Goal: Task Accomplishment & Management: Use online tool/utility

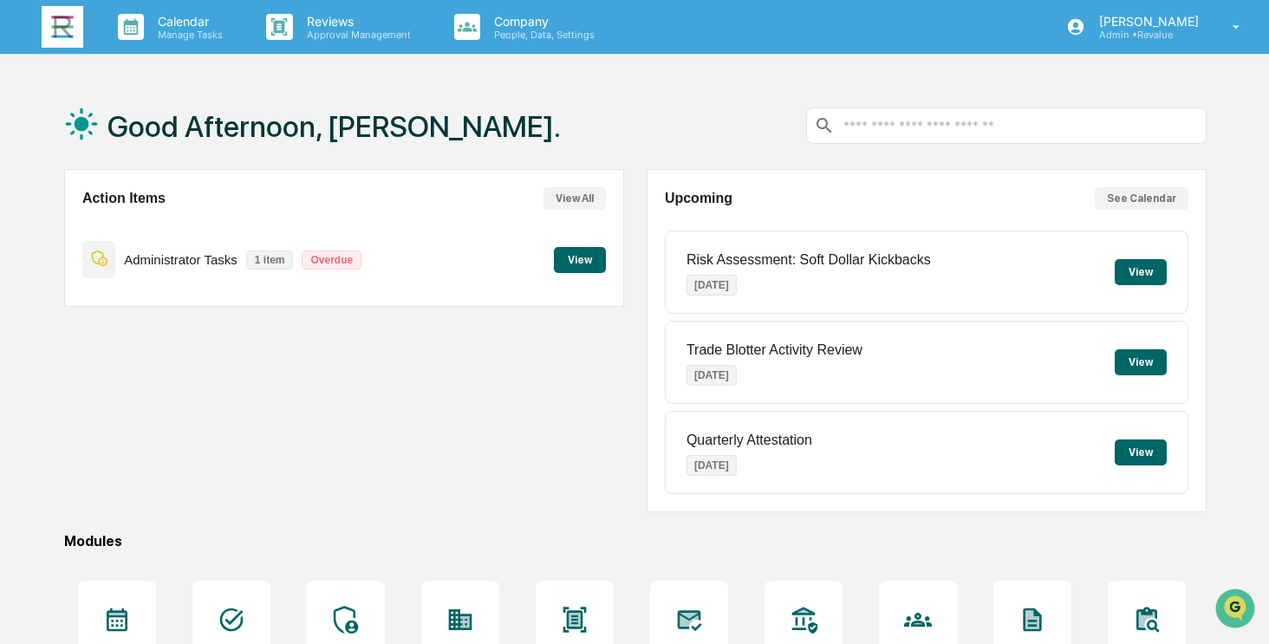
scroll to position [194, 0]
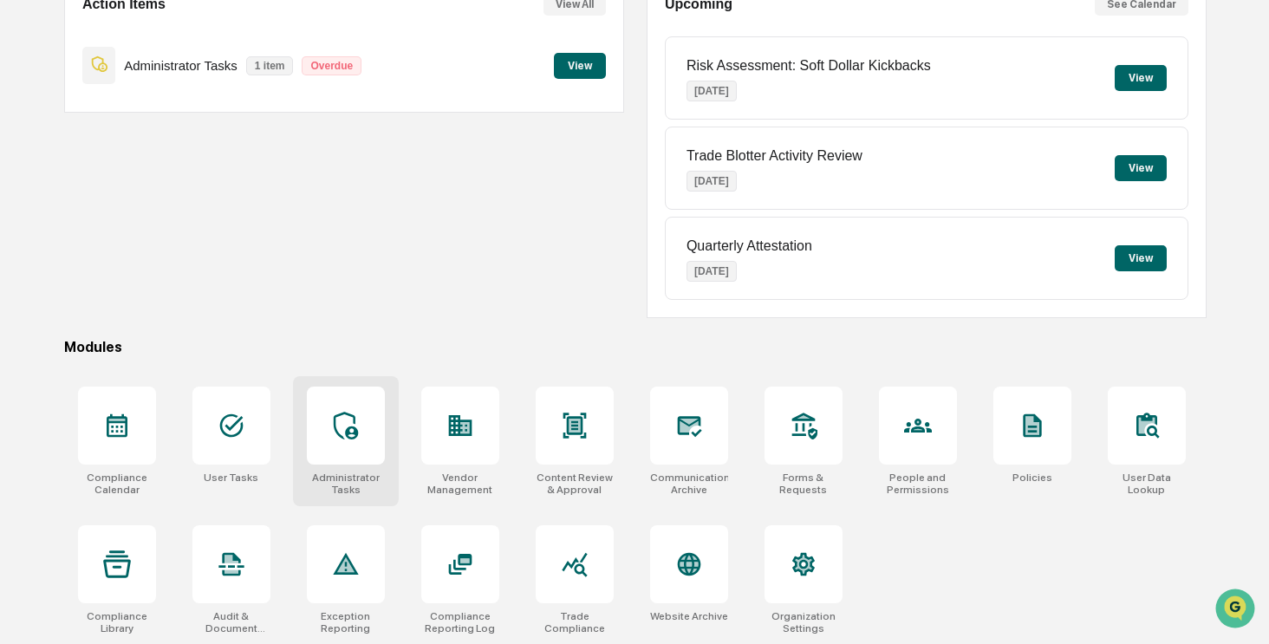
click at [348, 419] on icon at bounding box center [346, 426] width 28 height 28
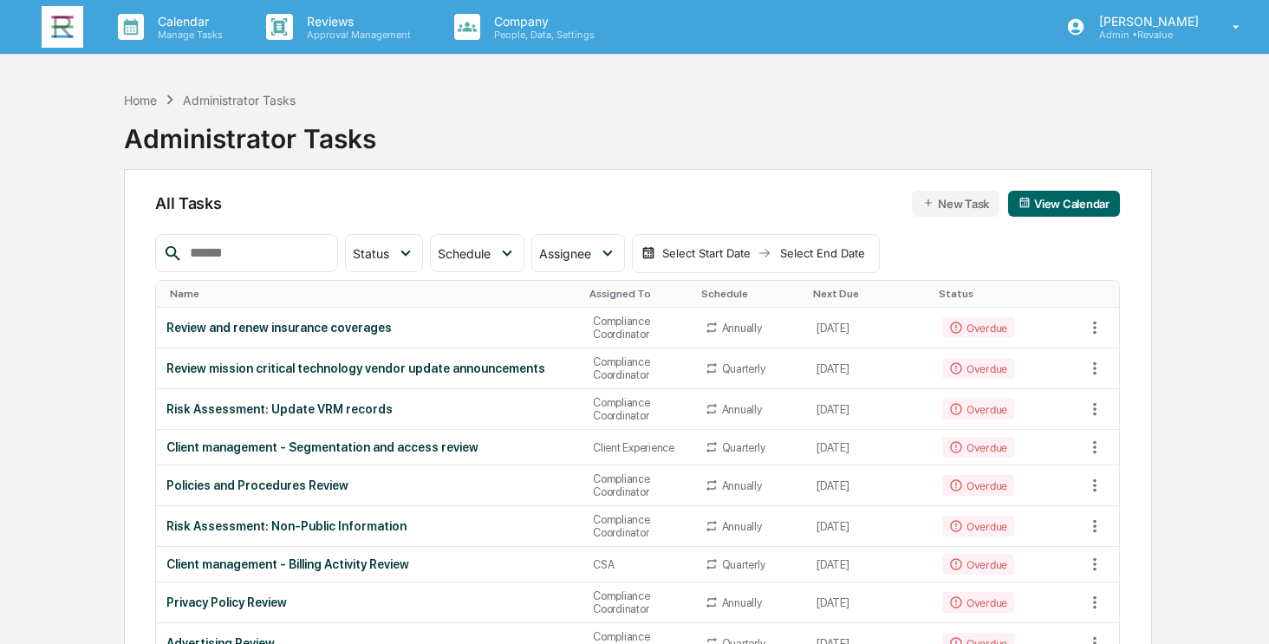
click at [285, 254] on input "text" at bounding box center [256, 253] width 147 height 23
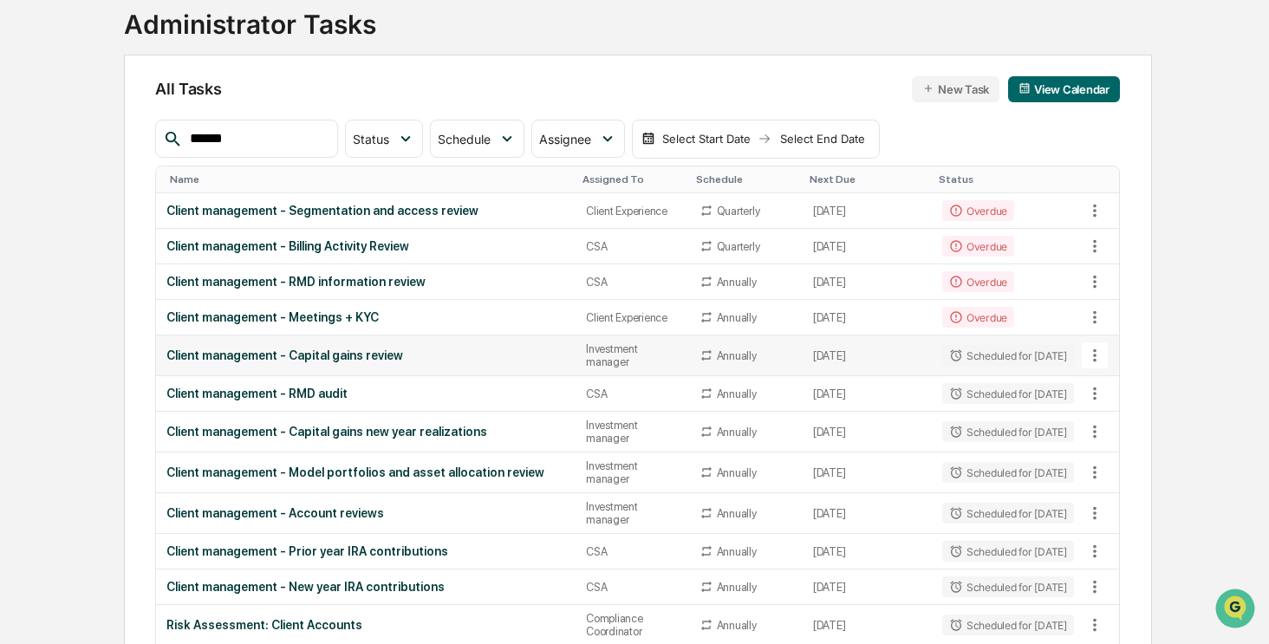
scroll to position [127, 0]
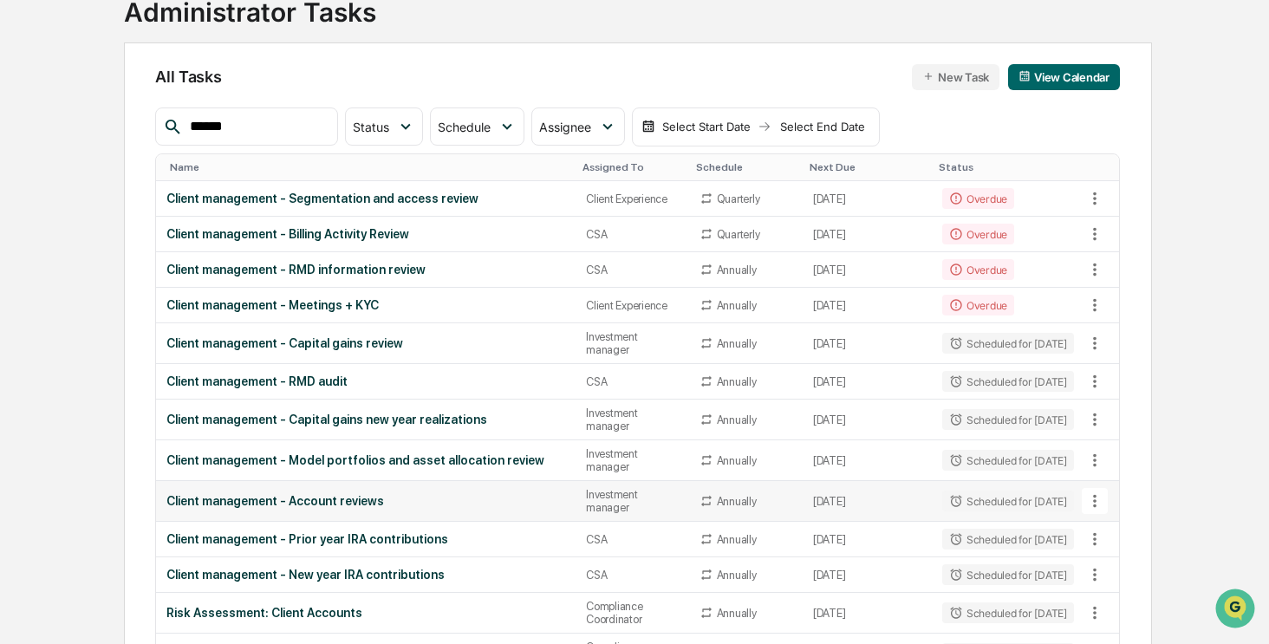
type input "******"
click at [342, 490] on td "Client management - Account reviews" at bounding box center [366, 501] width 420 height 41
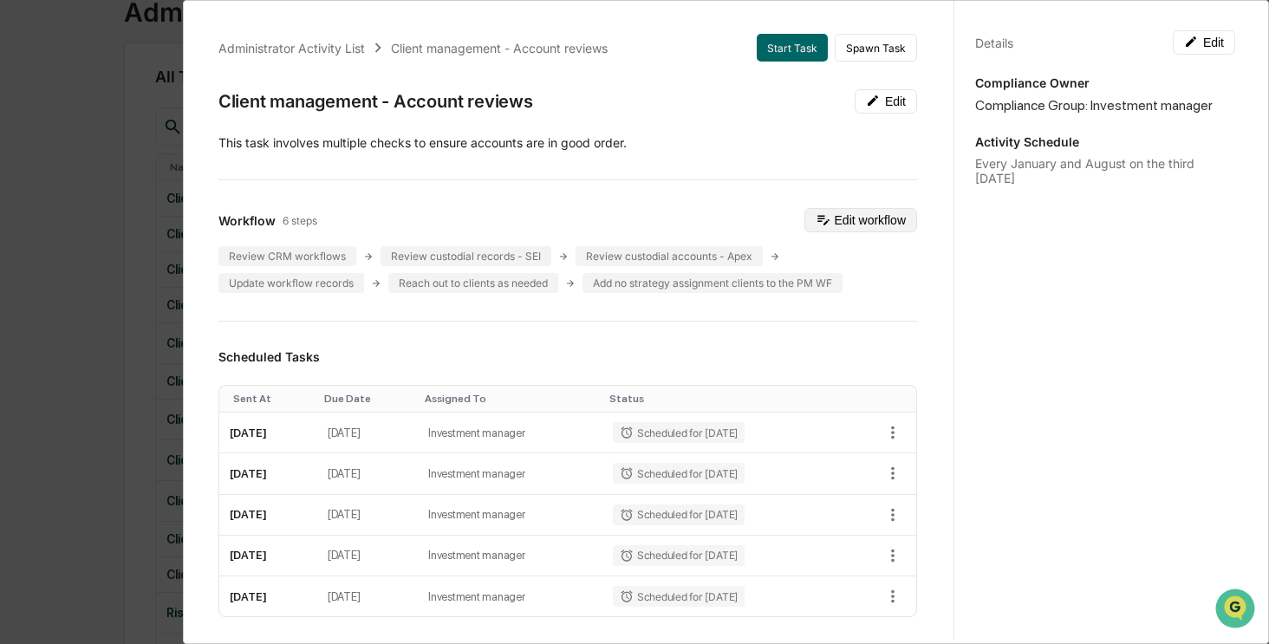
click at [830, 223] on button "Edit workflow" at bounding box center [861, 220] width 113 height 24
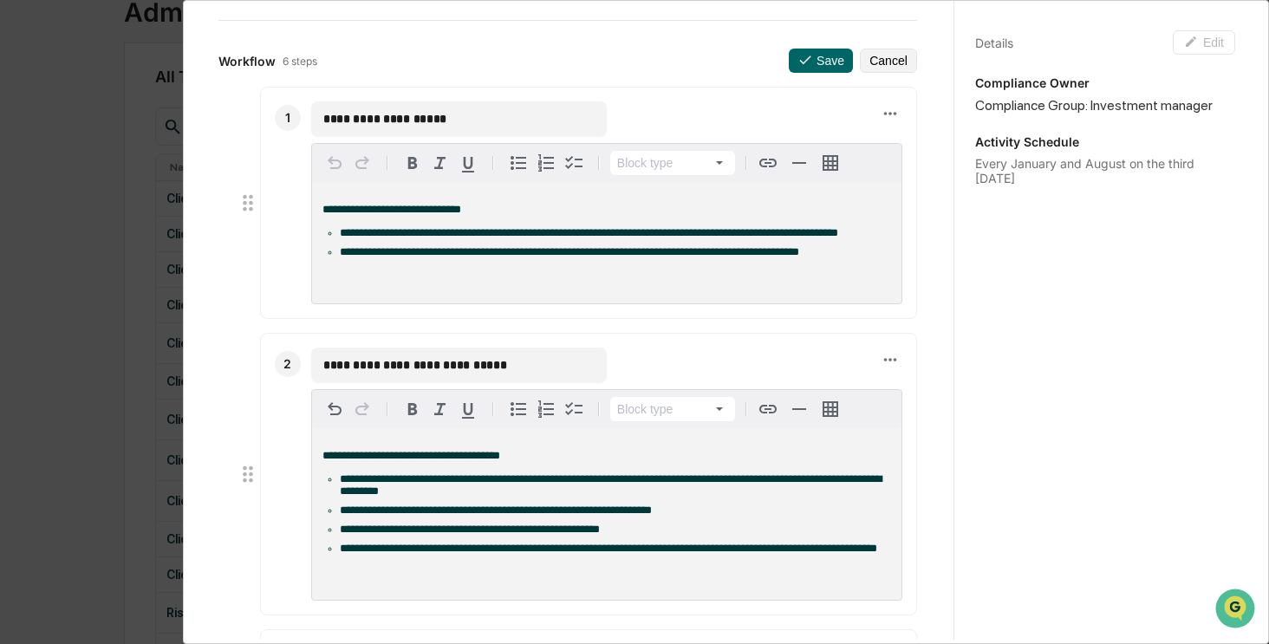
scroll to position [161, 0]
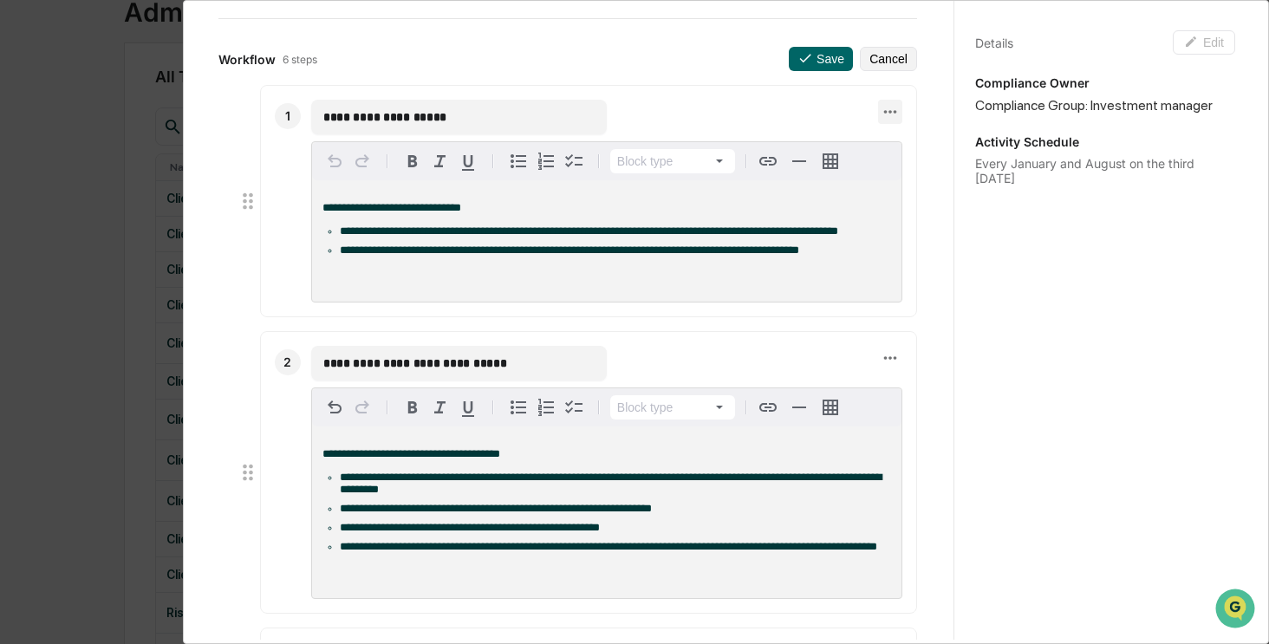
click at [881, 107] on icon at bounding box center [890, 111] width 19 height 19
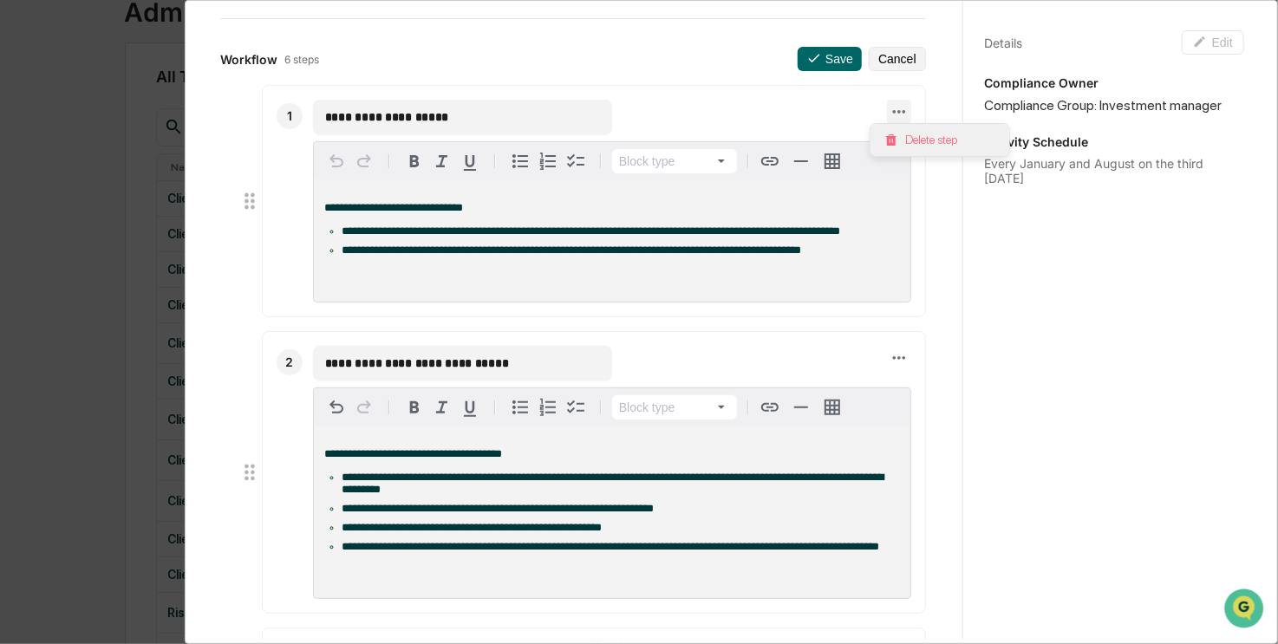
click at [911, 145] on li "Delete step" at bounding box center [940, 140] width 139 height 32
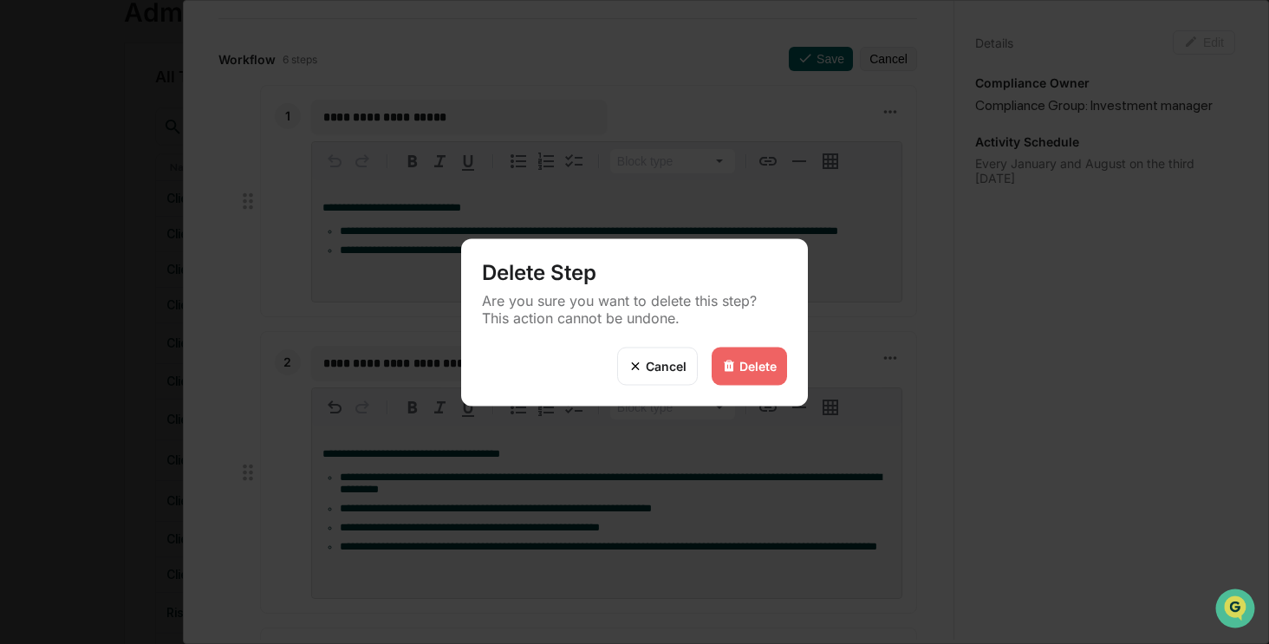
click at [758, 359] on div "Delete" at bounding box center [758, 366] width 37 height 15
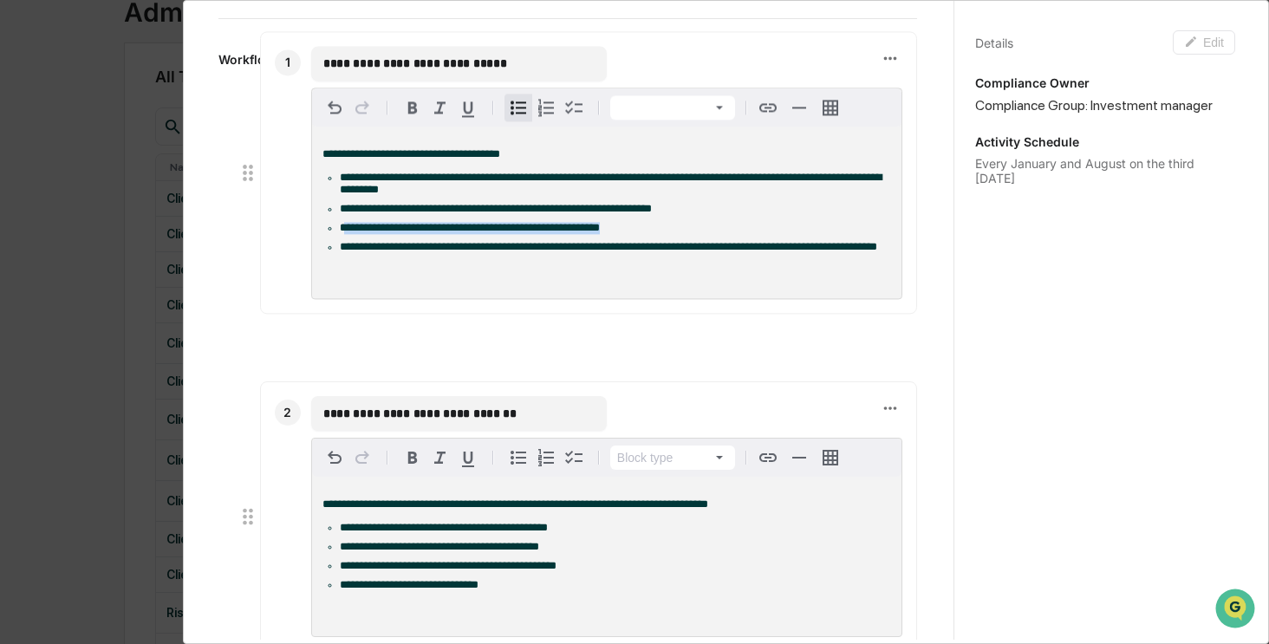
drag, startPoint x: 605, startPoint y: 284, endPoint x: 343, endPoint y: 231, distance: 267.1
click at [343, 231] on li "**********" at bounding box center [615, 229] width 551 height 12
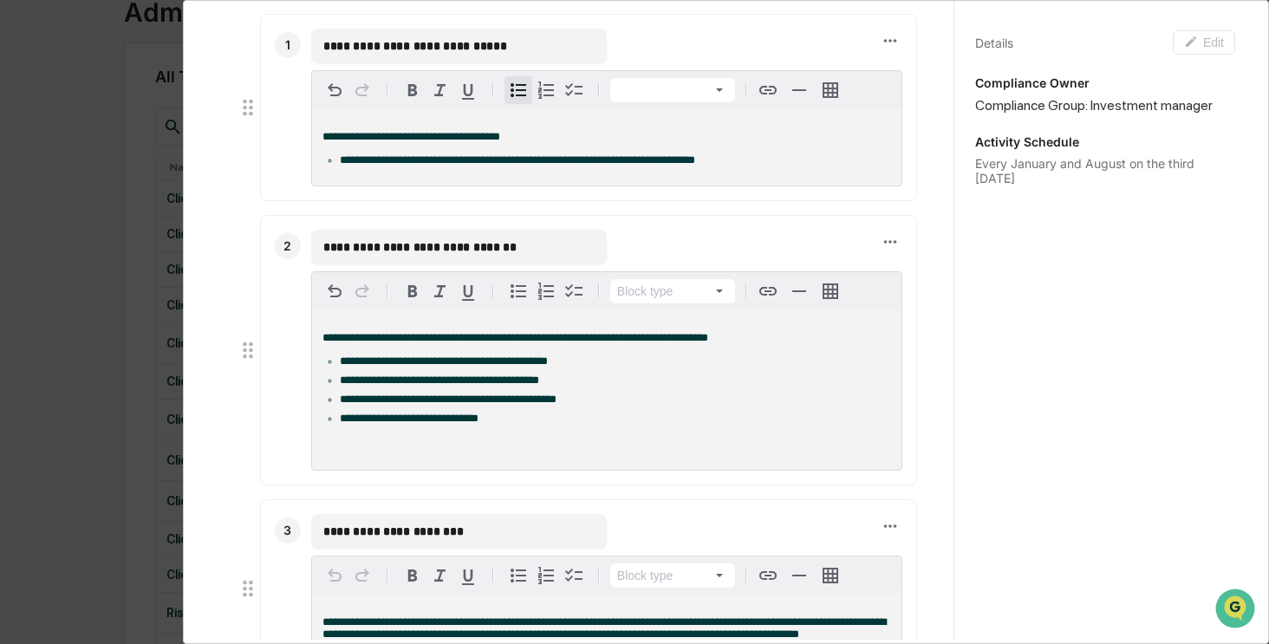
scroll to position [266, 0]
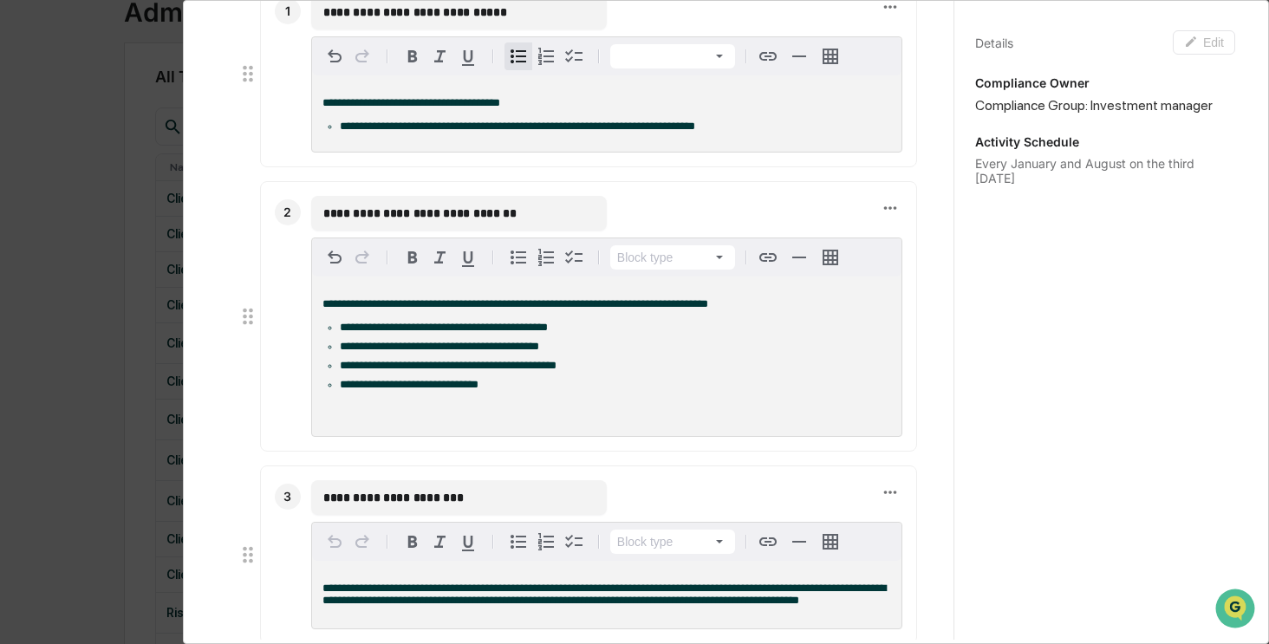
click at [734, 306] on p "**********" at bounding box center [607, 304] width 569 height 12
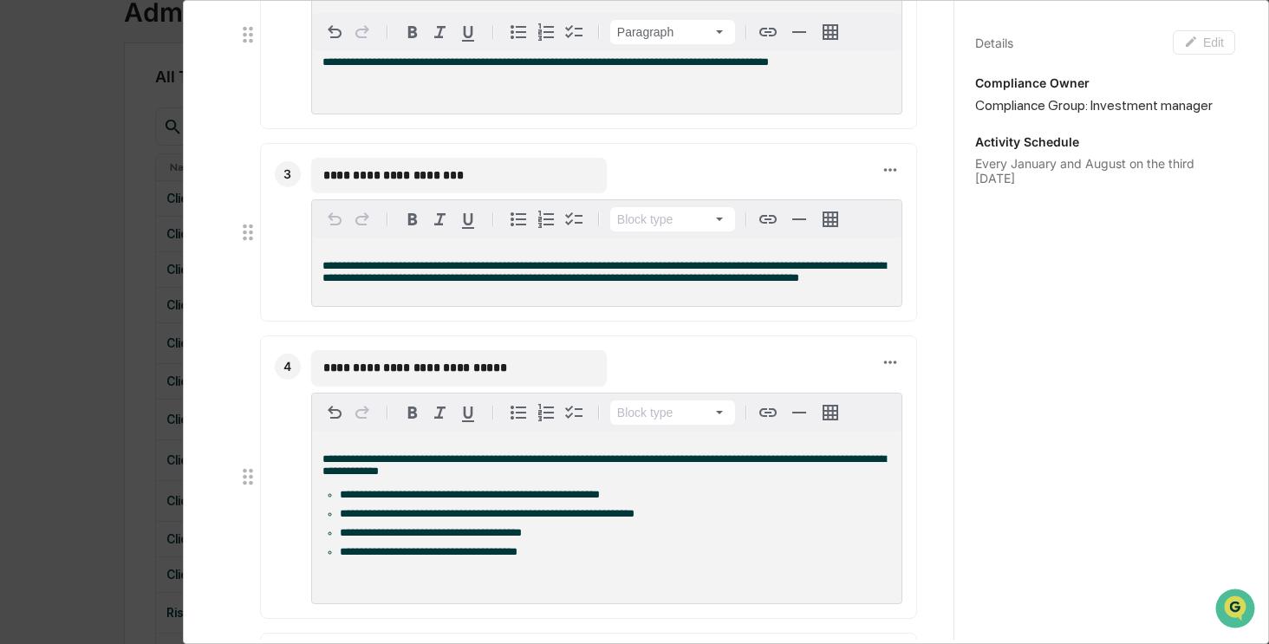
scroll to position [509, 0]
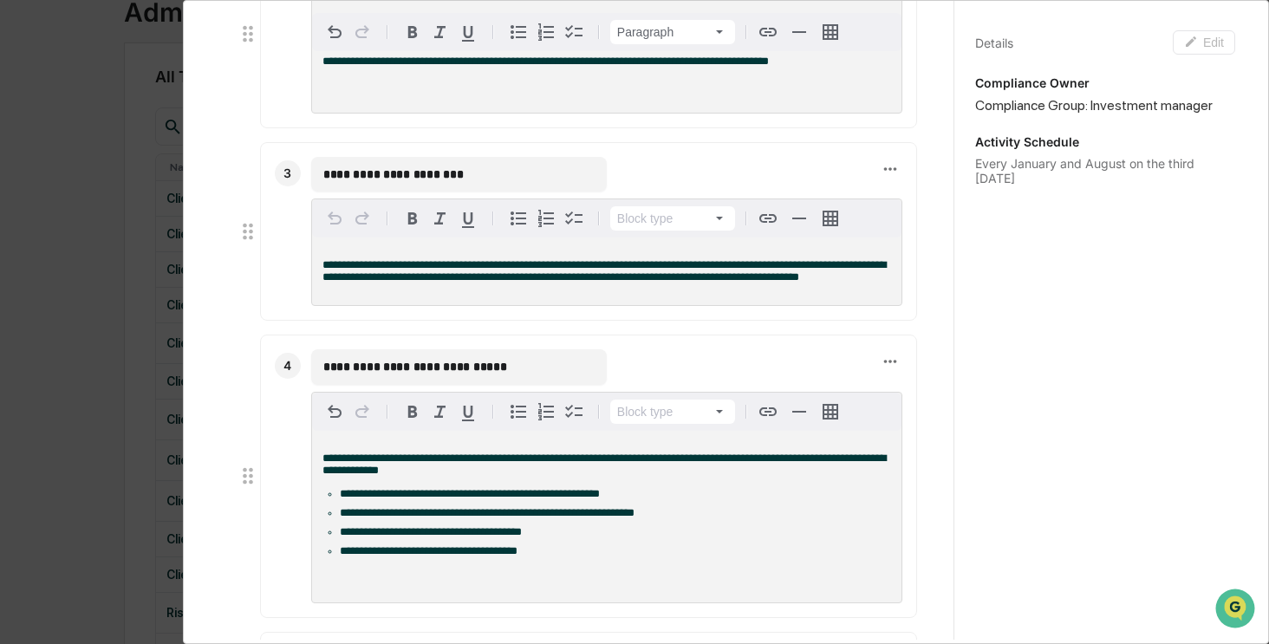
click at [479, 178] on input "**********" at bounding box center [458, 174] width 271 height 17
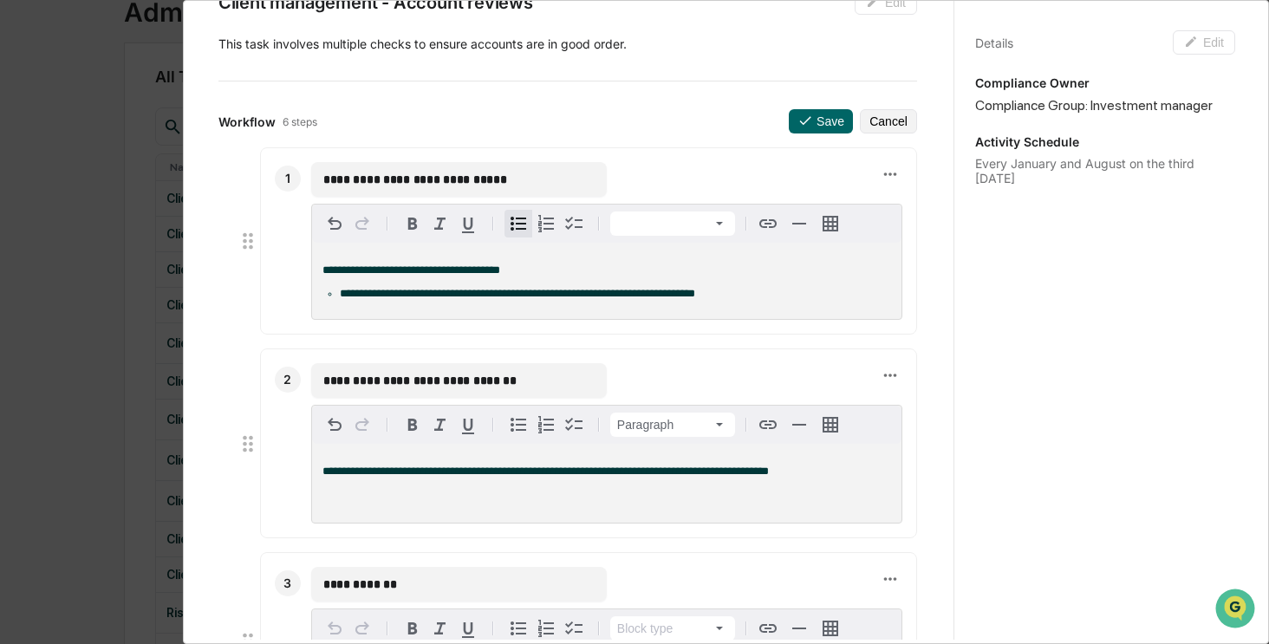
scroll to position [94, 0]
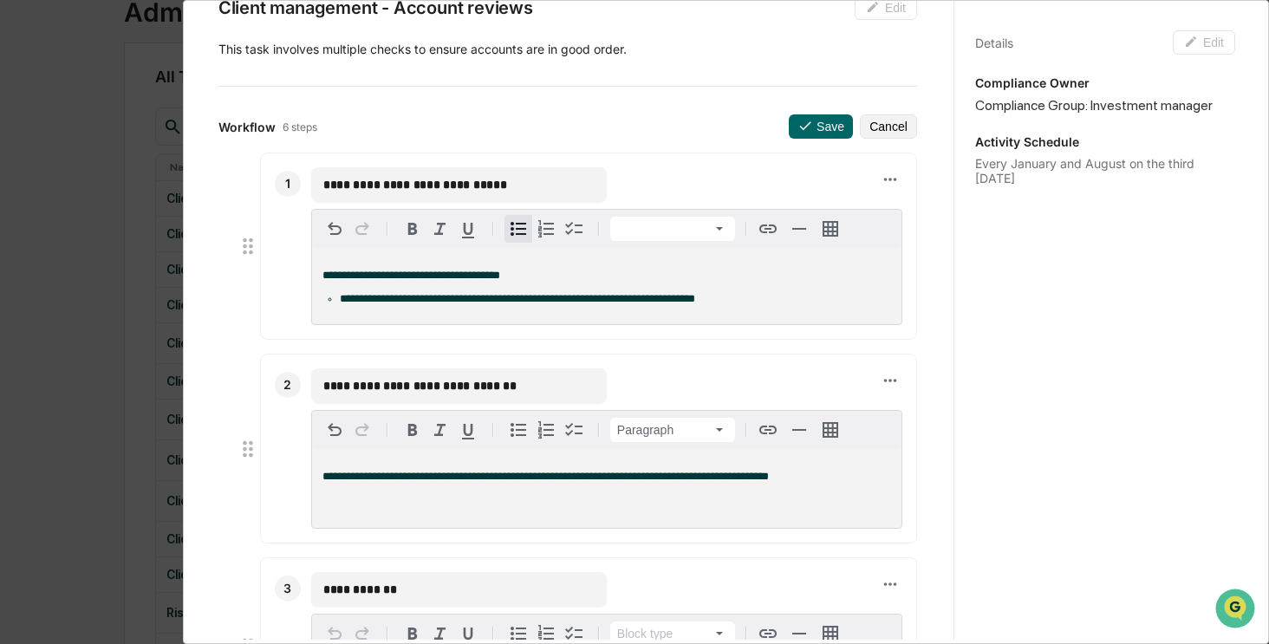
type input "**********"
click at [519, 179] on input "**********" at bounding box center [458, 184] width 271 height 17
click at [752, 302] on li "**********" at bounding box center [615, 299] width 551 height 12
click at [772, 303] on li "**********" at bounding box center [615, 299] width 551 height 12
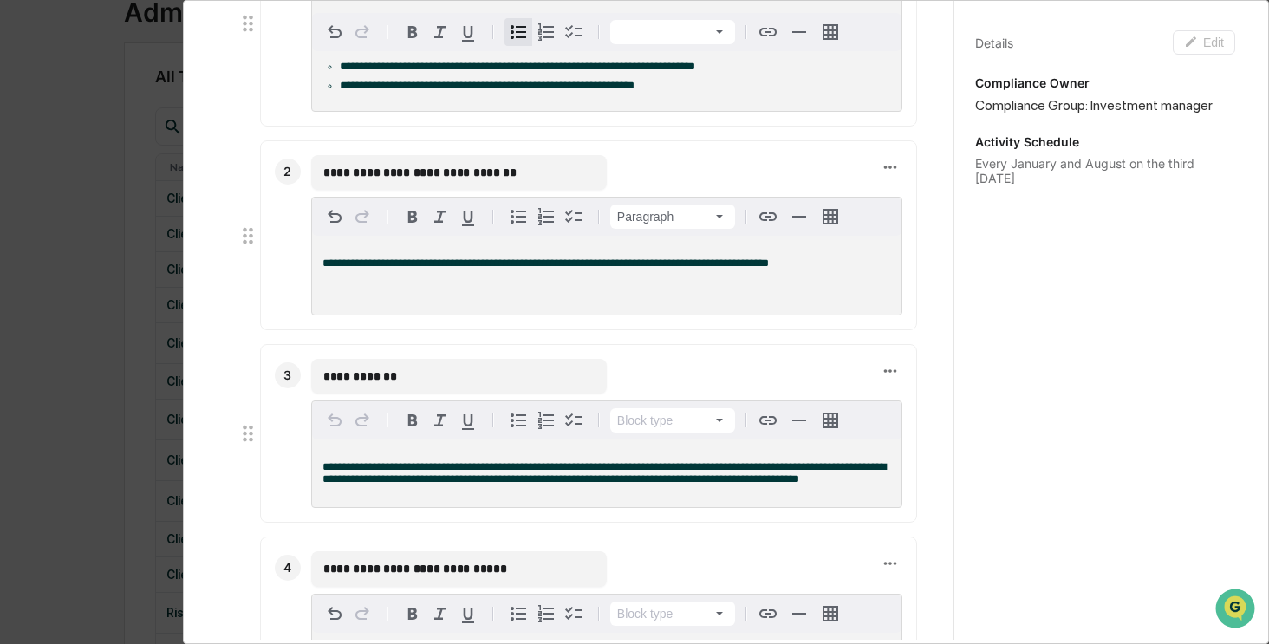
scroll to position [287, 0]
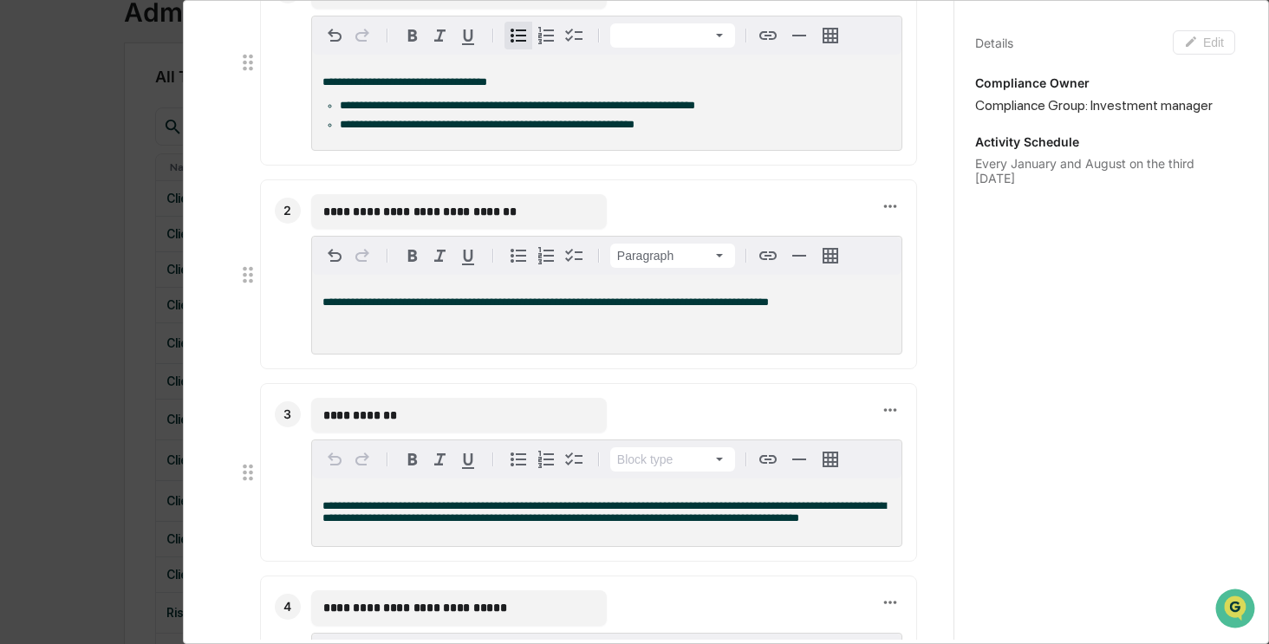
click at [725, 131] on li "**********" at bounding box center [615, 125] width 551 height 12
click at [835, 325] on div "**********" at bounding box center [607, 314] width 590 height 79
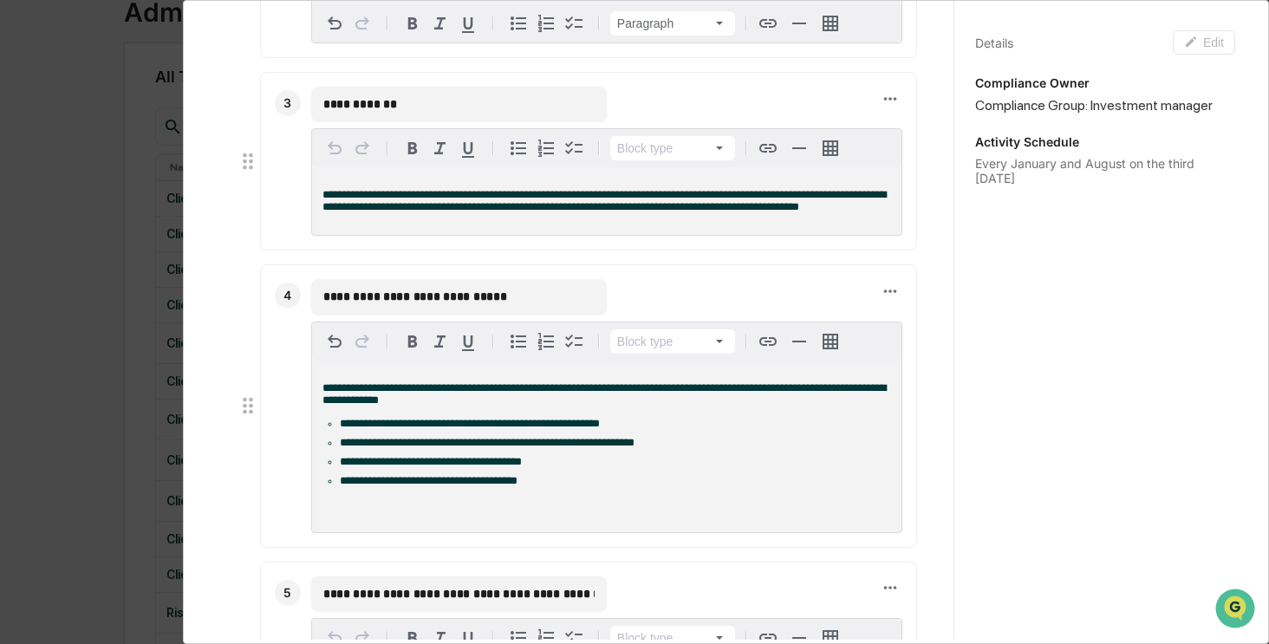
scroll to position [576, 0]
click at [881, 108] on icon at bounding box center [890, 97] width 19 height 19
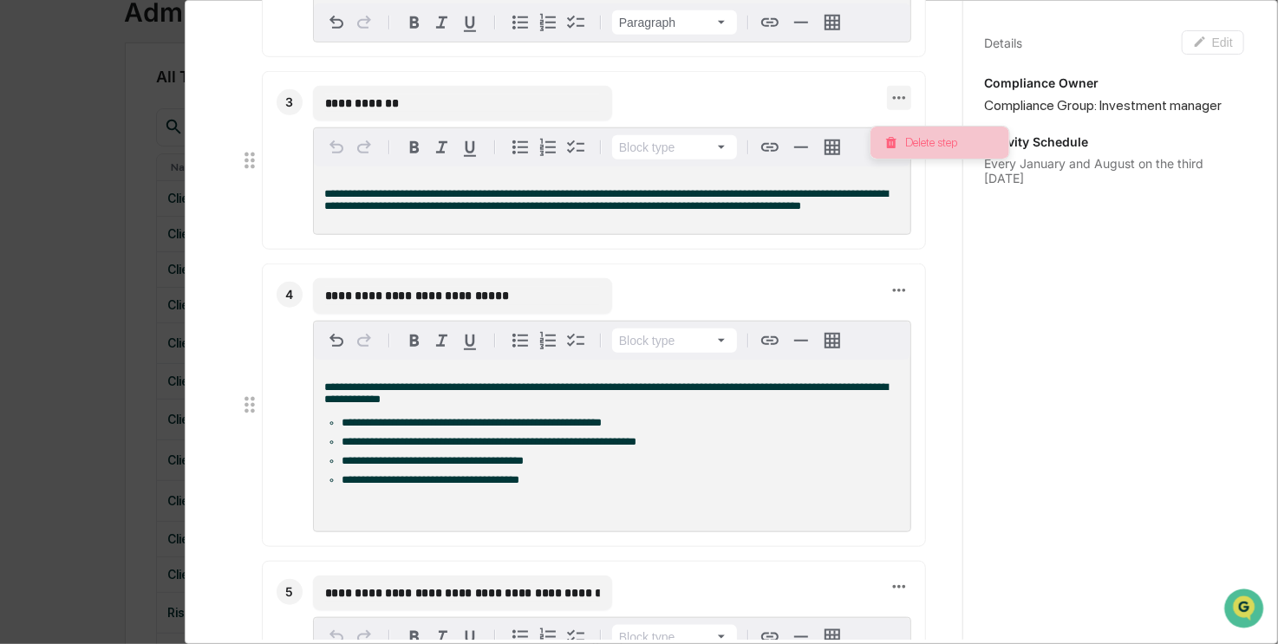
click at [916, 141] on li "Delete step" at bounding box center [940, 143] width 139 height 32
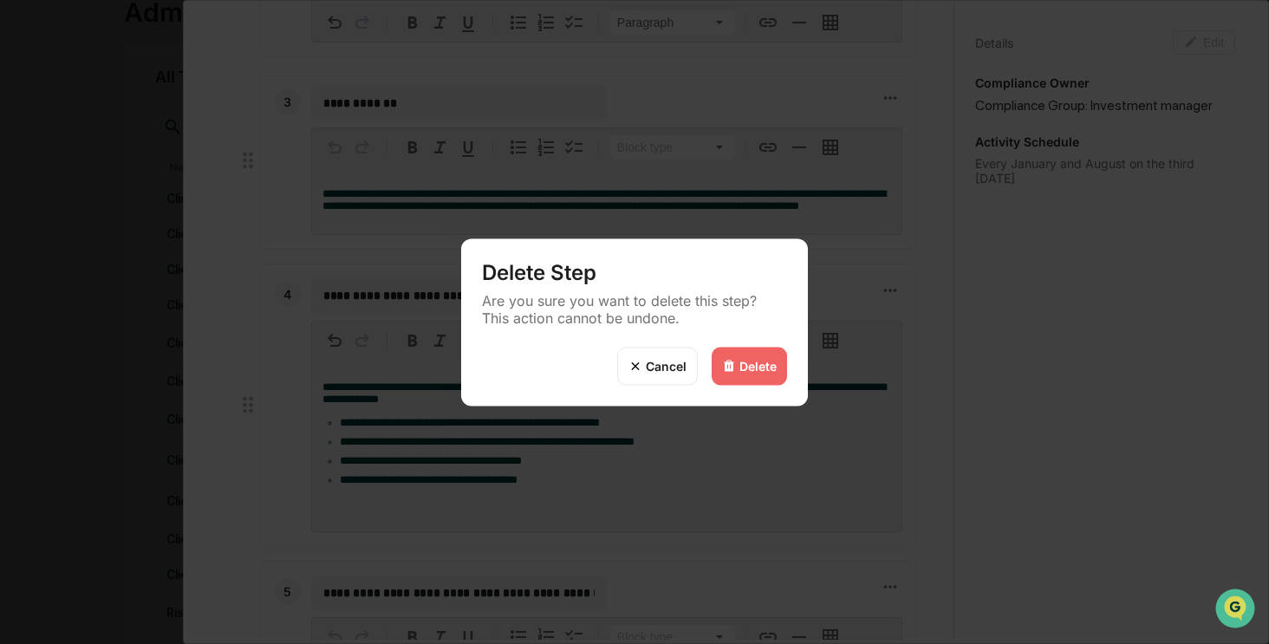
click at [757, 360] on div "Delete" at bounding box center [758, 366] width 37 height 15
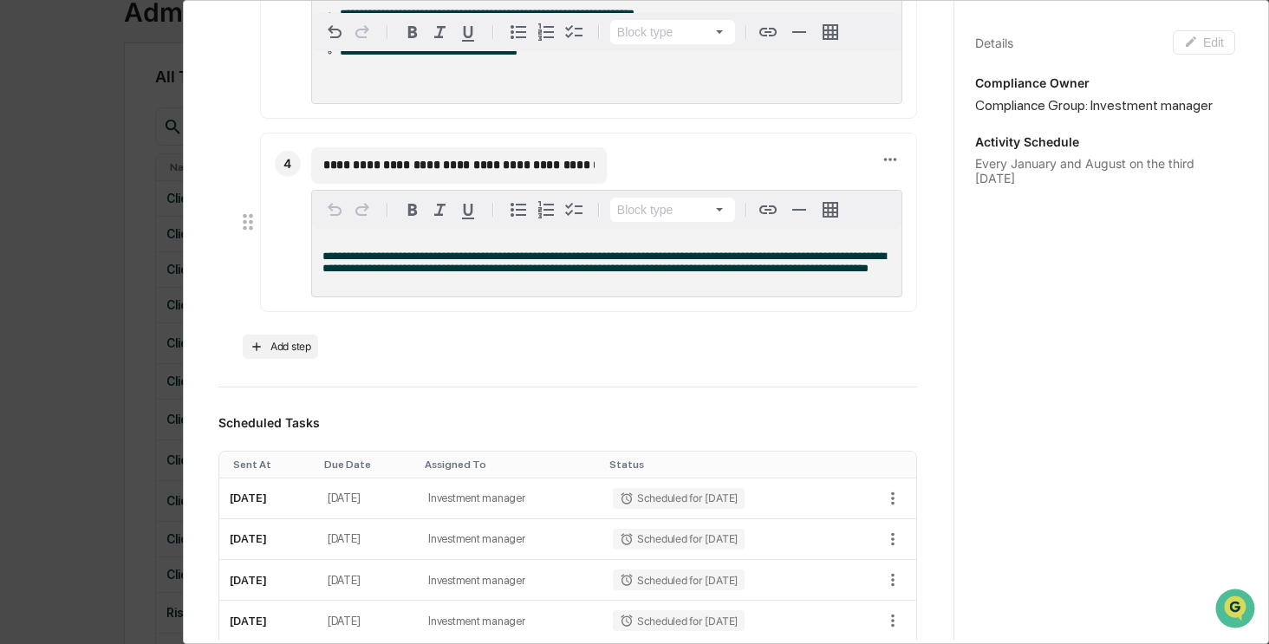
scroll to position [836, 0]
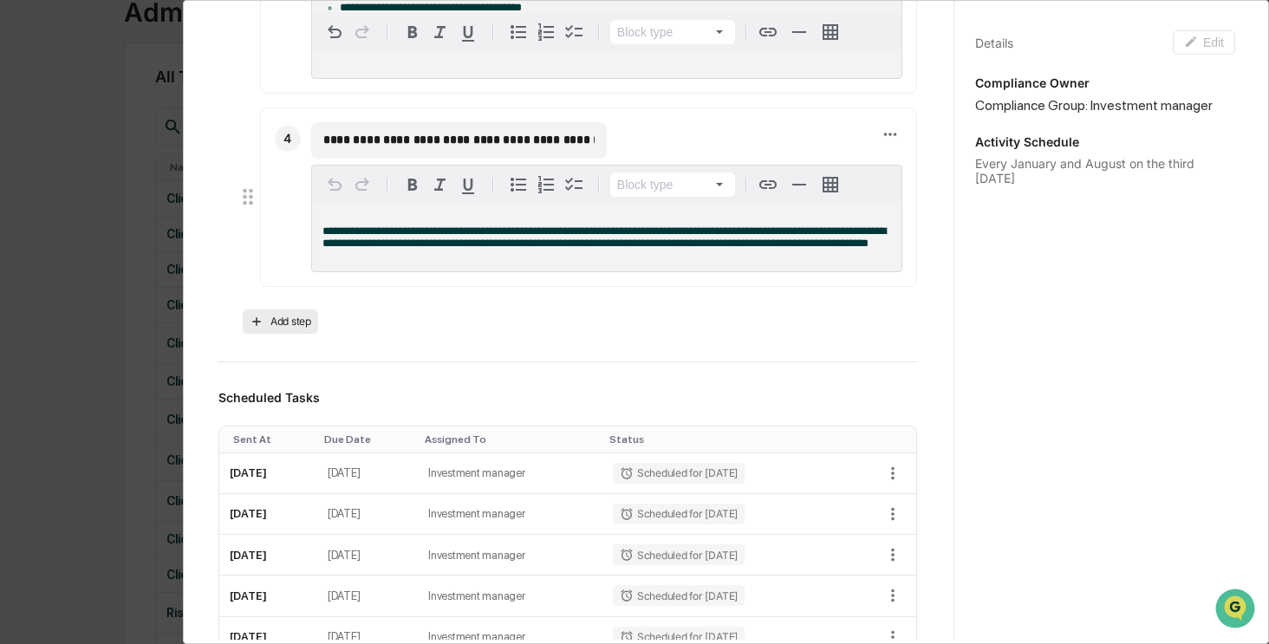
click at [281, 334] on button "Add step" at bounding box center [280, 322] width 75 height 24
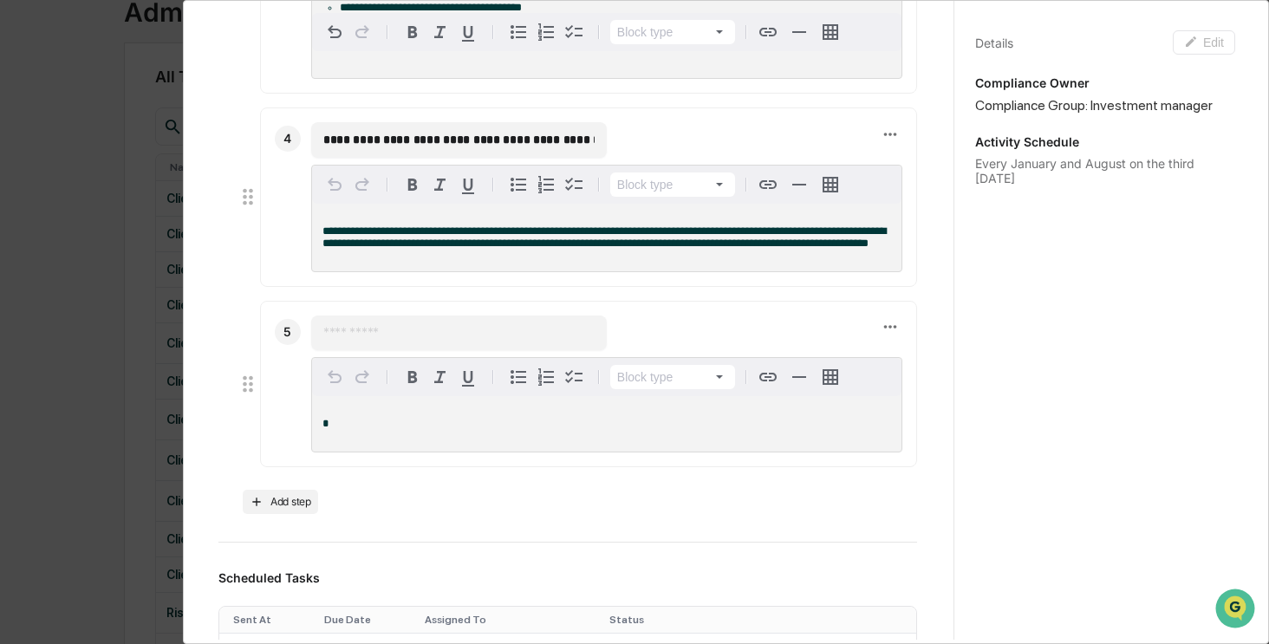
click at [420, 342] on input "text" at bounding box center [458, 332] width 271 height 17
type input "**********"
click at [406, 449] on div "*" at bounding box center [607, 423] width 590 height 55
click at [349, 248] on span "**********" at bounding box center [605, 236] width 564 height 23
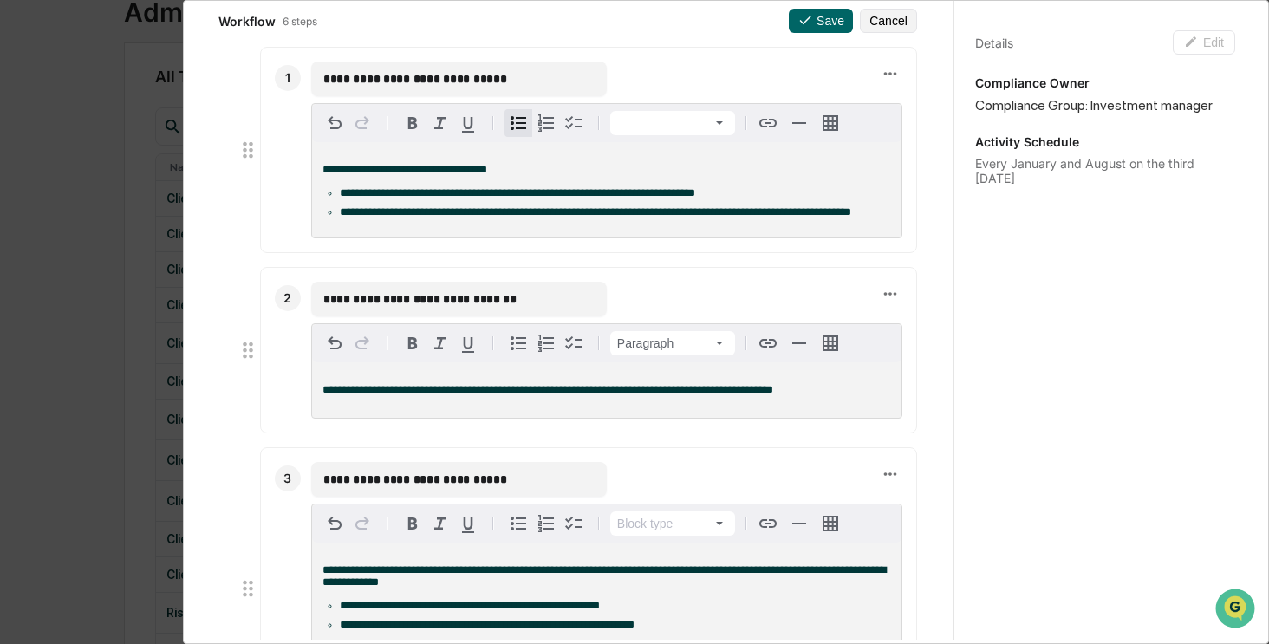
scroll to position [200, 0]
click at [414, 234] on div "**********" at bounding box center [607, 188] width 590 height 95
click at [447, 192] on span "**********" at bounding box center [517, 191] width 355 height 11
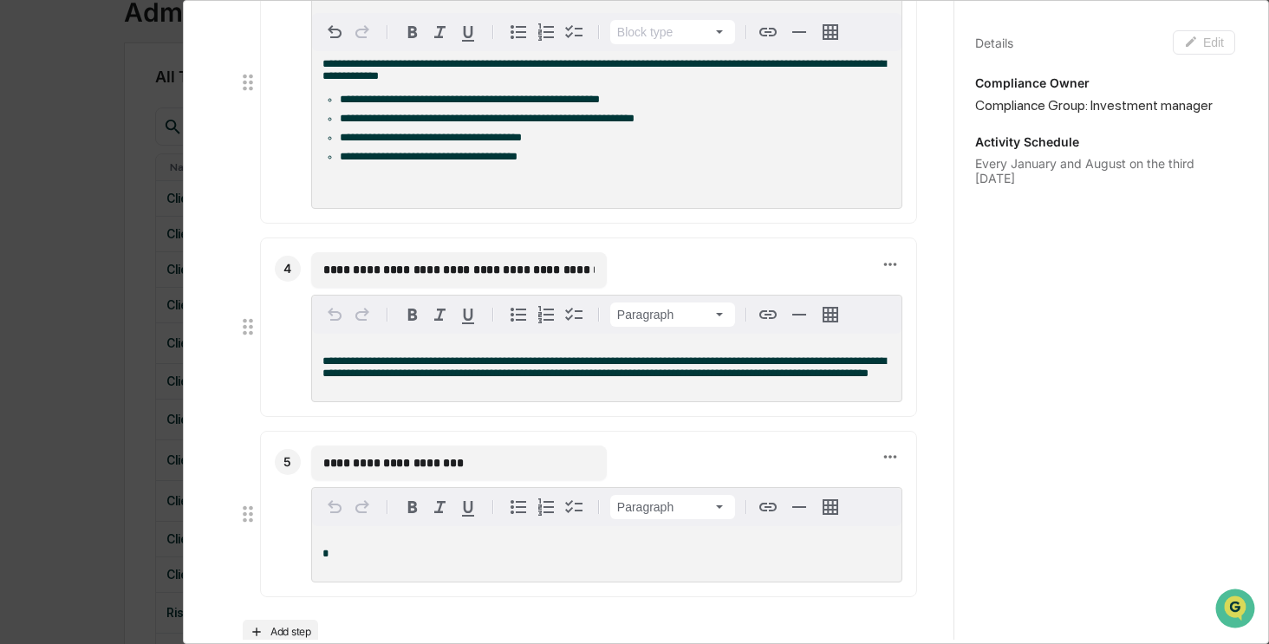
scroll to position [808, 0]
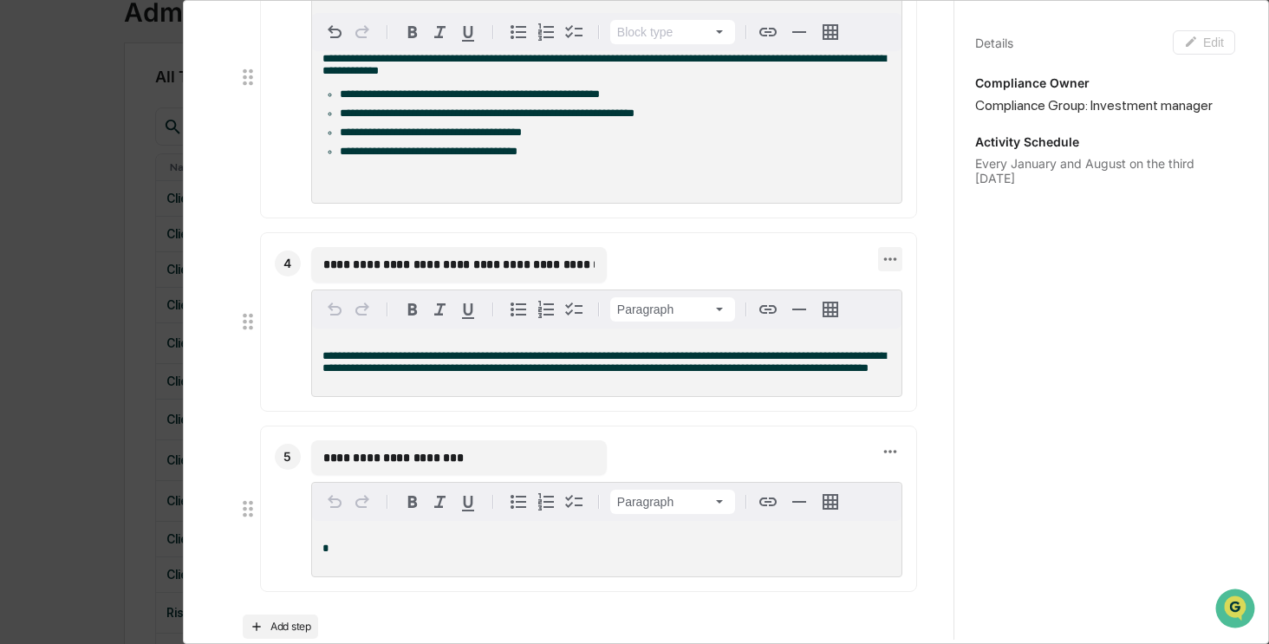
click at [881, 269] on icon at bounding box center [890, 259] width 19 height 19
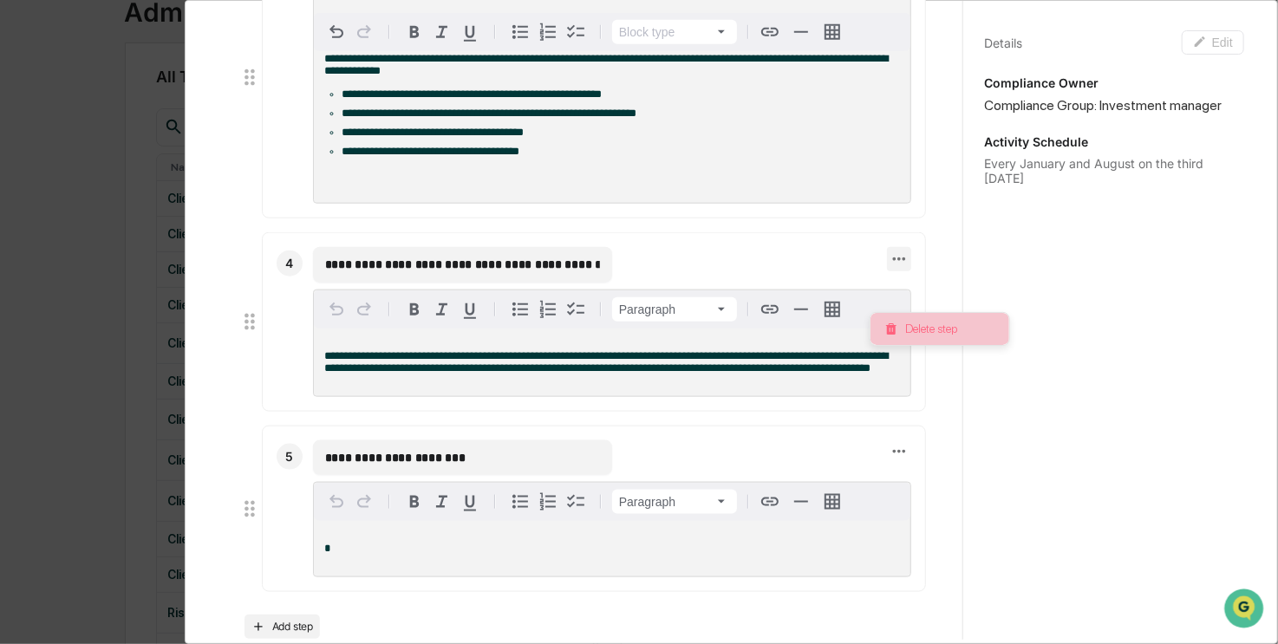
click at [916, 325] on li "Delete step" at bounding box center [940, 329] width 139 height 32
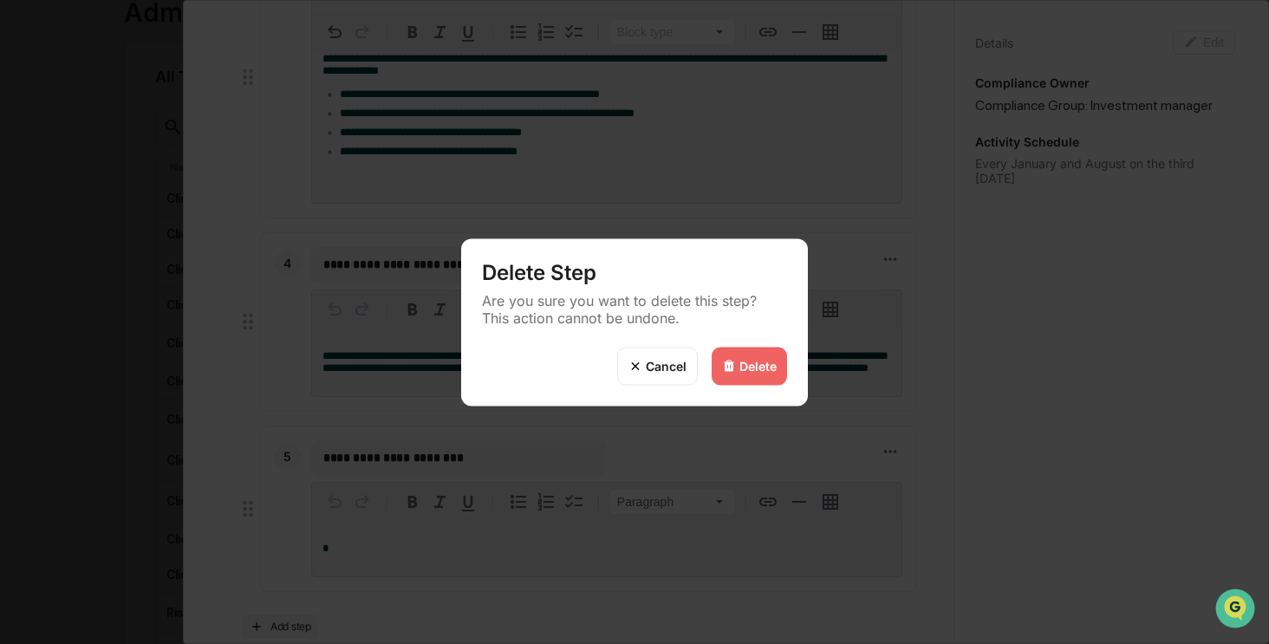
click at [753, 372] on div "Delete" at bounding box center [758, 366] width 37 height 15
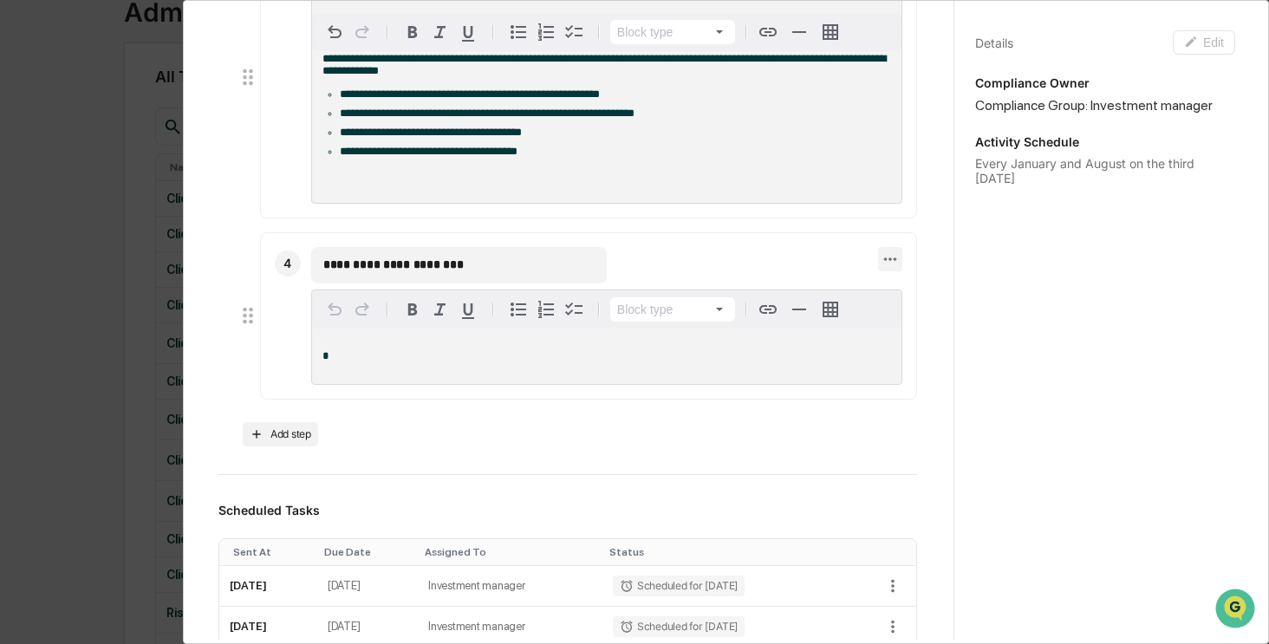
click at [884, 262] on icon at bounding box center [890, 259] width 13 height 3
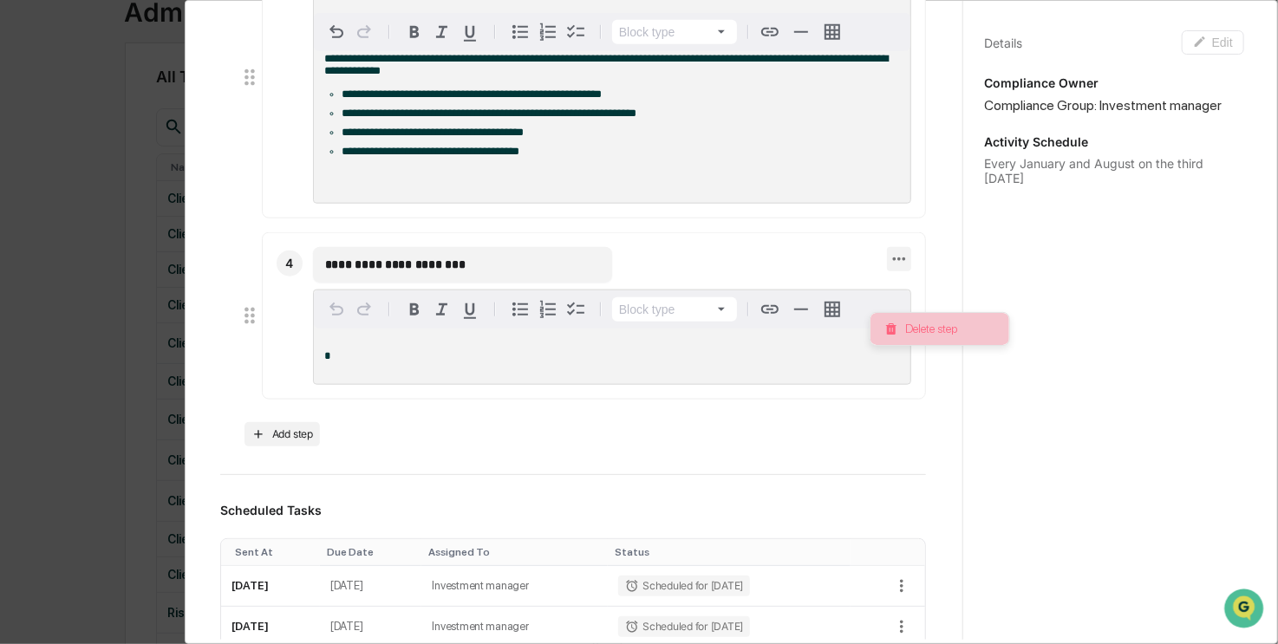
click at [929, 328] on li "Delete step" at bounding box center [940, 329] width 139 height 32
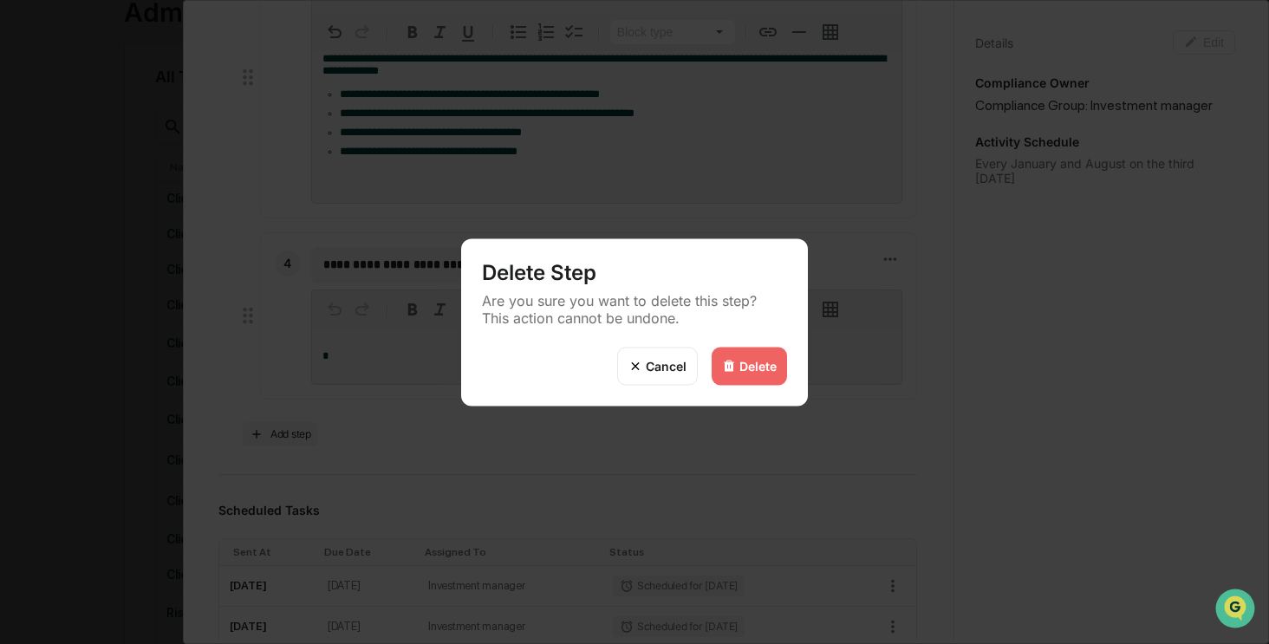
click at [761, 363] on div "Delete" at bounding box center [758, 366] width 37 height 15
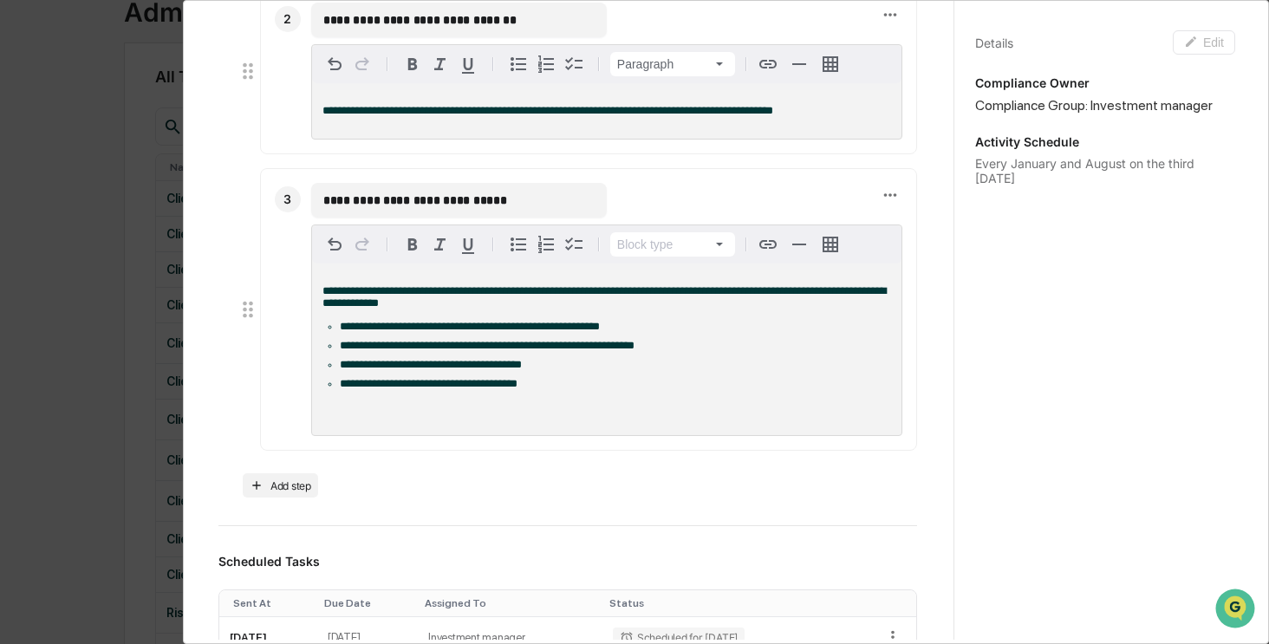
scroll to position [578, 0]
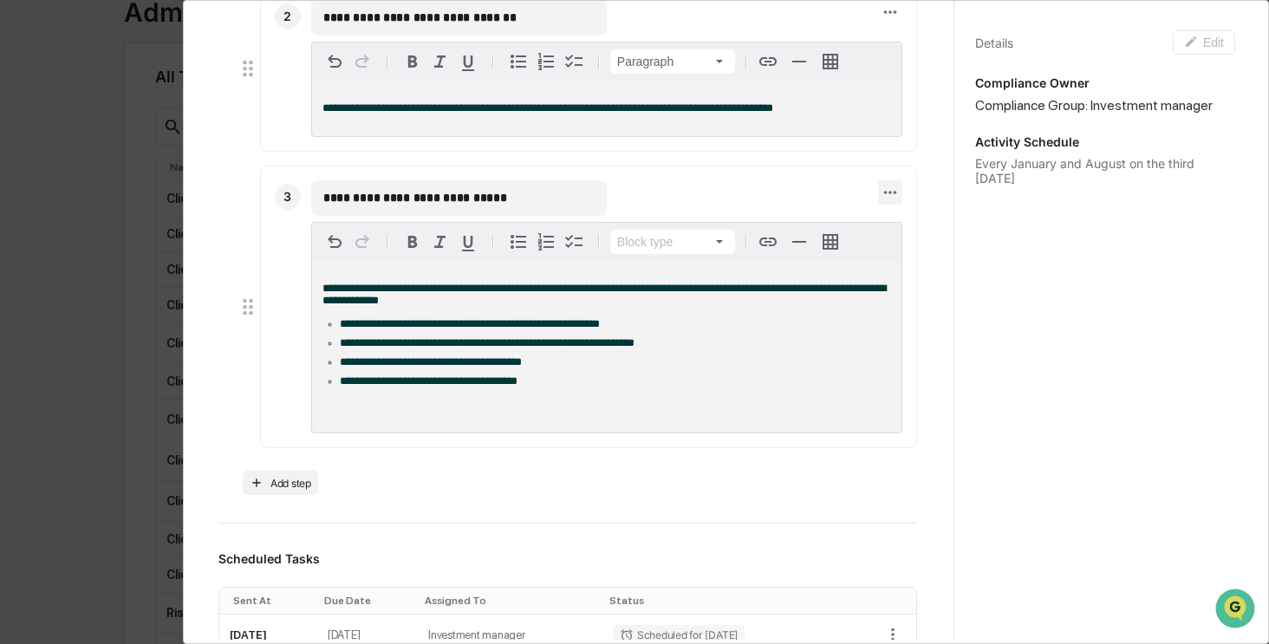
click at [881, 202] on icon at bounding box center [890, 192] width 19 height 19
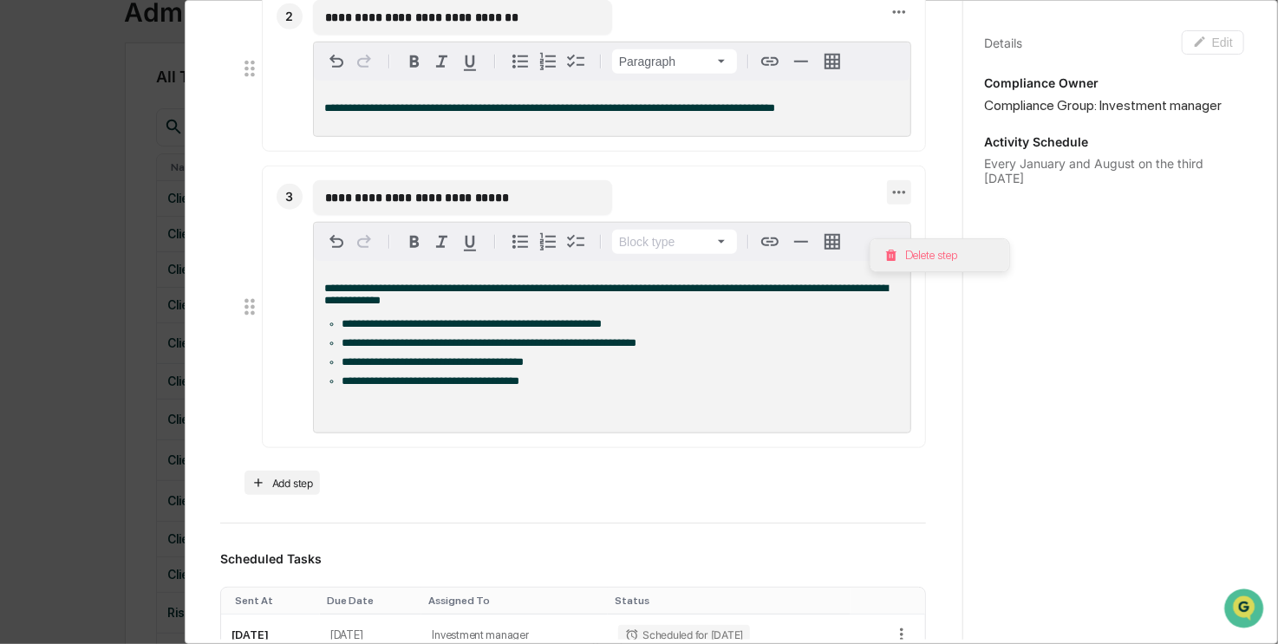
click at [921, 258] on li "Delete step" at bounding box center [940, 255] width 139 height 32
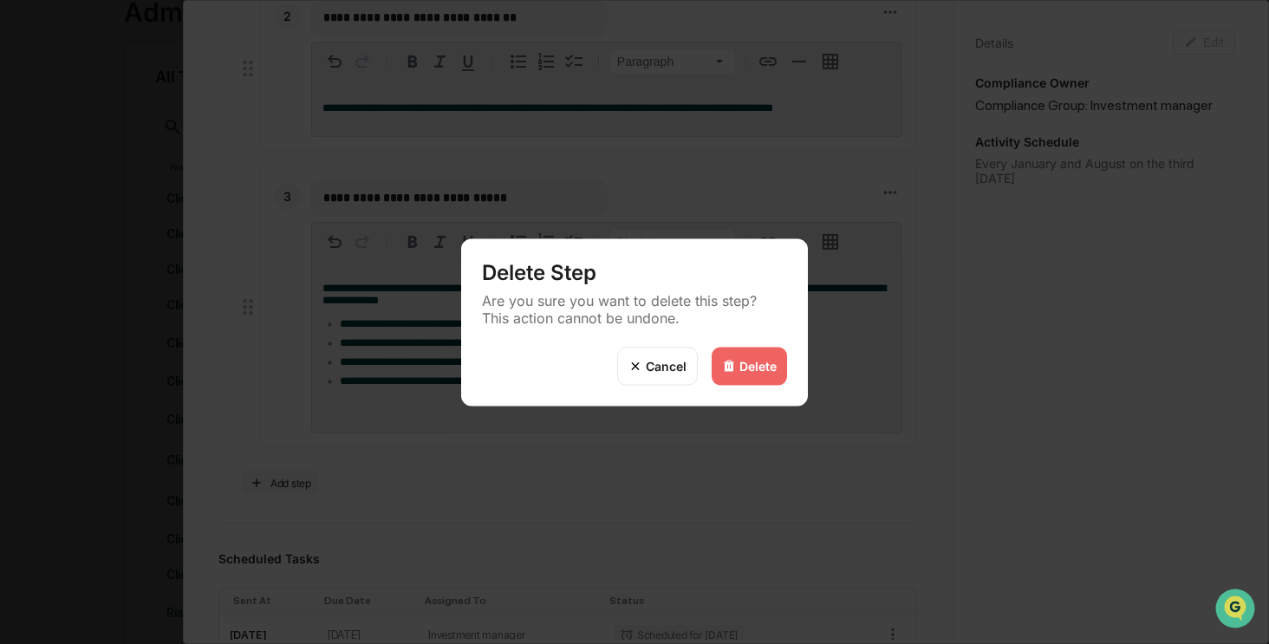
click at [753, 367] on div "Delete" at bounding box center [758, 366] width 37 height 15
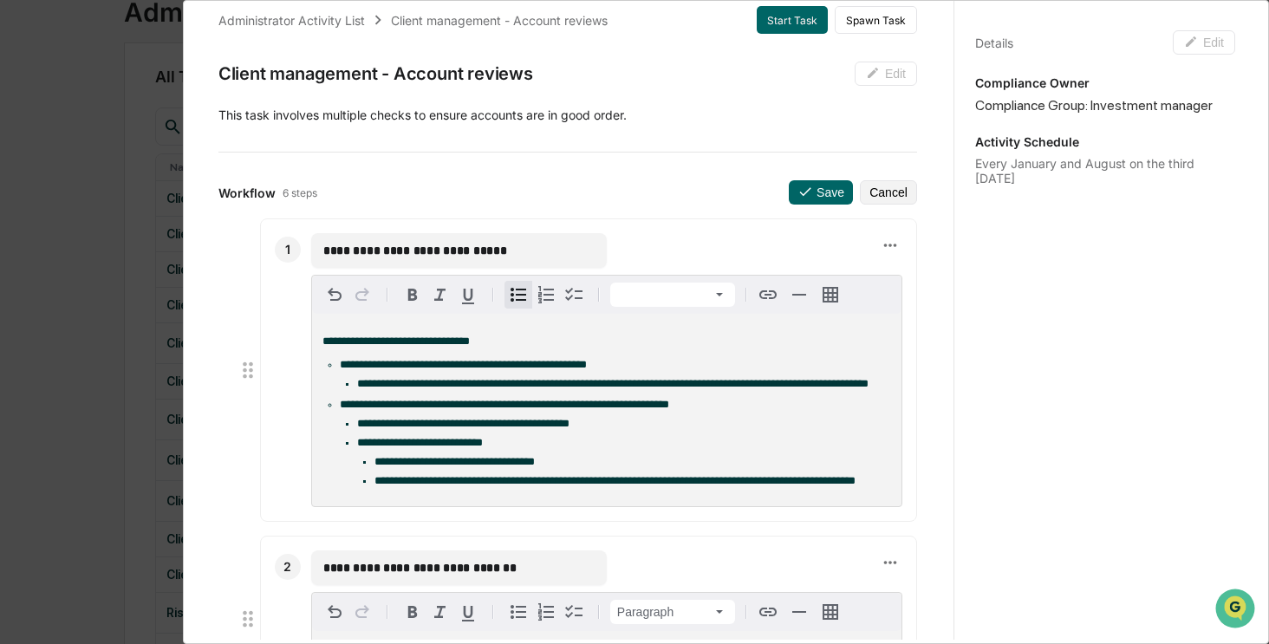
scroll to position [0, 0]
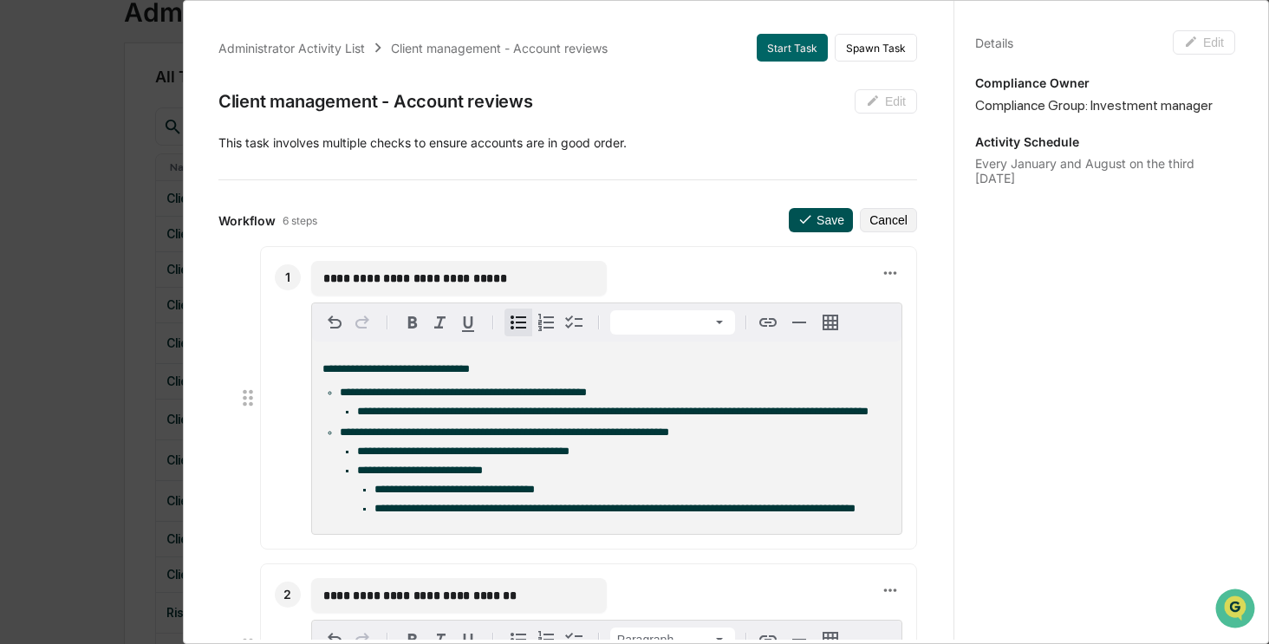
click at [803, 222] on button "Save" at bounding box center [821, 220] width 64 height 24
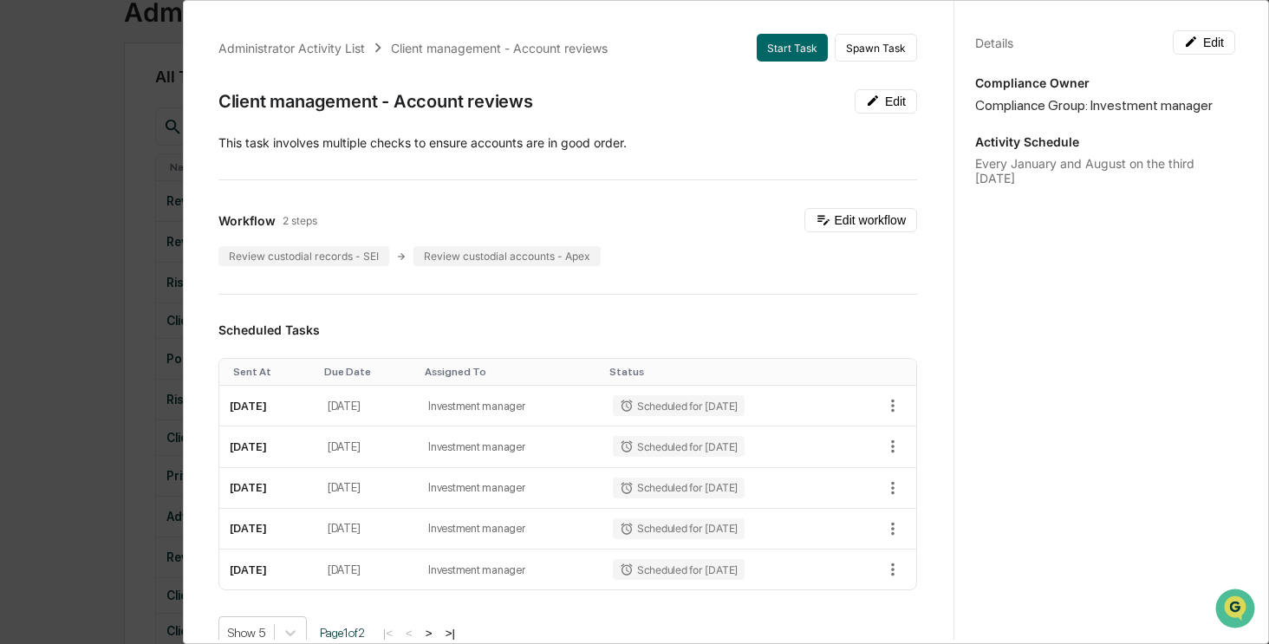
click at [76, 183] on div "Administrator Activity List Client management - Account reviews Start Task Spaw…" at bounding box center [634, 322] width 1269 height 644
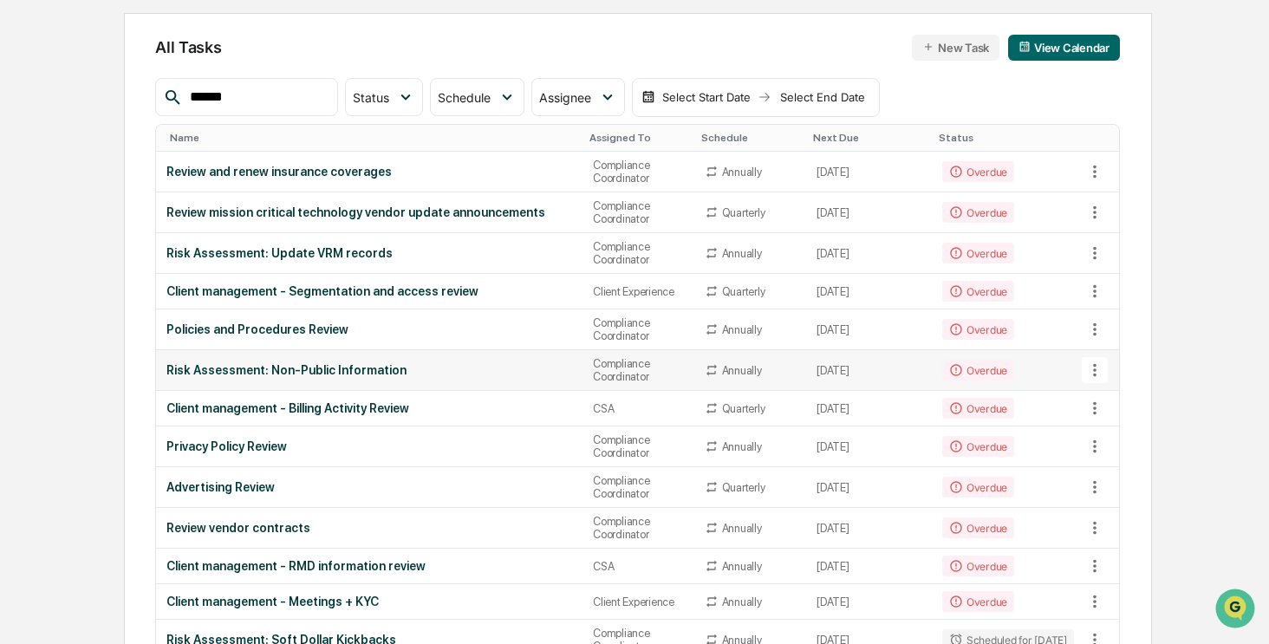
scroll to position [158, 0]
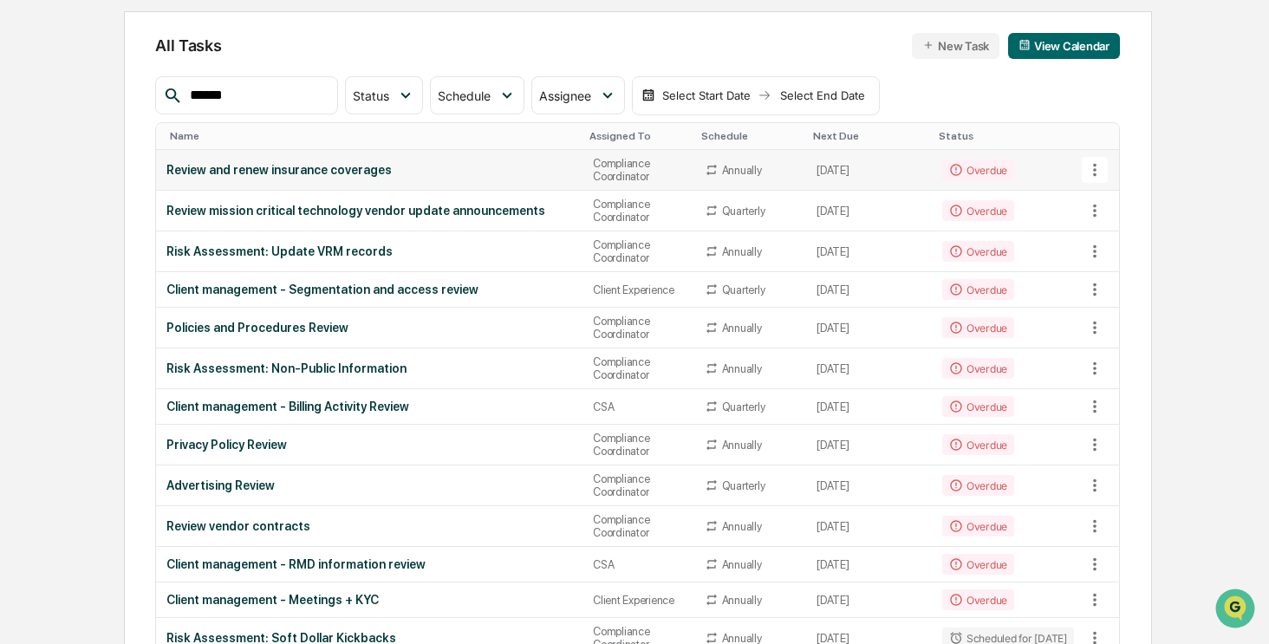
click at [348, 176] on td "Review and renew insurance coverages" at bounding box center [369, 170] width 427 height 41
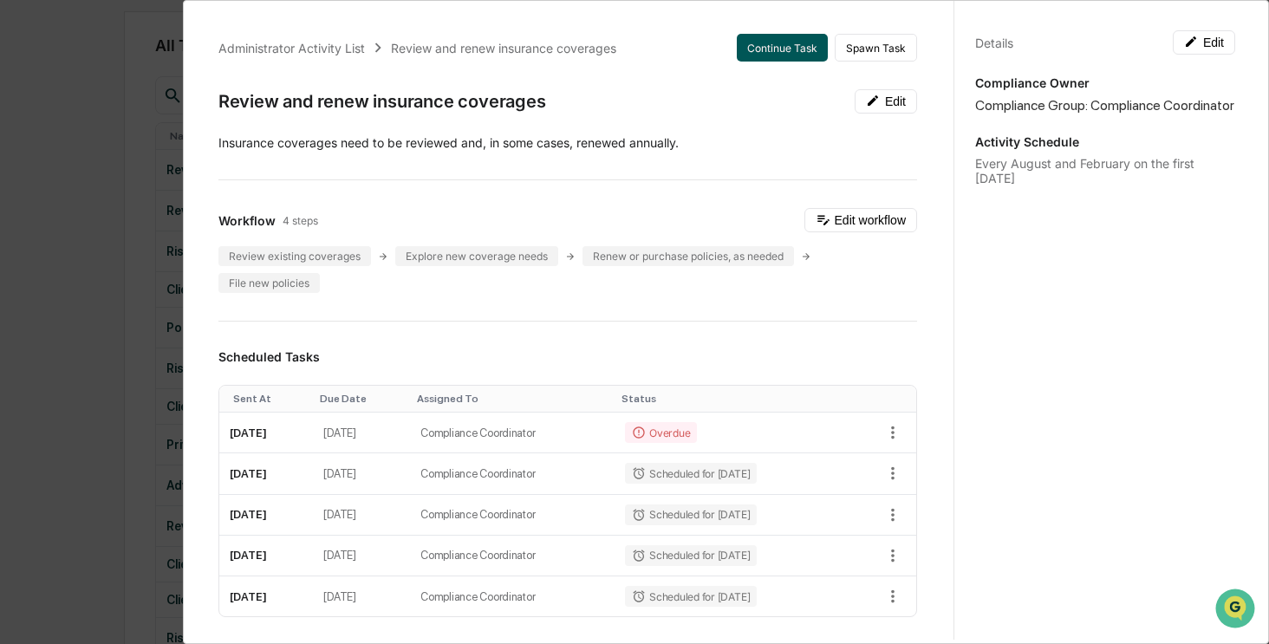
click at [773, 44] on button "Continue Task" at bounding box center [782, 48] width 91 height 28
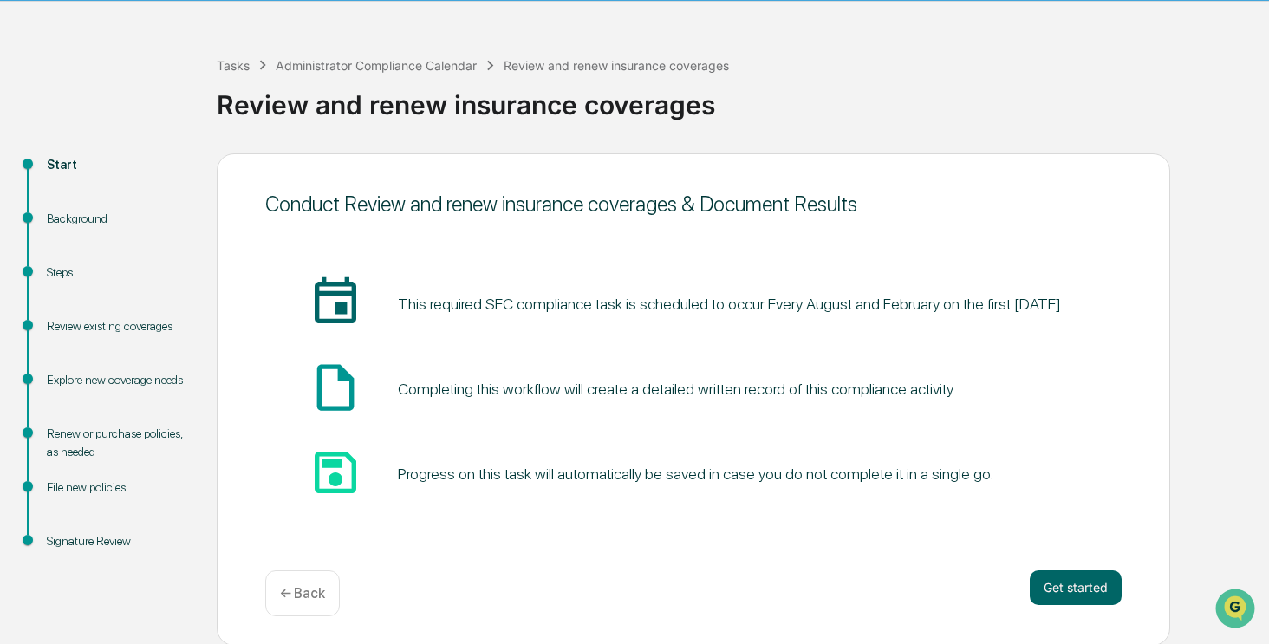
scroll to position [52, 0]
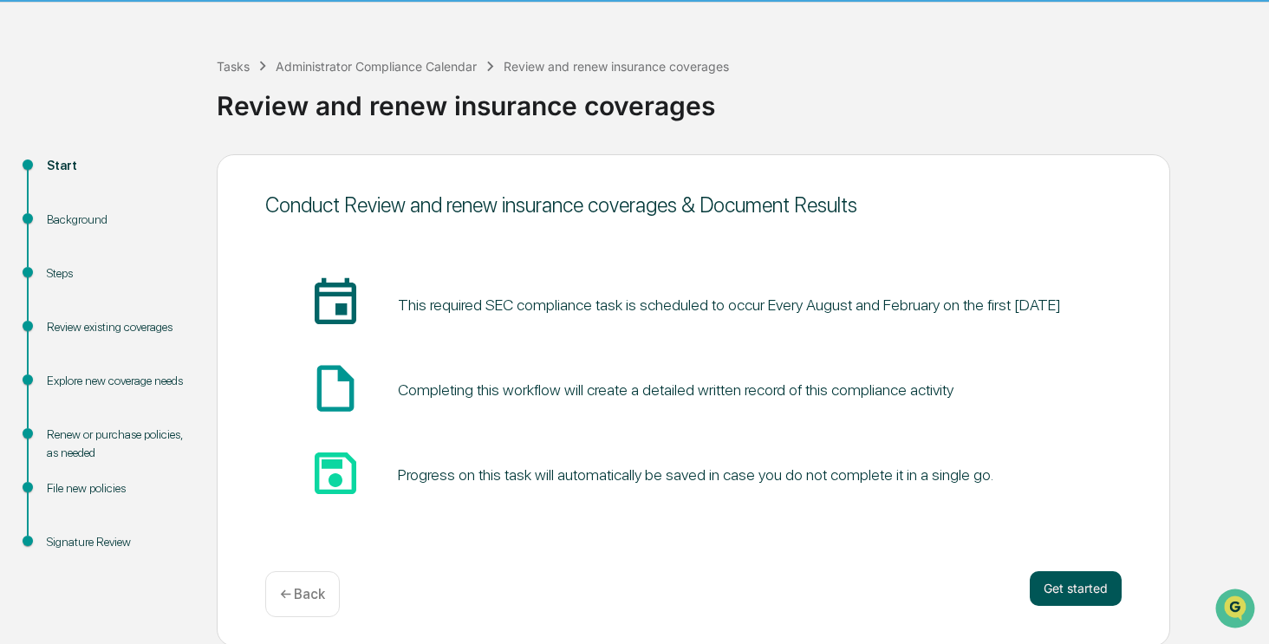
click at [1073, 585] on button "Get started" at bounding box center [1076, 588] width 92 height 35
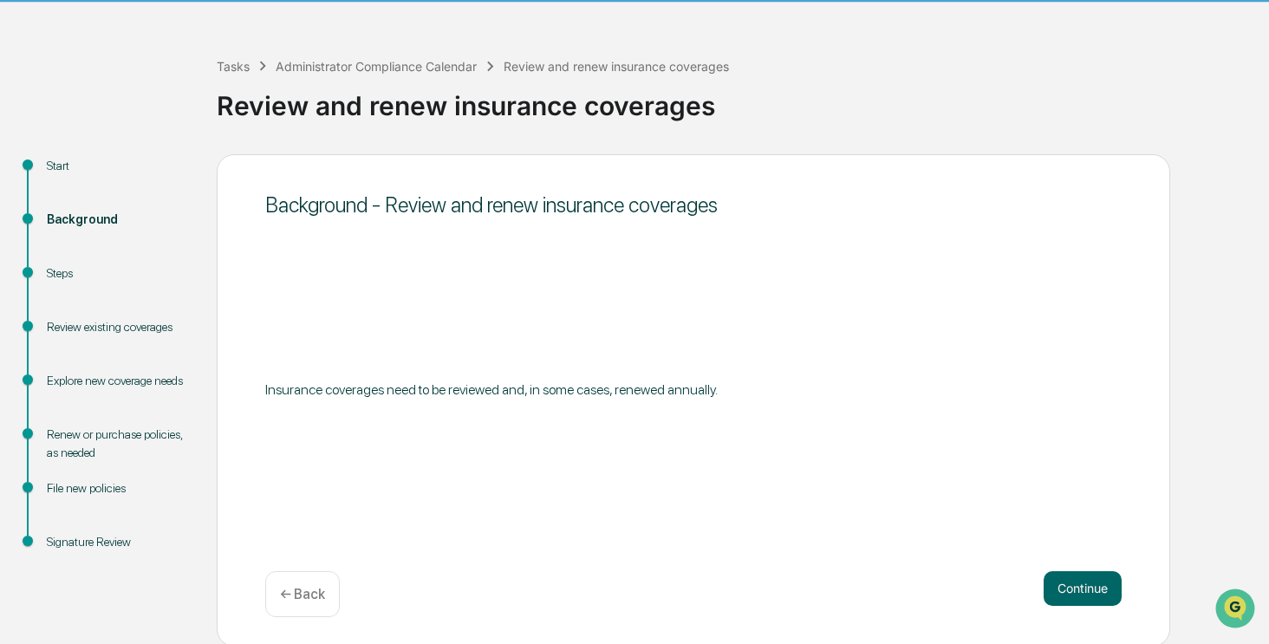
click at [1073, 585] on button "Continue" at bounding box center [1083, 588] width 78 height 35
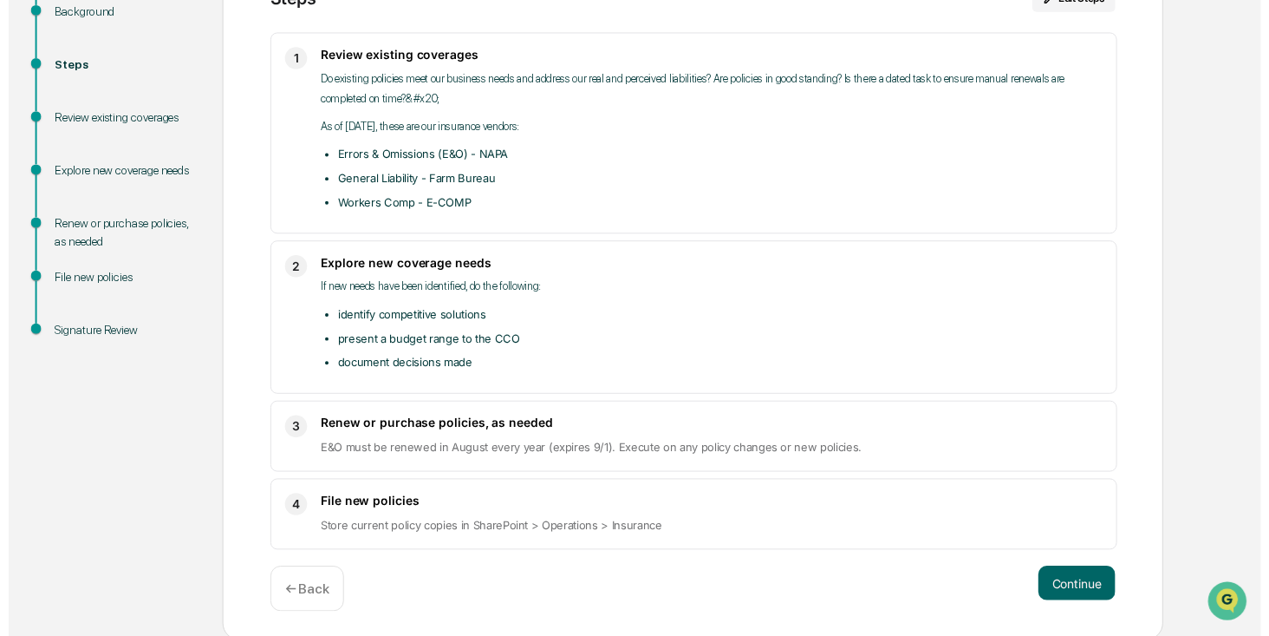
scroll to position [262, 0]
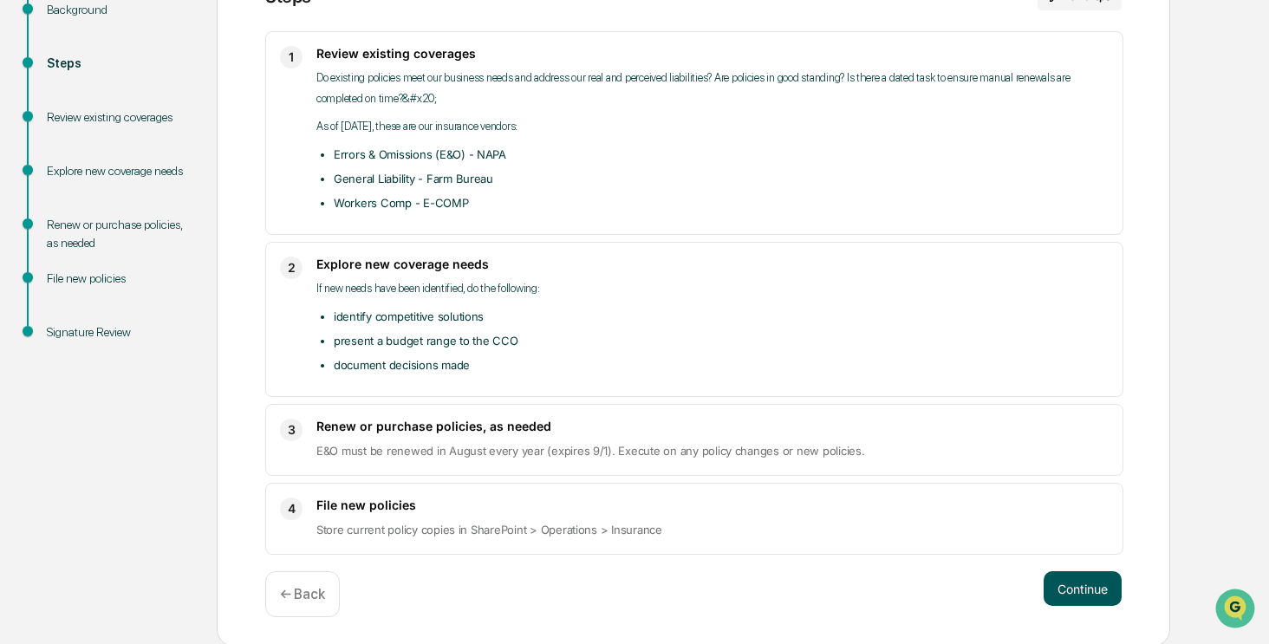
click at [1075, 587] on button "Continue" at bounding box center [1083, 588] width 78 height 35
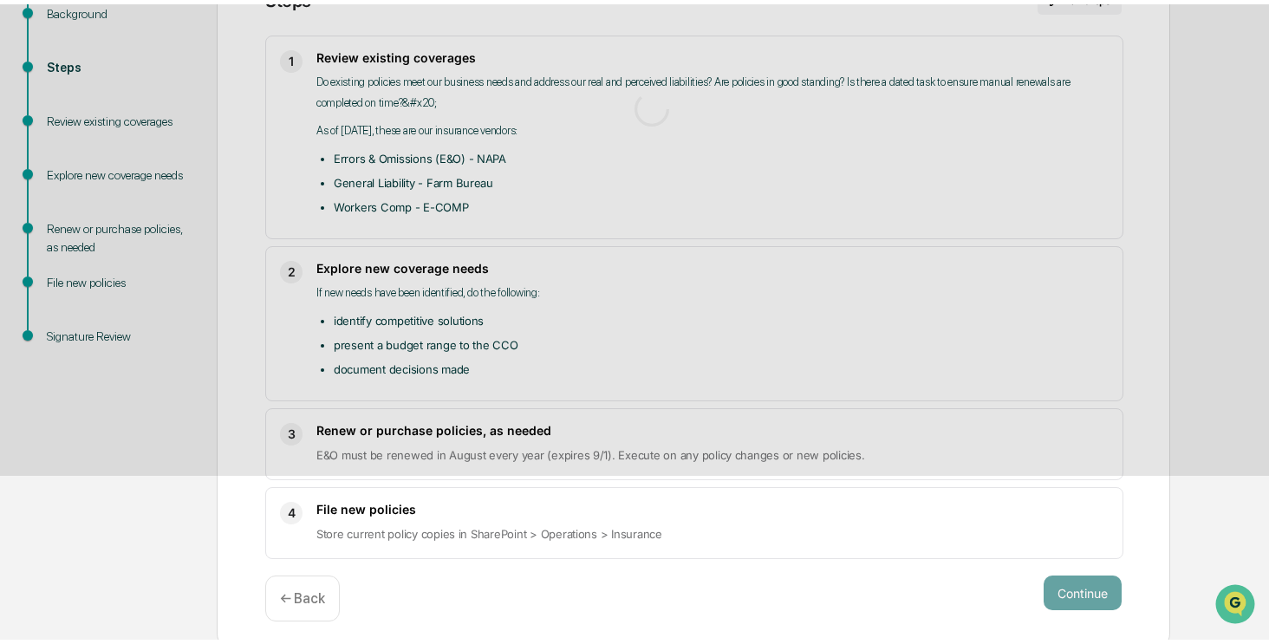
scroll to position [12, 0]
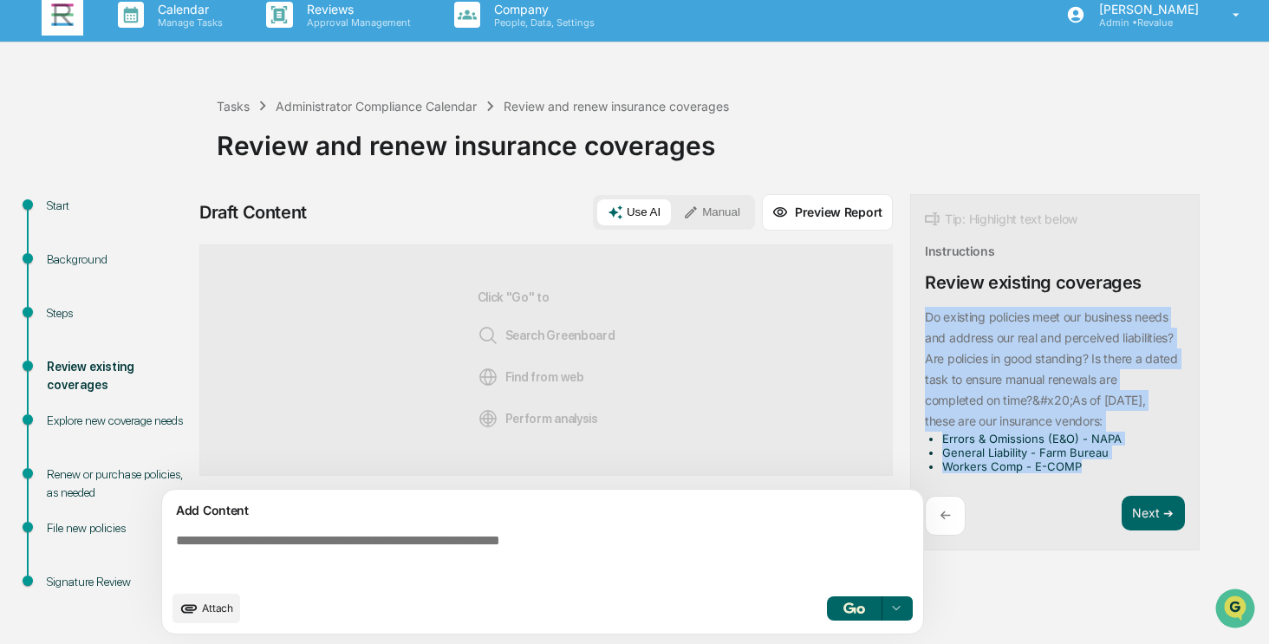
drag, startPoint x: 1083, startPoint y: 466, endPoint x: 928, endPoint y: 311, distance: 218.9
click at [928, 311] on div "​Do existing policies meet our business needs and address our real and perceive…" at bounding box center [1051, 390] width 253 height 166
click at [963, 300] on button "Focus Assistant" at bounding box center [972, 299] width 90 height 23
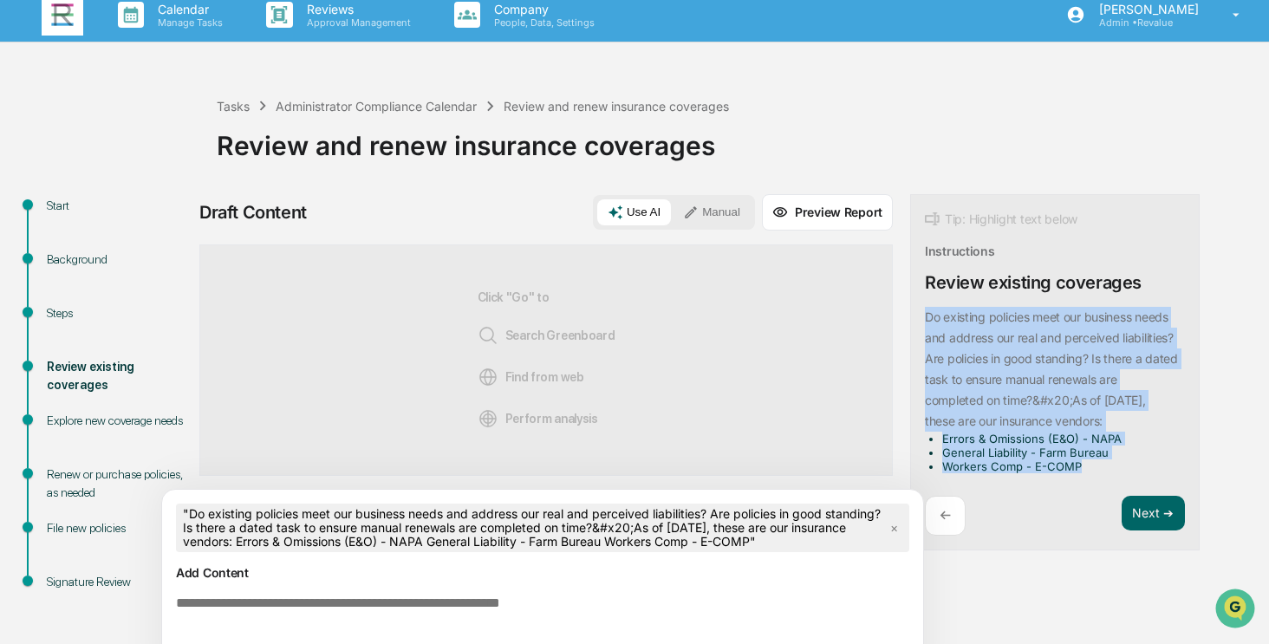
scroll to position [75, 0]
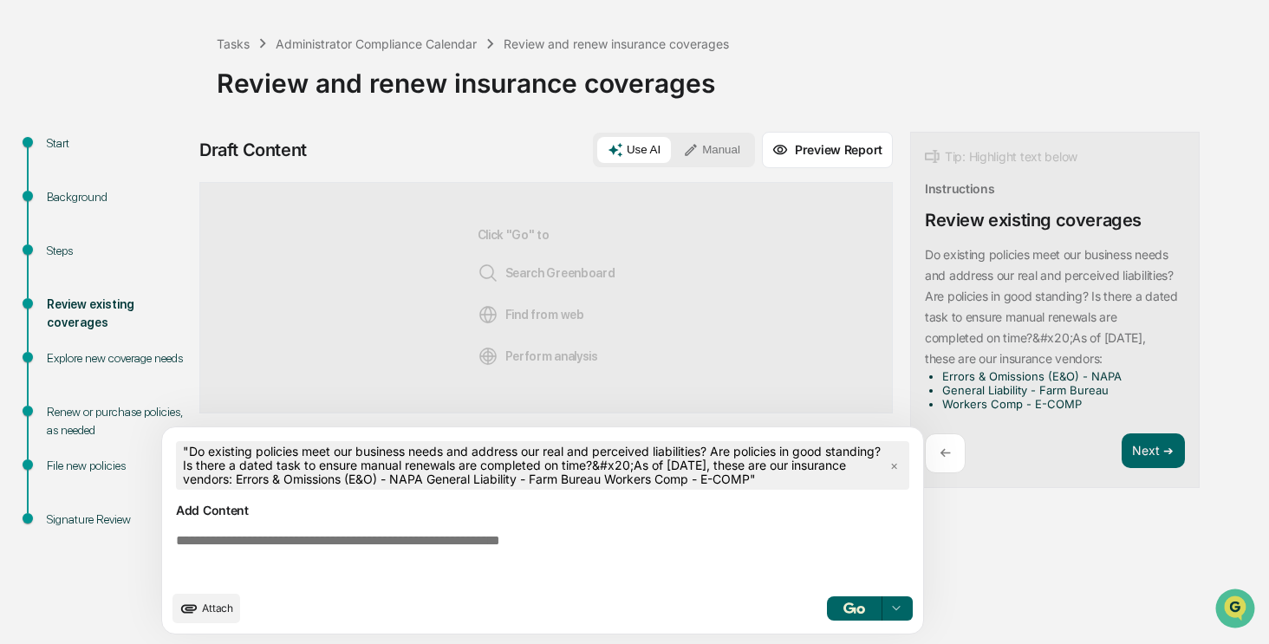
click at [587, 551] on textarea at bounding box center [546, 557] width 754 height 62
click at [571, 551] on textarea at bounding box center [546, 557] width 754 height 62
click at [561, 551] on textarea at bounding box center [546, 557] width 754 height 62
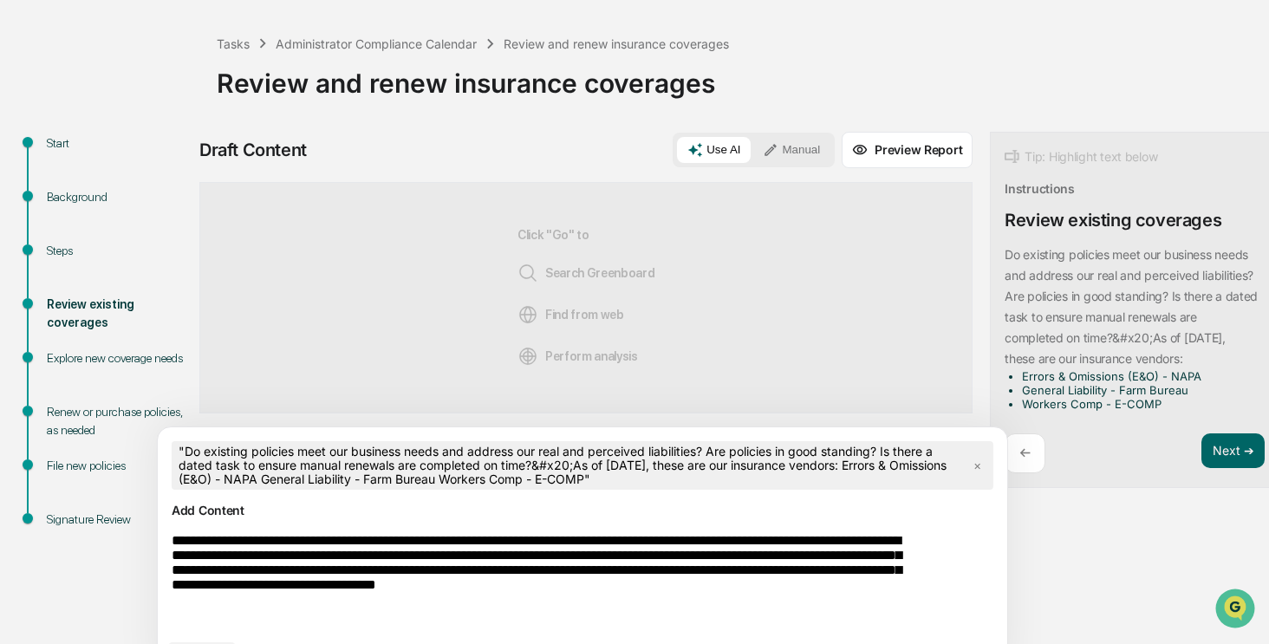
scroll to position [123, 0]
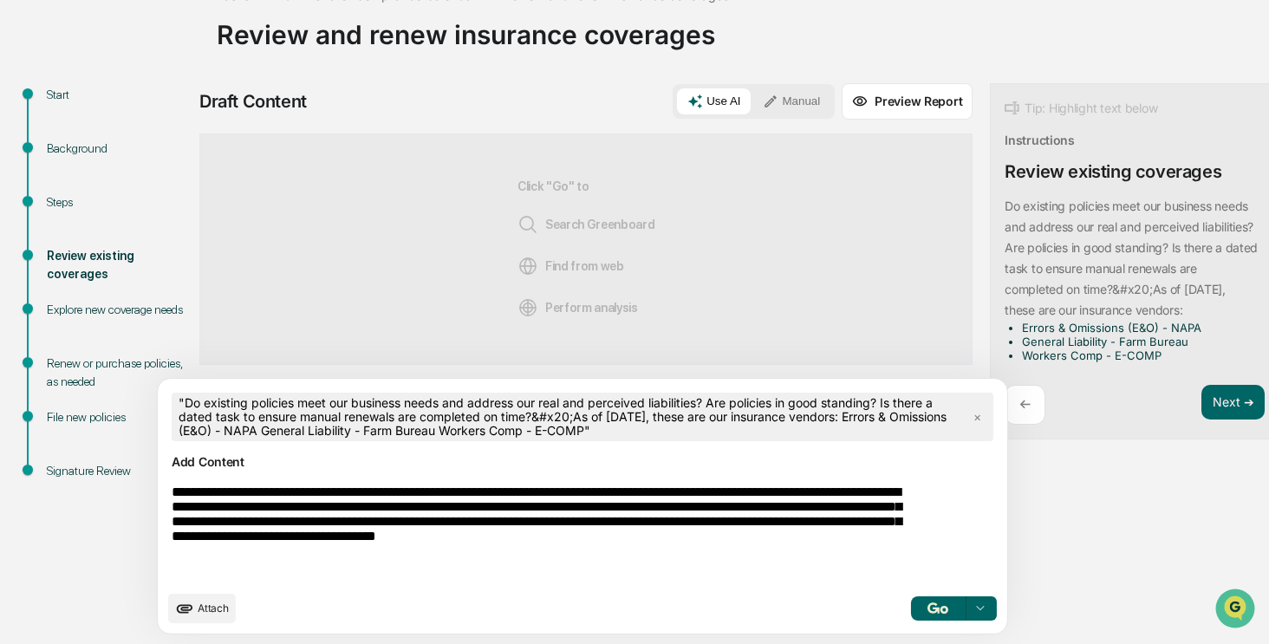
type textarea "**********"
click at [928, 606] on img "button" at bounding box center [938, 608] width 21 height 11
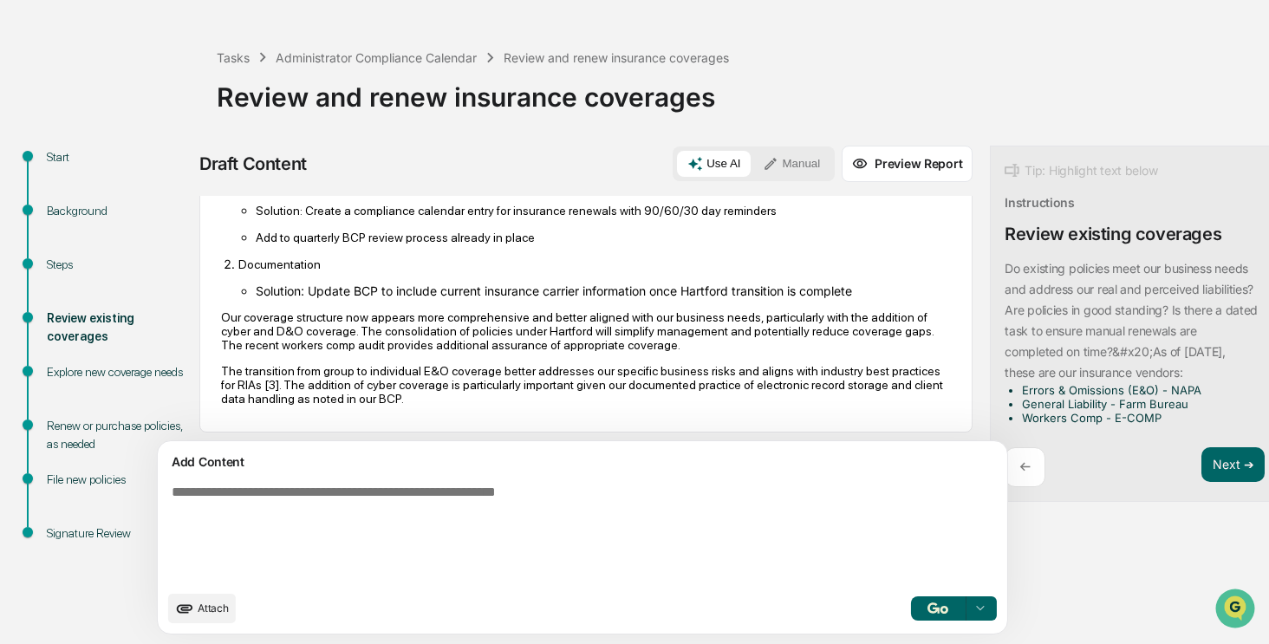
scroll to position [1119, 0]
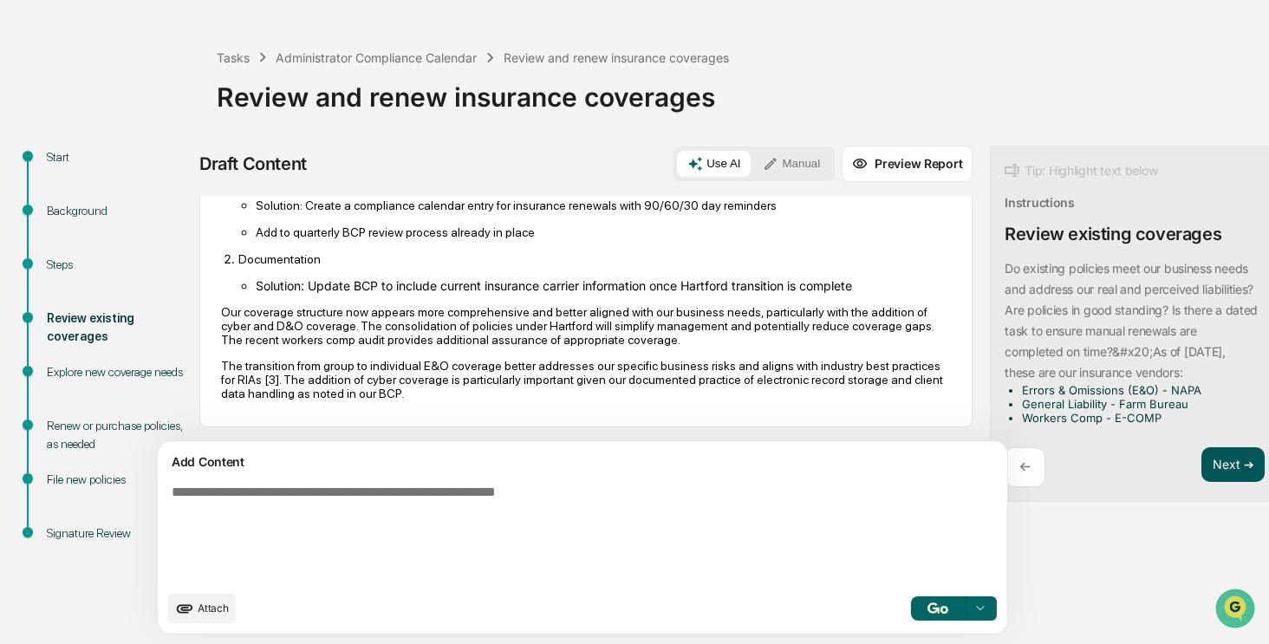
click at [1202, 463] on button "Next ➔" at bounding box center [1233, 465] width 63 height 36
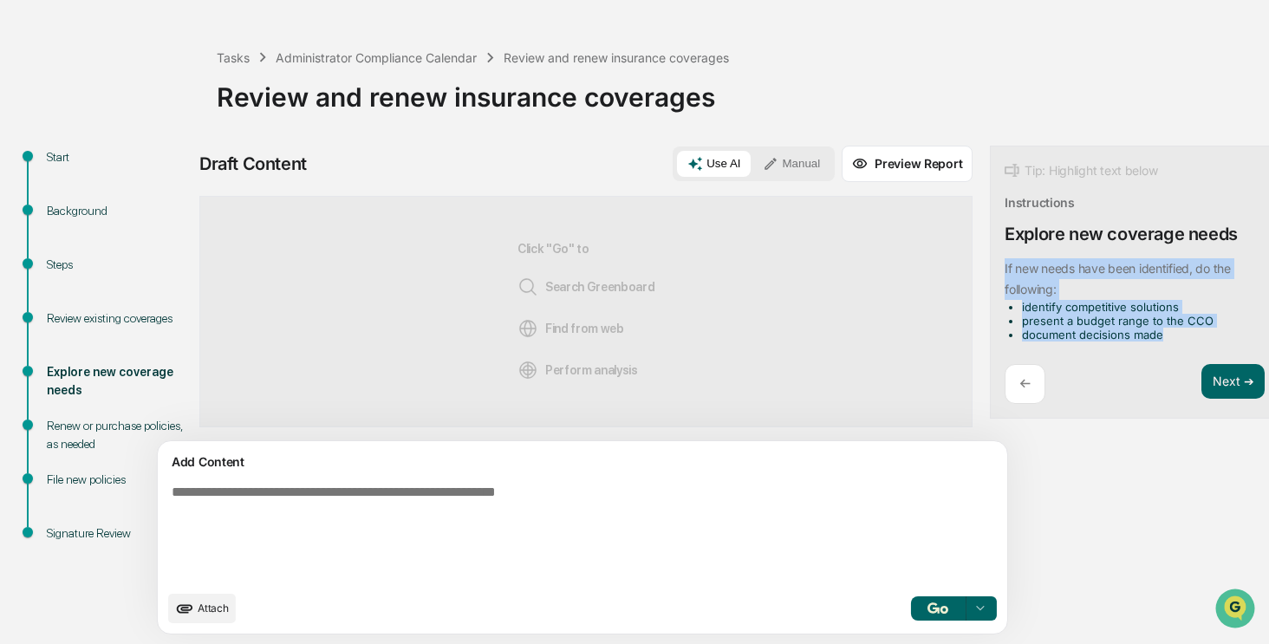
drag, startPoint x: 1097, startPoint y: 336, endPoint x: 916, endPoint y: 267, distance: 194.0
click at [990, 267] on div "Tip: Highlight text below Instructions Explore new coverage needs ​If new needs…" at bounding box center [1135, 283] width 290 height 274
click at [952, 303] on button "Focus Assistant" at bounding box center [972, 299] width 90 height 23
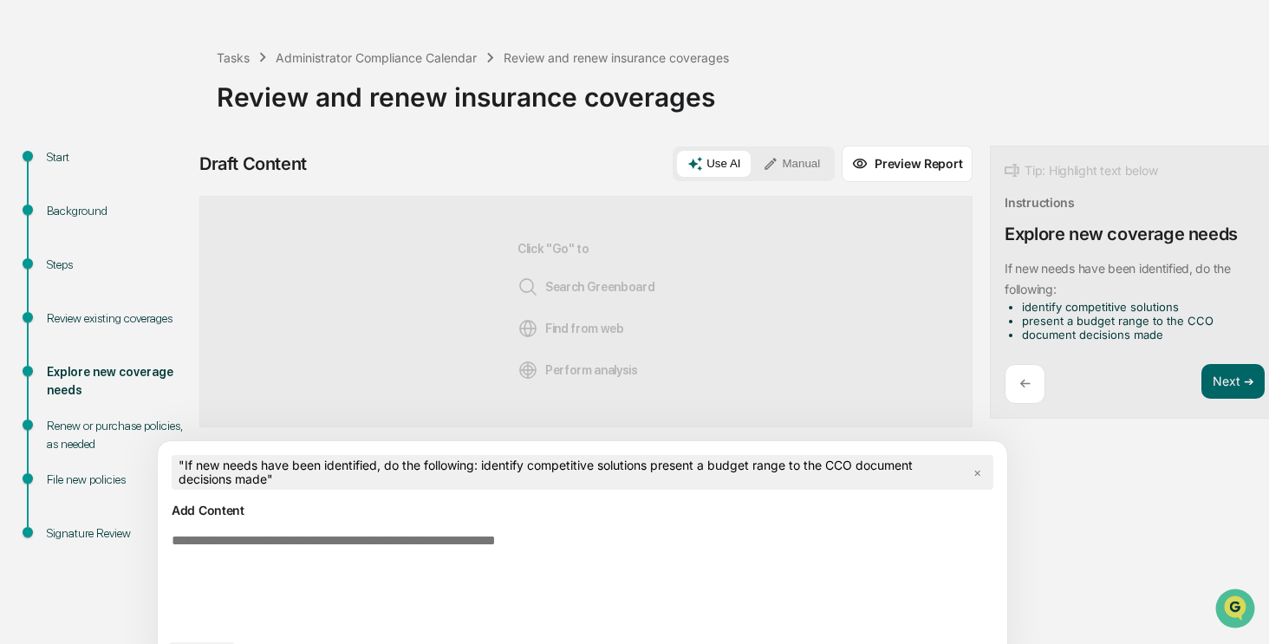
click at [607, 554] on textarea at bounding box center [542, 581] width 754 height 111
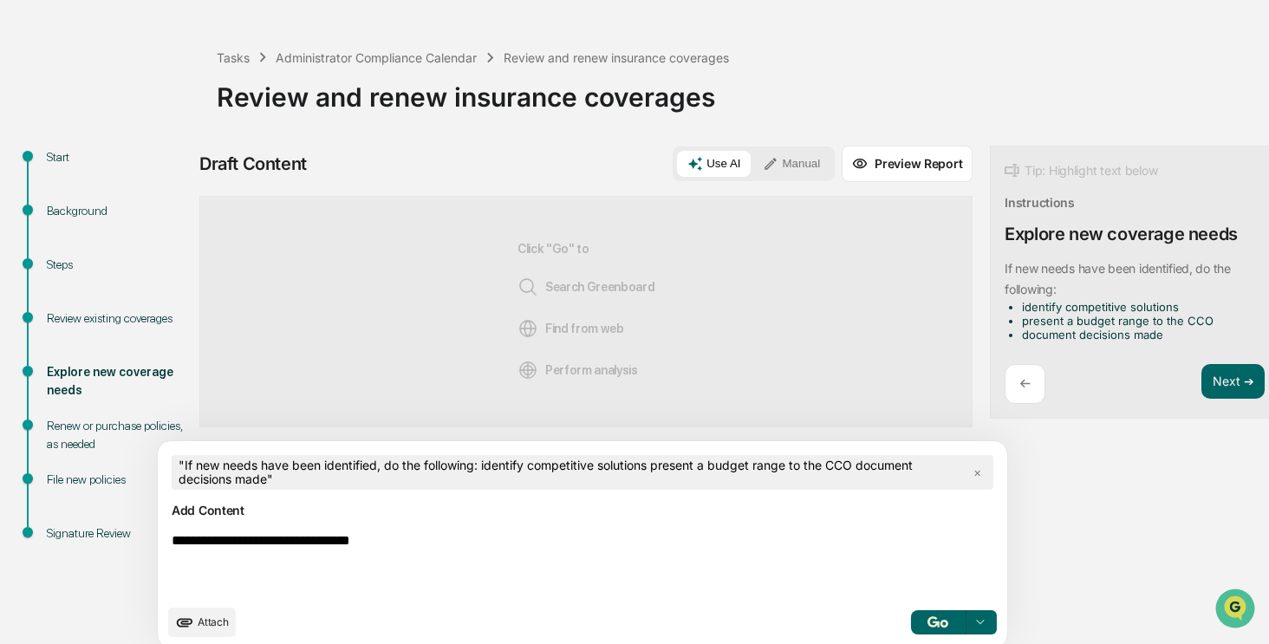
type textarea "**********"
click at [928, 616] on img "button" at bounding box center [938, 621] width 21 height 11
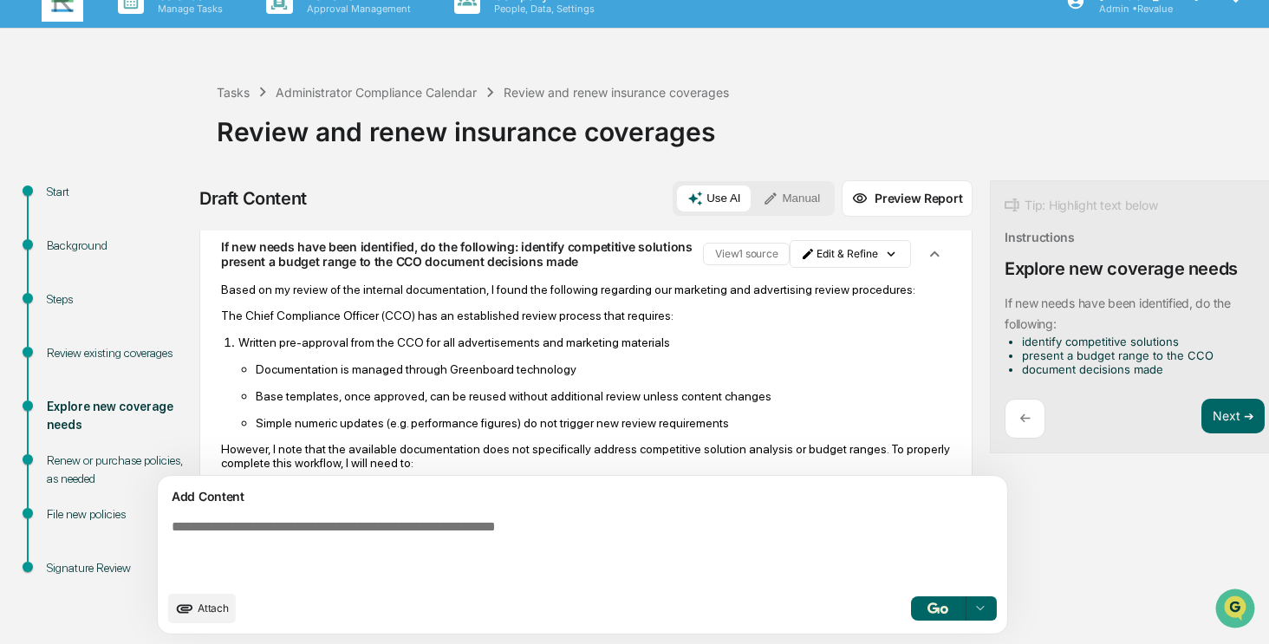
scroll to position [87, 0]
click at [806, 257] on html "Calendar Manage Tasks Reviews Approval Management Company People, Data, Setting…" at bounding box center [634, 296] width 1269 height 644
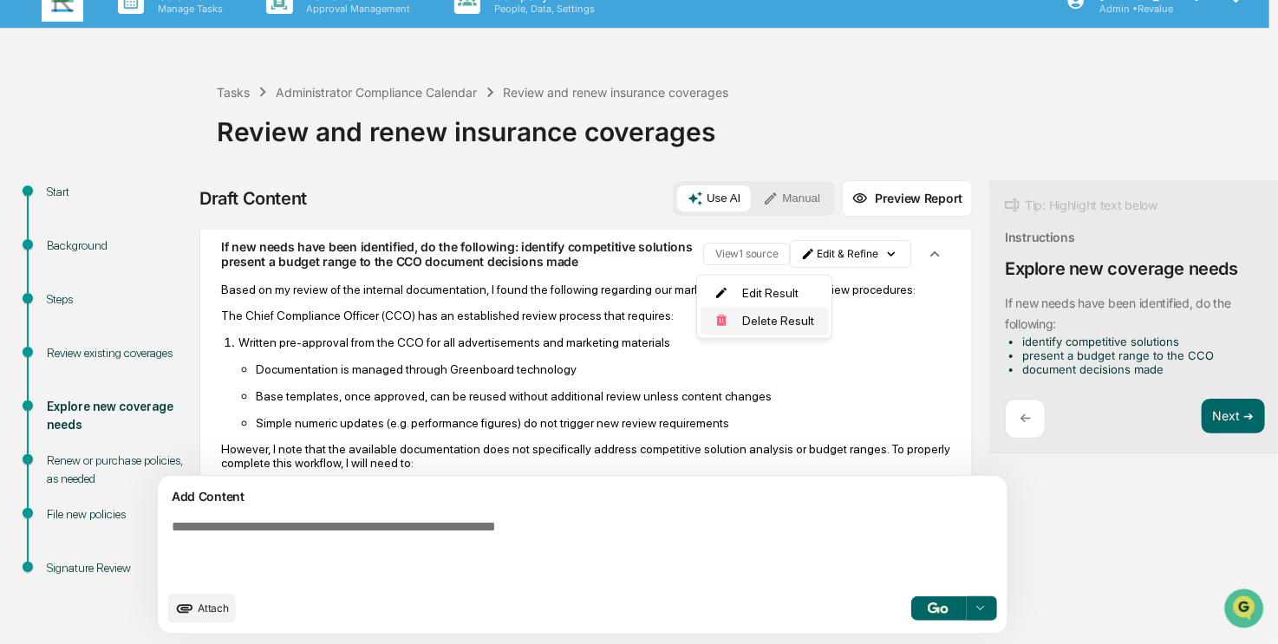
click at [777, 330] on div "Delete Result" at bounding box center [764, 321] width 127 height 28
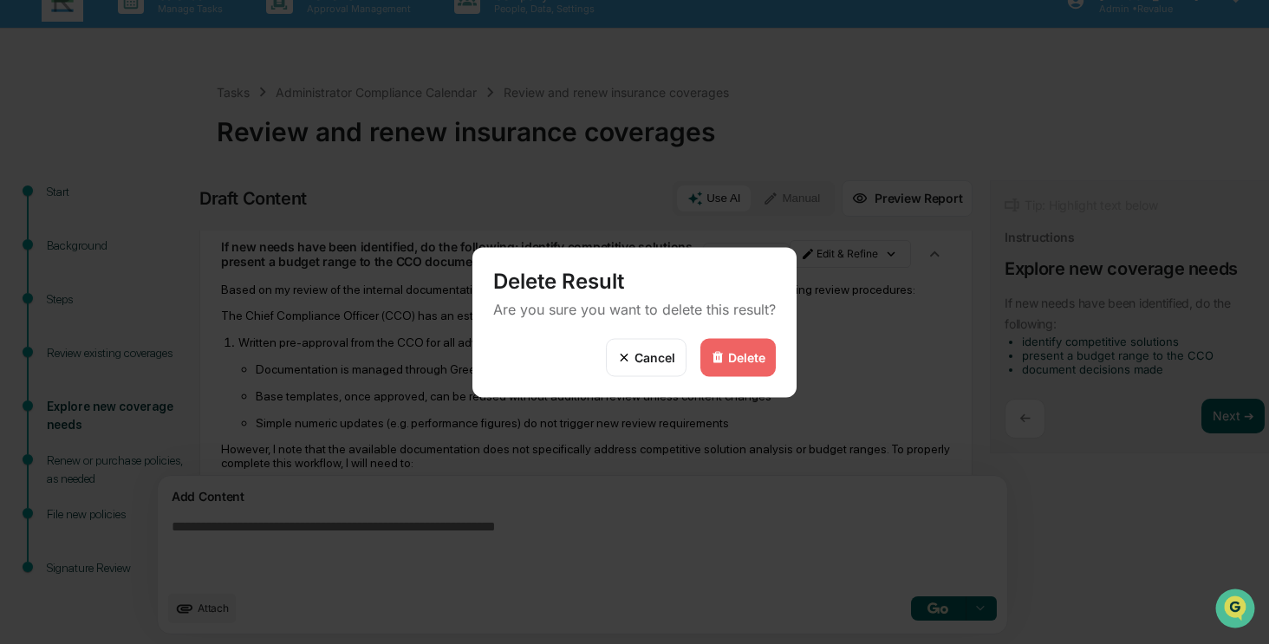
click at [755, 356] on div "Delete" at bounding box center [746, 357] width 37 height 15
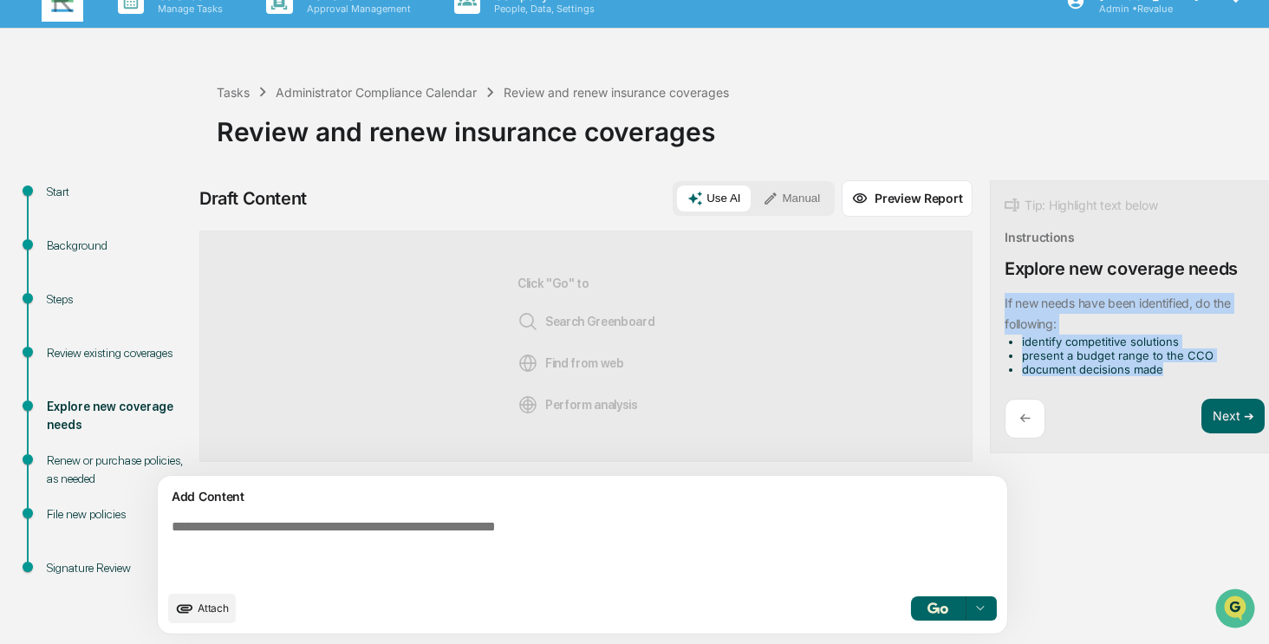
drag, startPoint x: 1096, startPoint y: 366, endPoint x: 923, endPoint y: 301, distance: 185.2
click at [990, 301] on div "Tip: Highlight text below Instructions Explore new coverage needs ​If new needs…" at bounding box center [1135, 317] width 290 height 274
click at [954, 288] on button "Focus Assistant" at bounding box center [972, 299] width 90 height 23
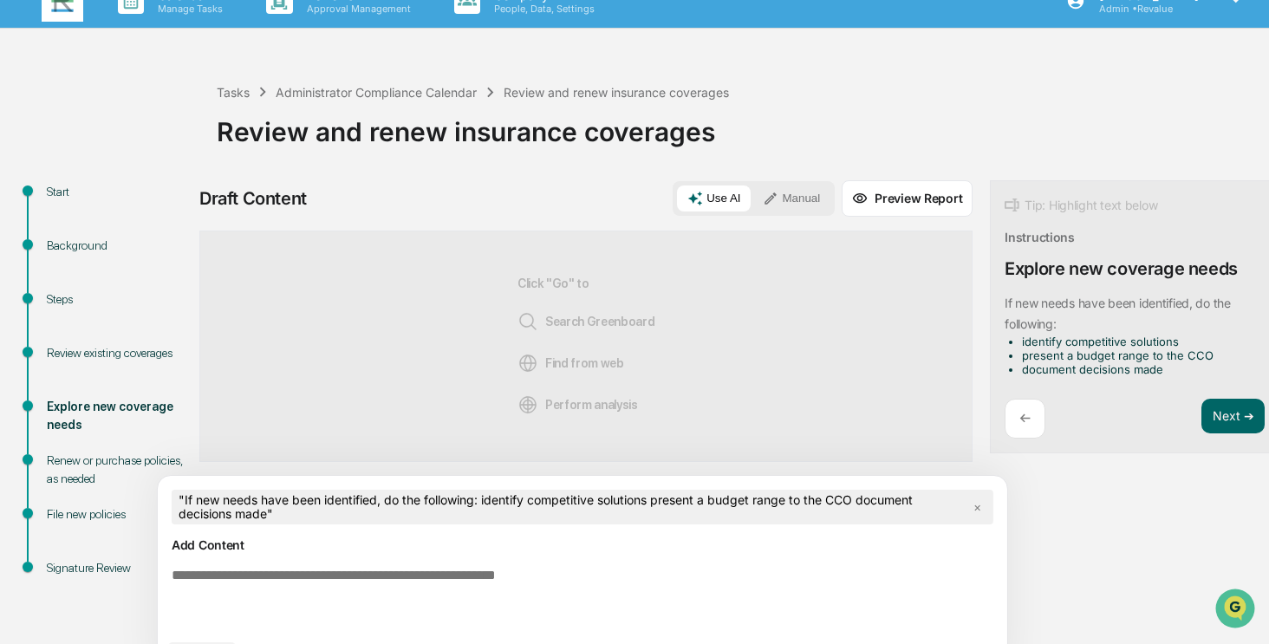
click at [693, 592] on textarea at bounding box center [542, 599] width 754 height 76
type textarea "*"
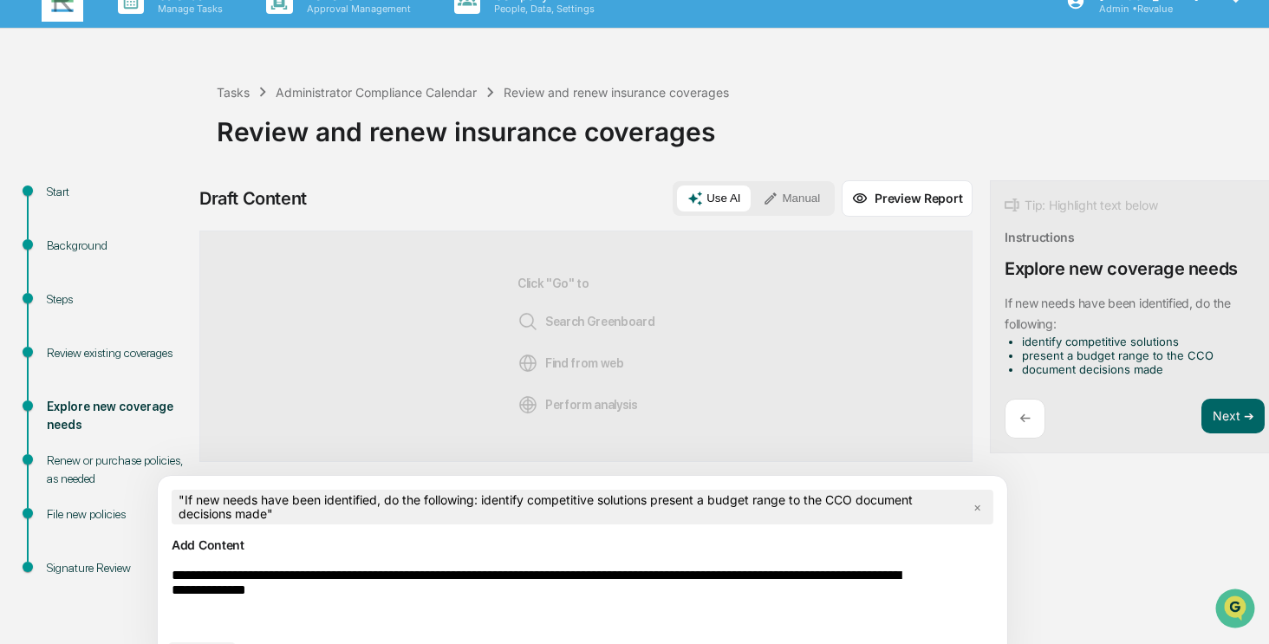
scroll to position [75, 0]
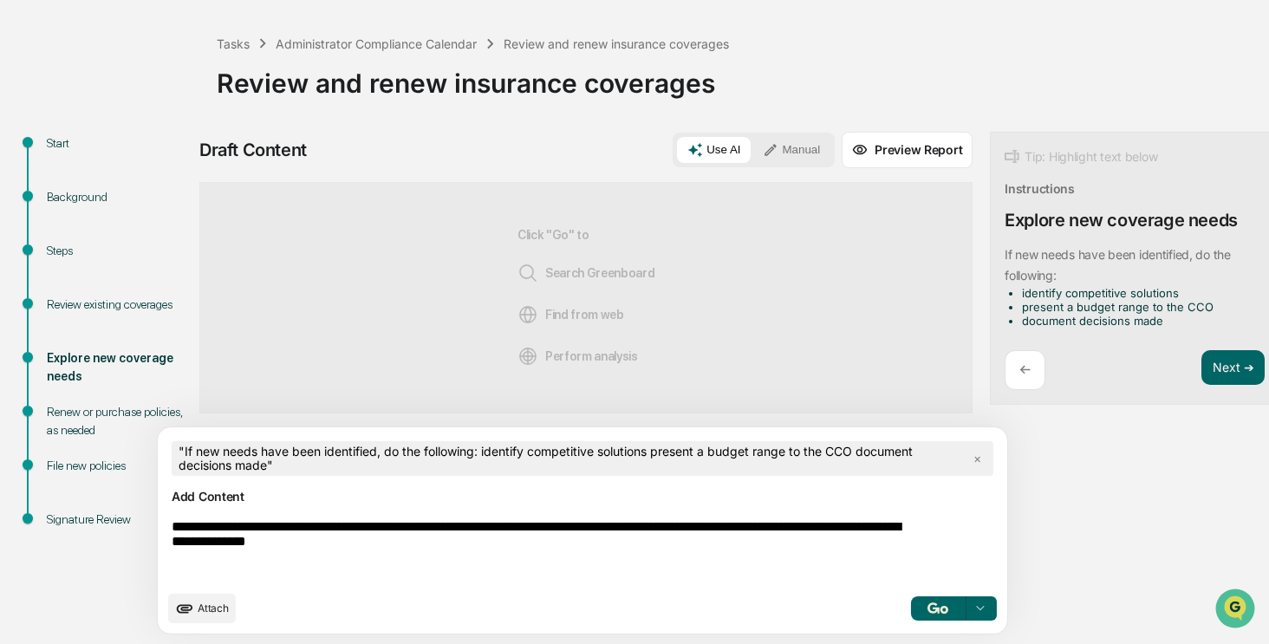
type textarea "**********"
click at [928, 606] on img "button" at bounding box center [938, 608] width 21 height 11
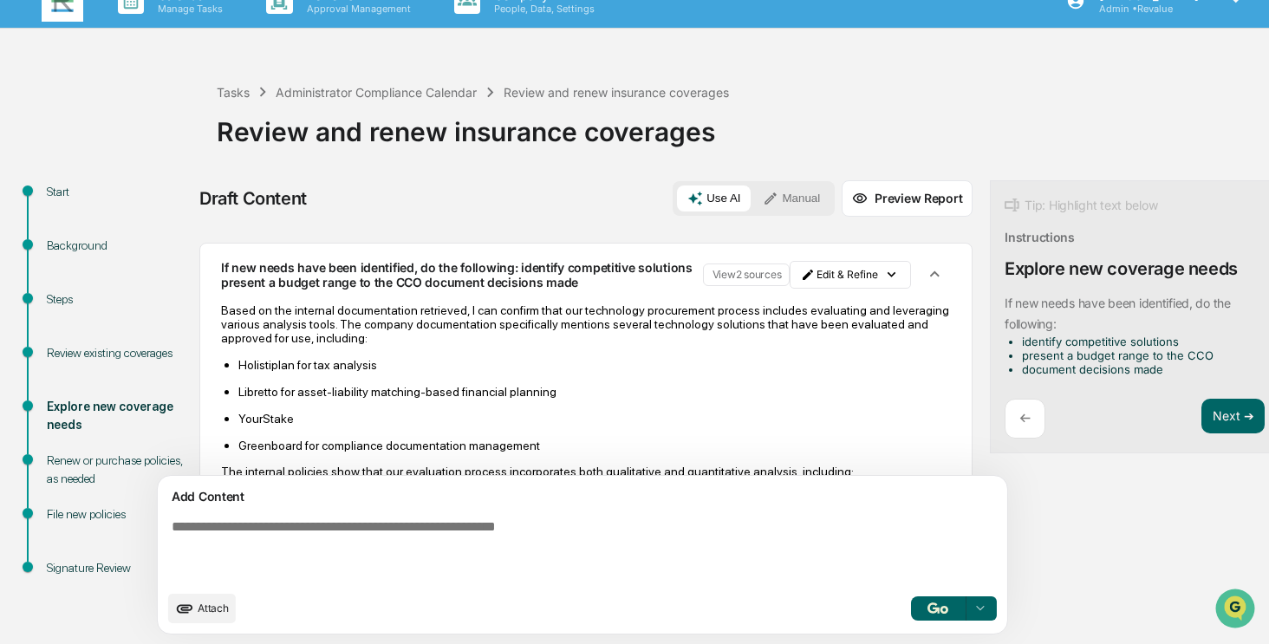
scroll to position [0, 0]
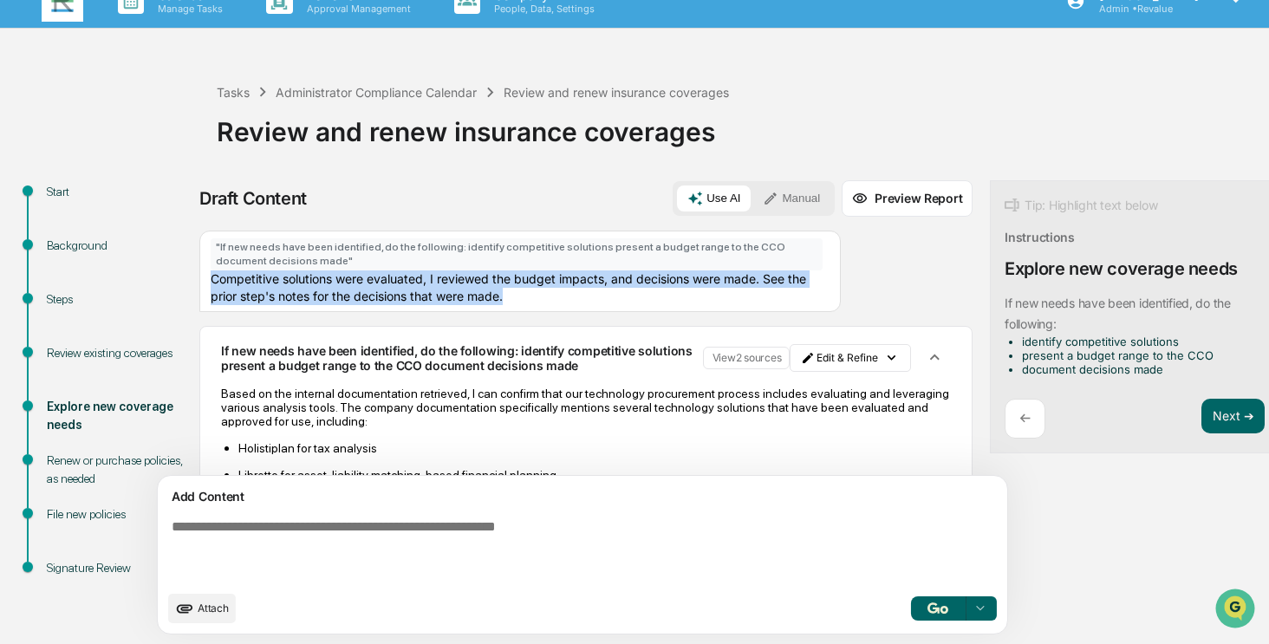
drag, startPoint x: 595, startPoint y: 294, endPoint x: 212, endPoint y: 278, distance: 383.6
click at [212, 278] on div "" ​If new needs have been identified, do the following: identify competitive so…" at bounding box center [520, 272] width 642 height 82
copy div "Competitive solutions were evaluated, I reviewed the budget impacts, and decisi…"
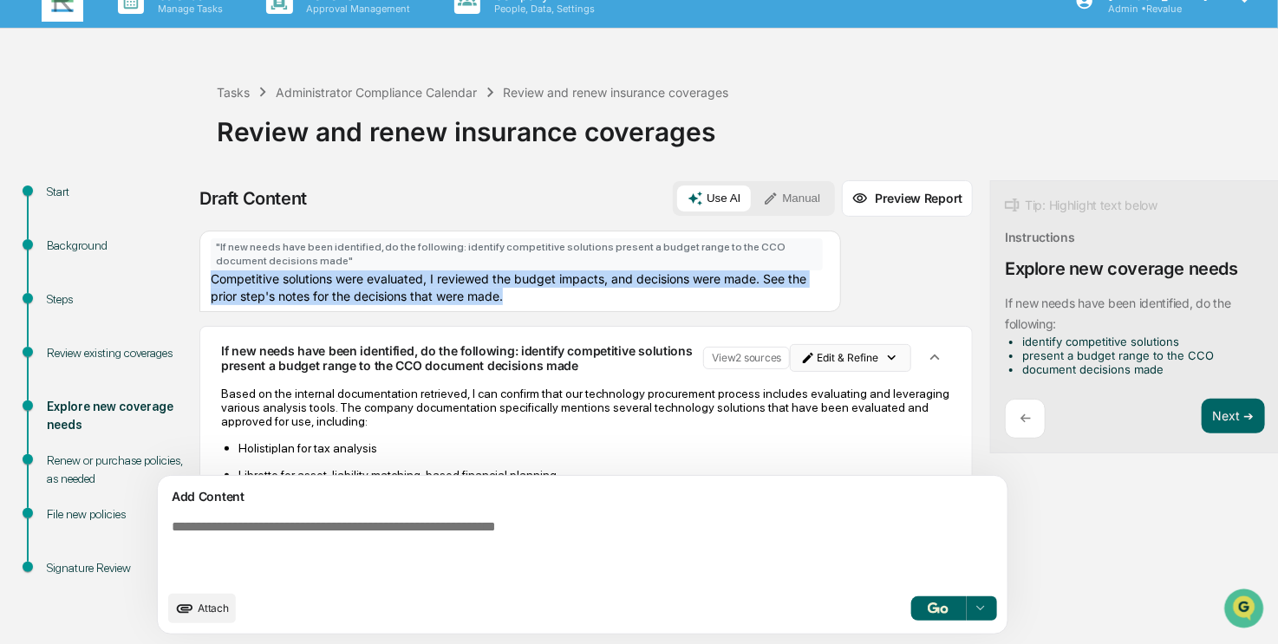
click at [782, 364] on html "Calendar Manage Tasks Reviews Approval Management Company People, Data, Setting…" at bounding box center [639, 296] width 1278 height 644
click at [776, 425] on div "Delete Result" at bounding box center [764, 425] width 127 height 28
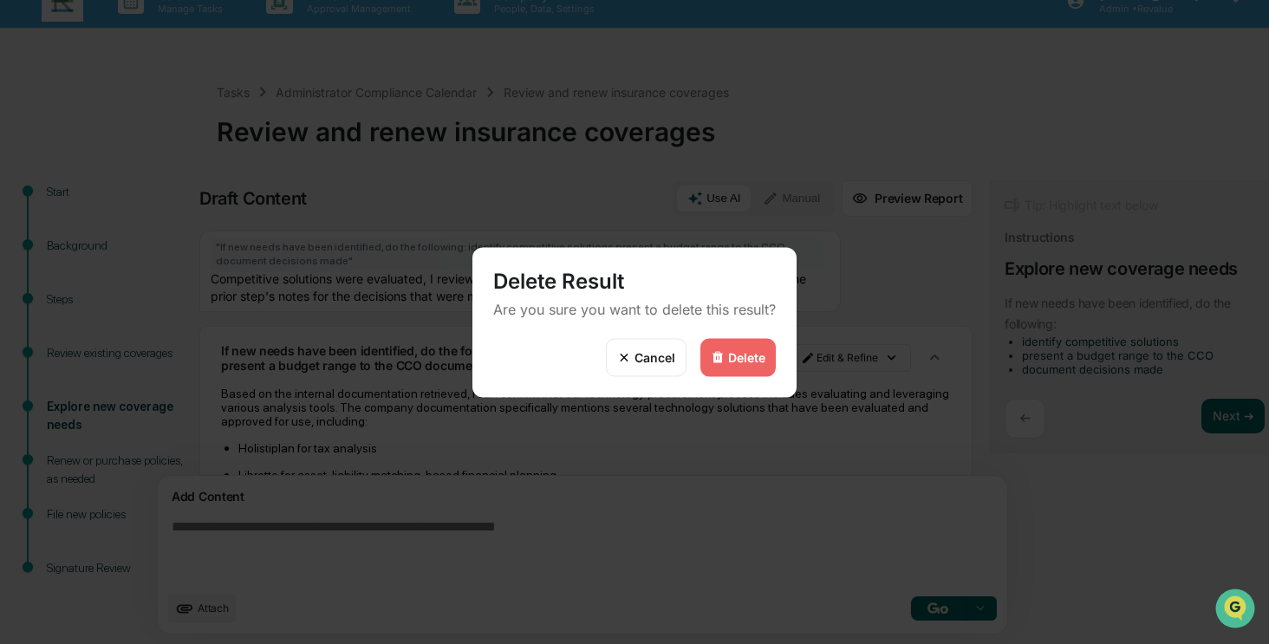
click at [732, 350] on div "Delete" at bounding box center [746, 357] width 37 height 15
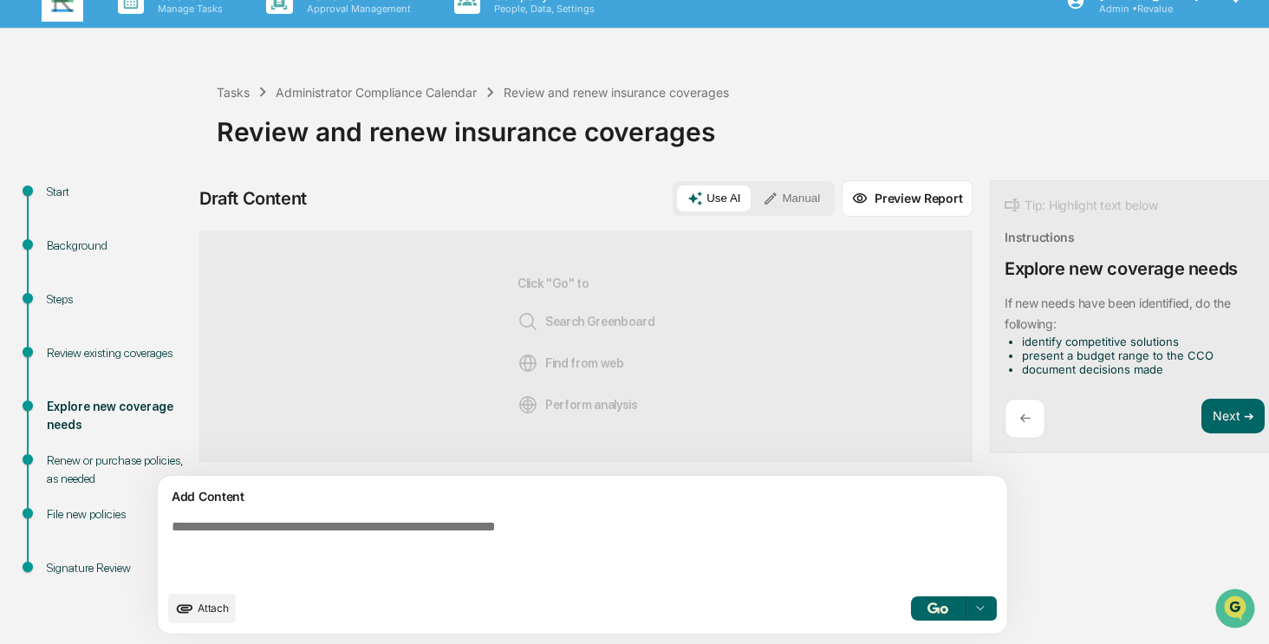
click at [603, 529] on textarea at bounding box center [542, 550] width 754 height 76
paste textarea "**********"
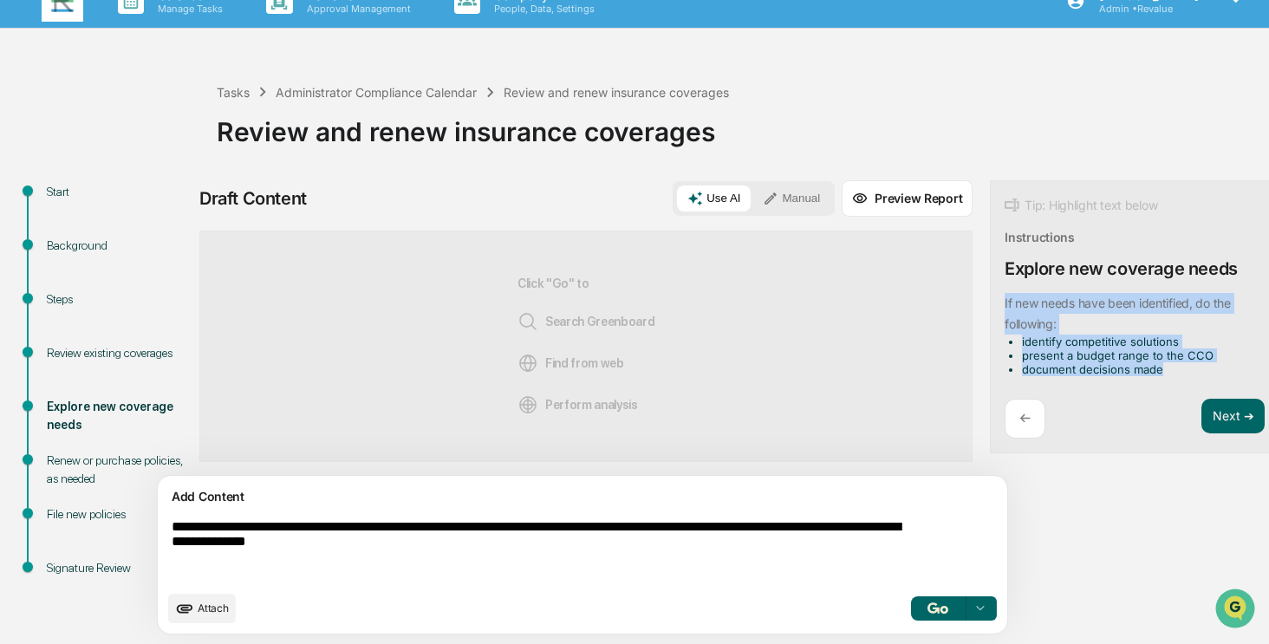
drag, startPoint x: 1093, startPoint y: 368, endPoint x: 925, endPoint y: 306, distance: 179.1
click at [1005, 306] on div "​If new needs have been identified, do the following: identify competitive solu…" at bounding box center [1131, 334] width 253 height 83
click at [958, 297] on button "Focus Assistant" at bounding box center [972, 299] width 90 height 23
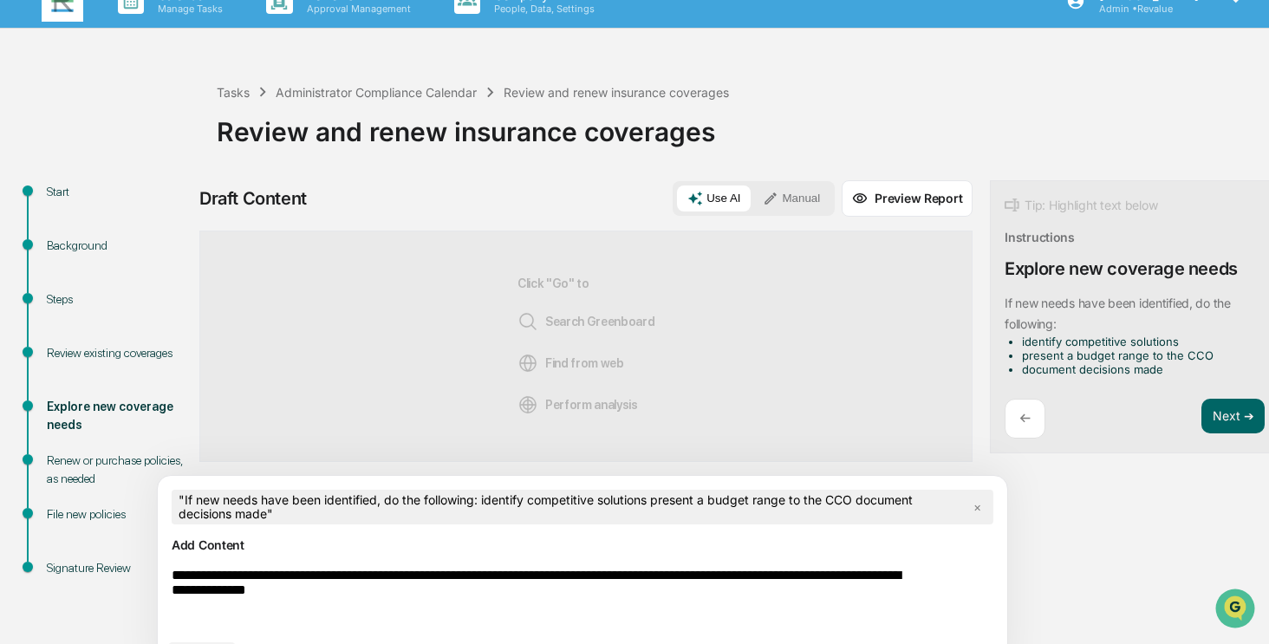
click at [175, 575] on textarea "**********" at bounding box center [542, 599] width 754 height 76
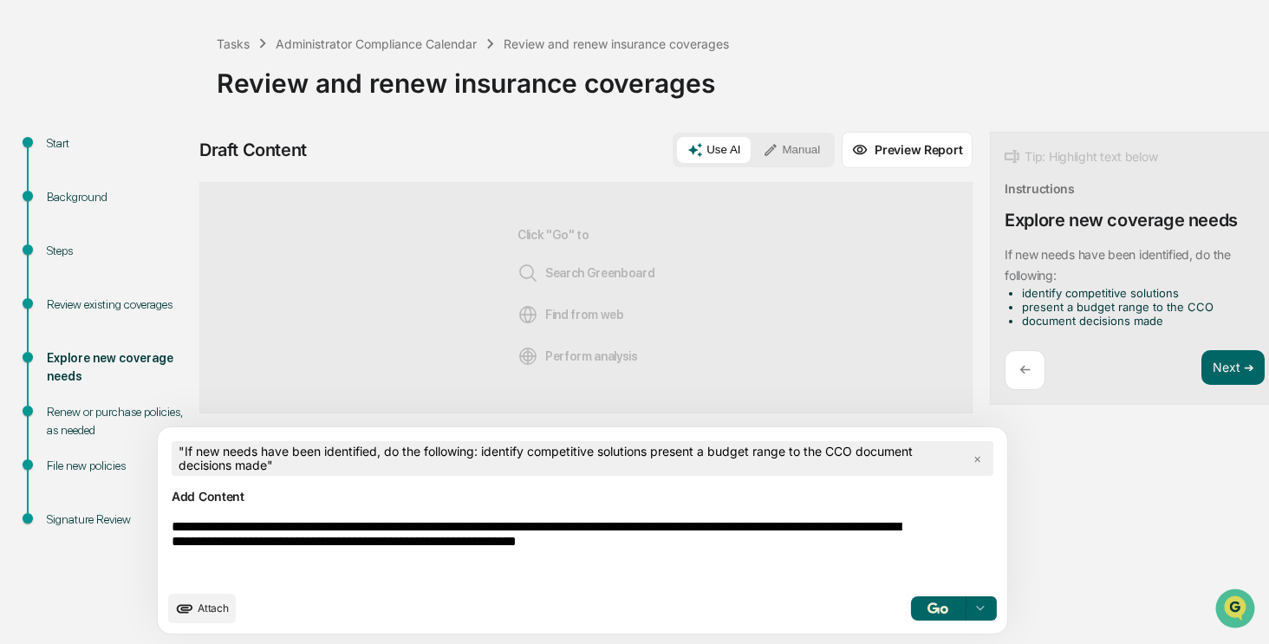
type textarea "**********"
click at [910, 616] on button "button" at bounding box center [937, 609] width 55 height 24
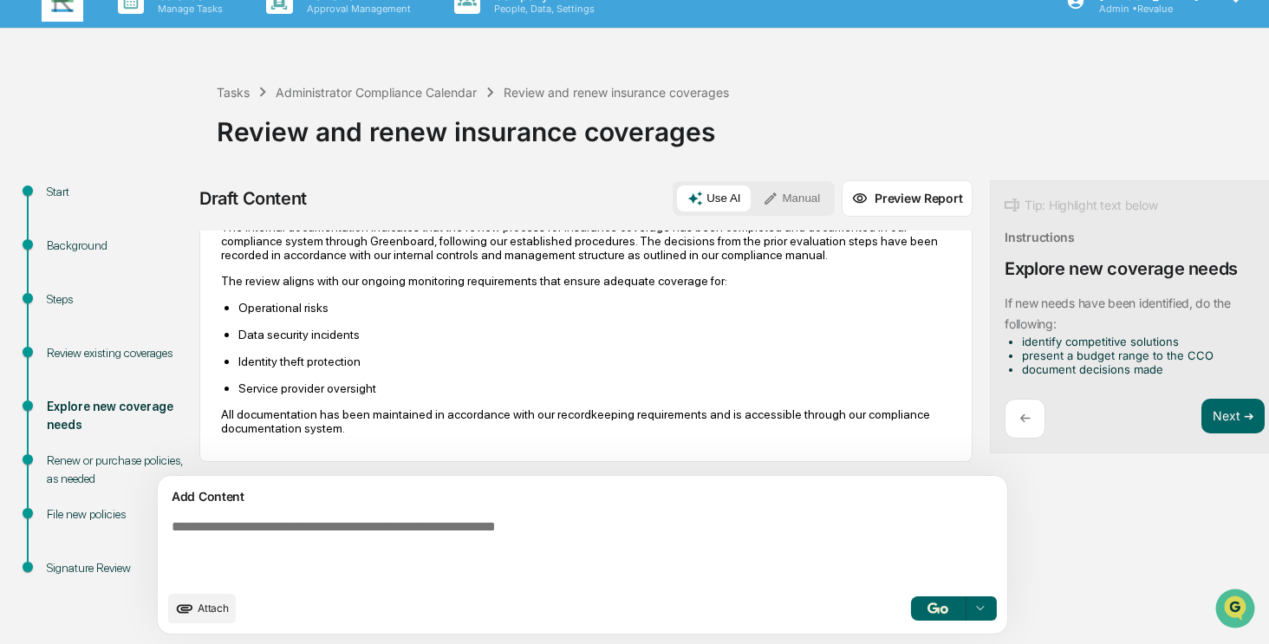
scroll to position [545, 0]
click at [1202, 402] on button "Next ➔" at bounding box center [1233, 417] width 63 height 36
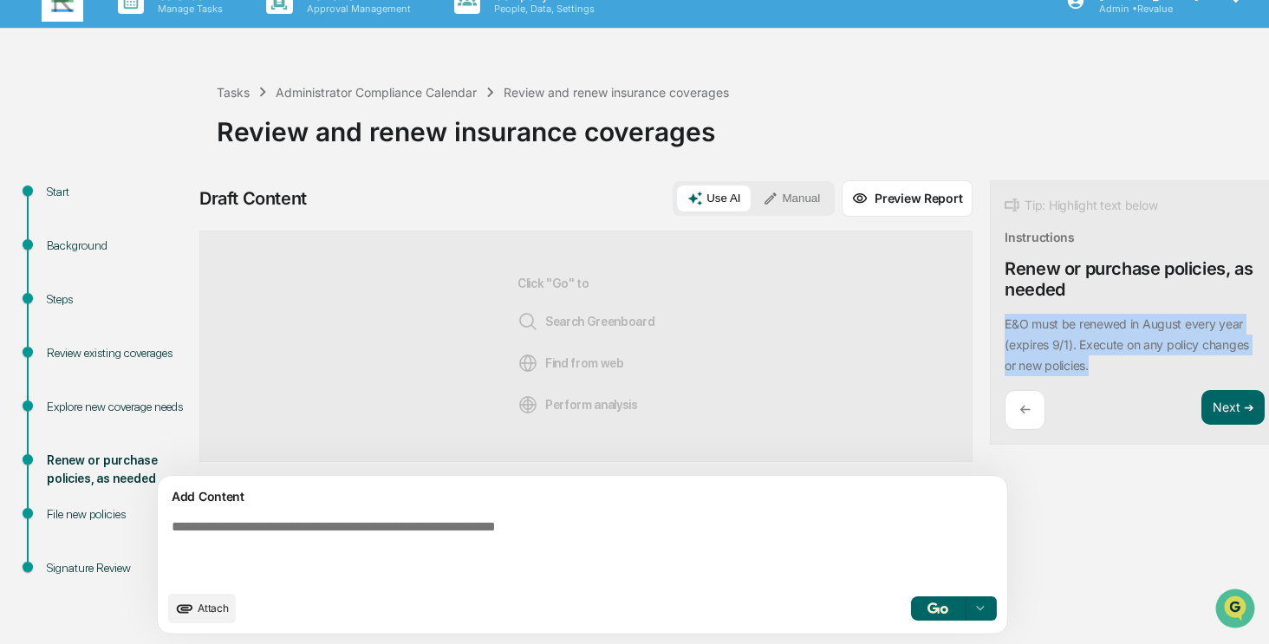
drag, startPoint x: 1022, startPoint y: 367, endPoint x: 919, endPoint y: 322, distance: 112.6
click at [990, 322] on div "Tip: Highlight text below Instructions Renew or purchase policies, as needed ​E…" at bounding box center [1135, 312] width 290 height 265
click at [958, 318] on button "Focus Assistant" at bounding box center [972, 320] width 90 height 23
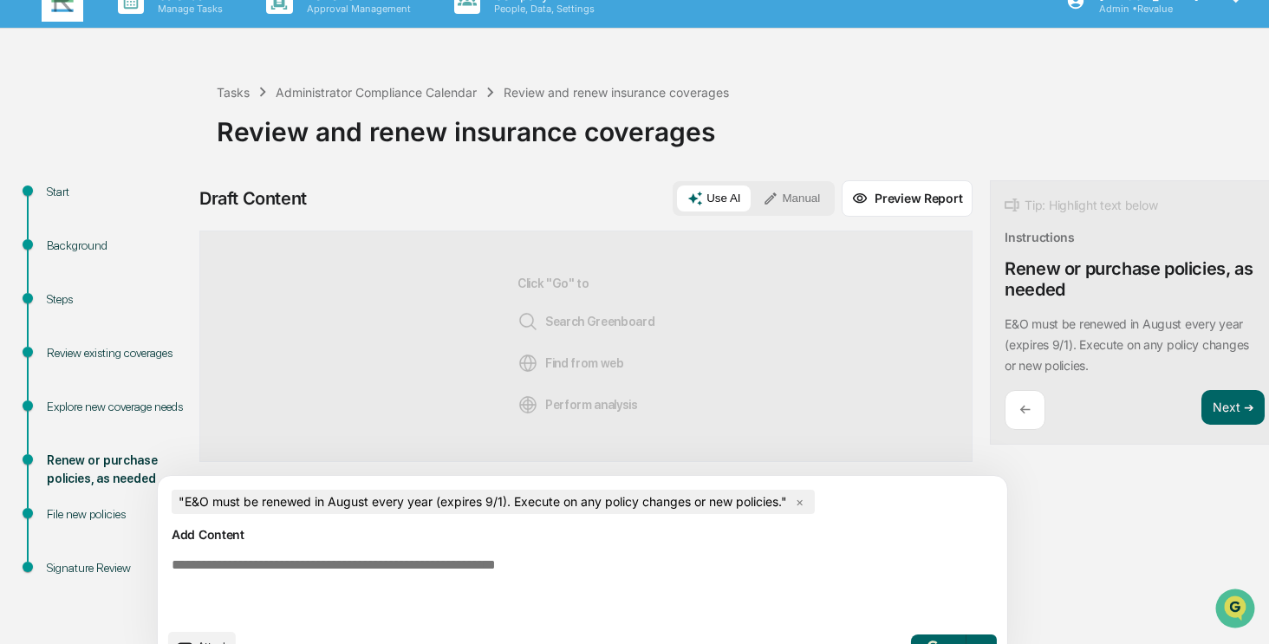
click at [662, 575] on textarea at bounding box center [542, 589] width 754 height 76
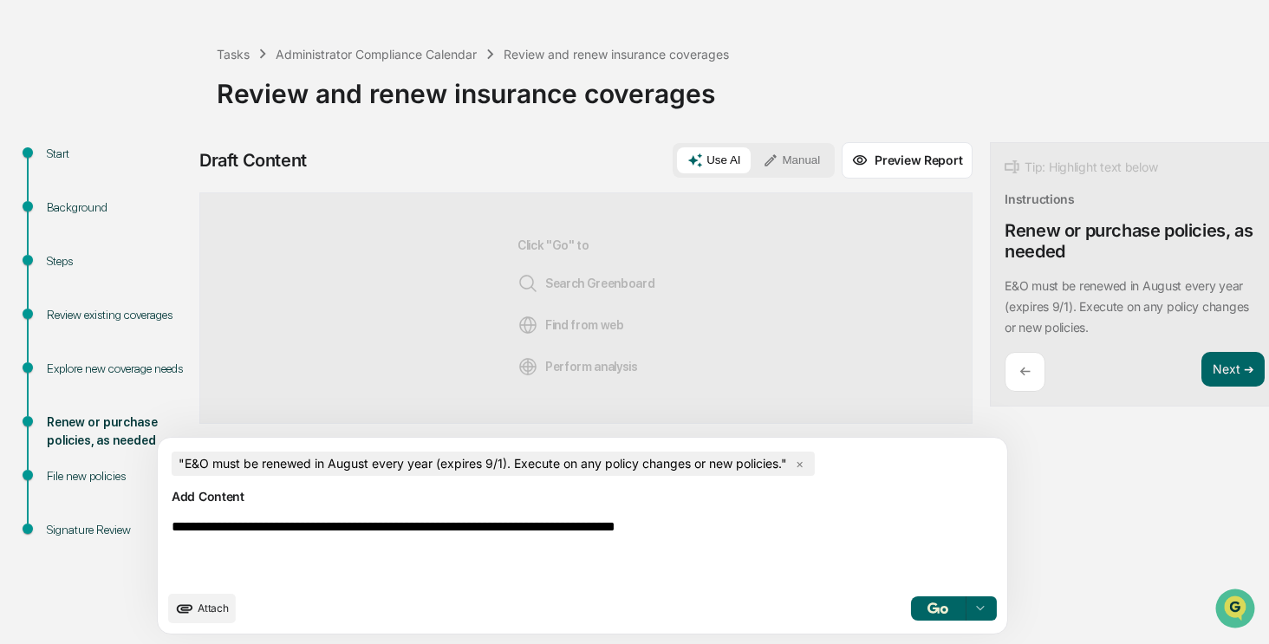
type textarea "**********"
click at [928, 610] on img "button" at bounding box center [938, 608] width 21 height 11
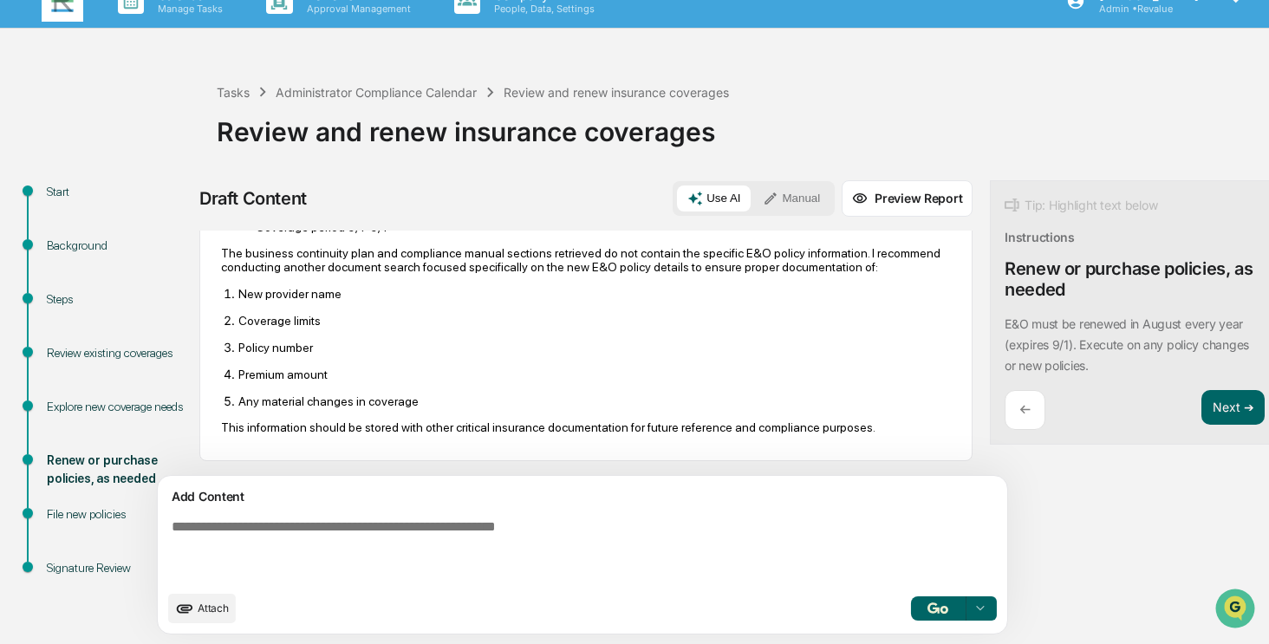
scroll to position [312, 0]
click at [1202, 410] on button "Next ➔" at bounding box center [1233, 408] width 63 height 36
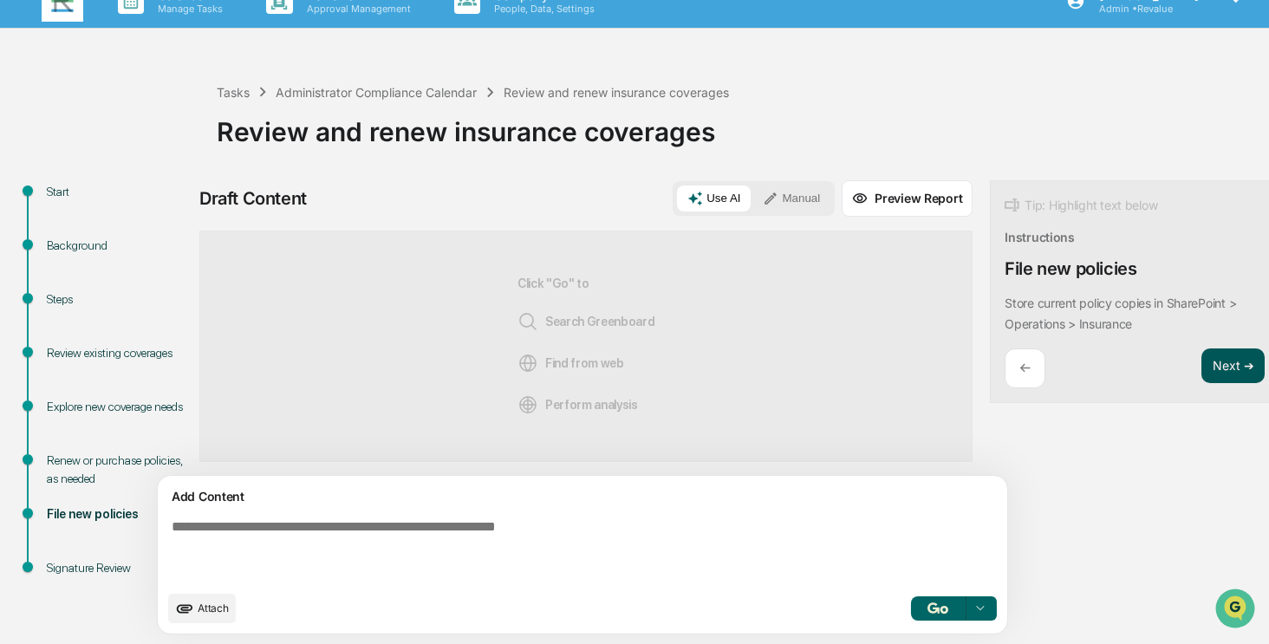
scroll to position [0, 0]
drag, startPoint x: 1068, startPoint y: 328, endPoint x: 921, endPoint y: 306, distance: 149.0
click at [990, 306] on div "Tip: Highlight text below Instructions File new policies ​Store current policy …" at bounding box center [1135, 292] width 290 height 224
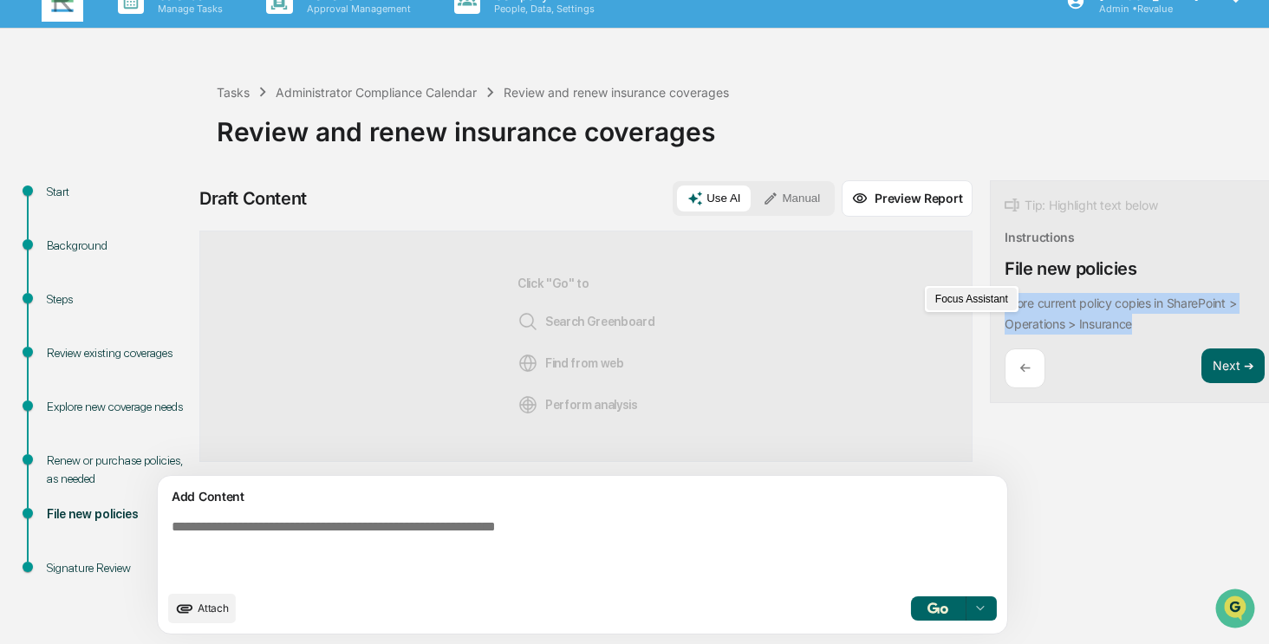
click at [954, 303] on button "Focus Assistant" at bounding box center [972, 299] width 90 height 23
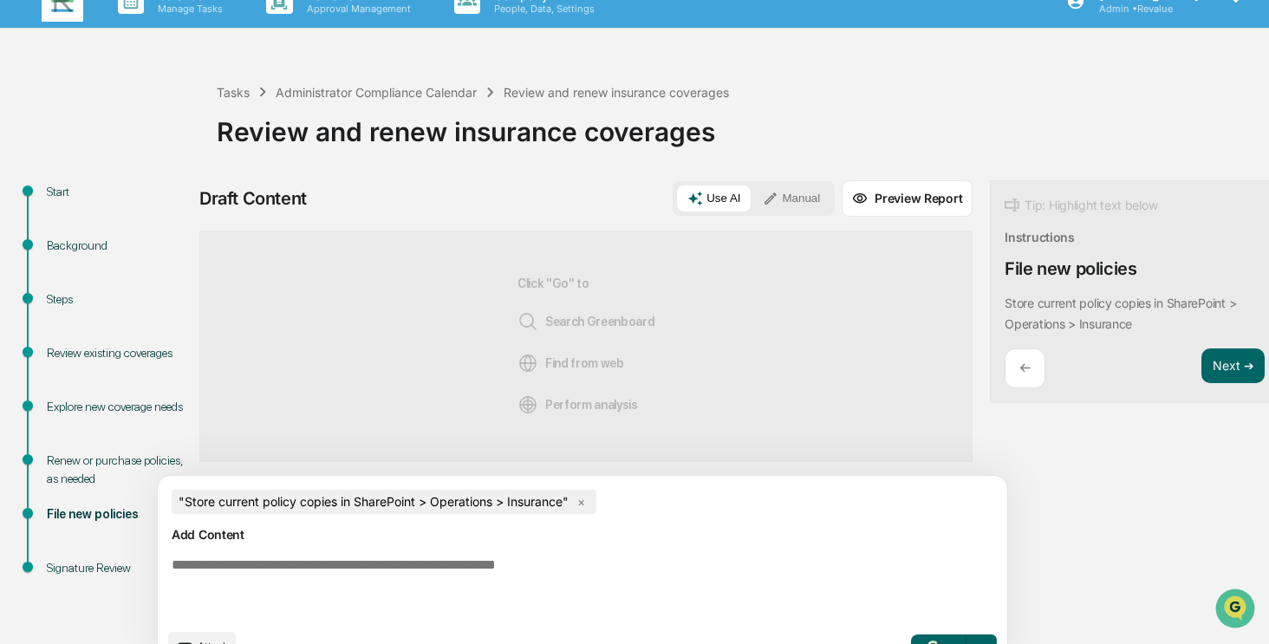
click at [670, 586] on textarea at bounding box center [542, 589] width 754 height 76
type textarea "**********"
click at [928, 641] on img "button" at bounding box center [938, 646] width 21 height 11
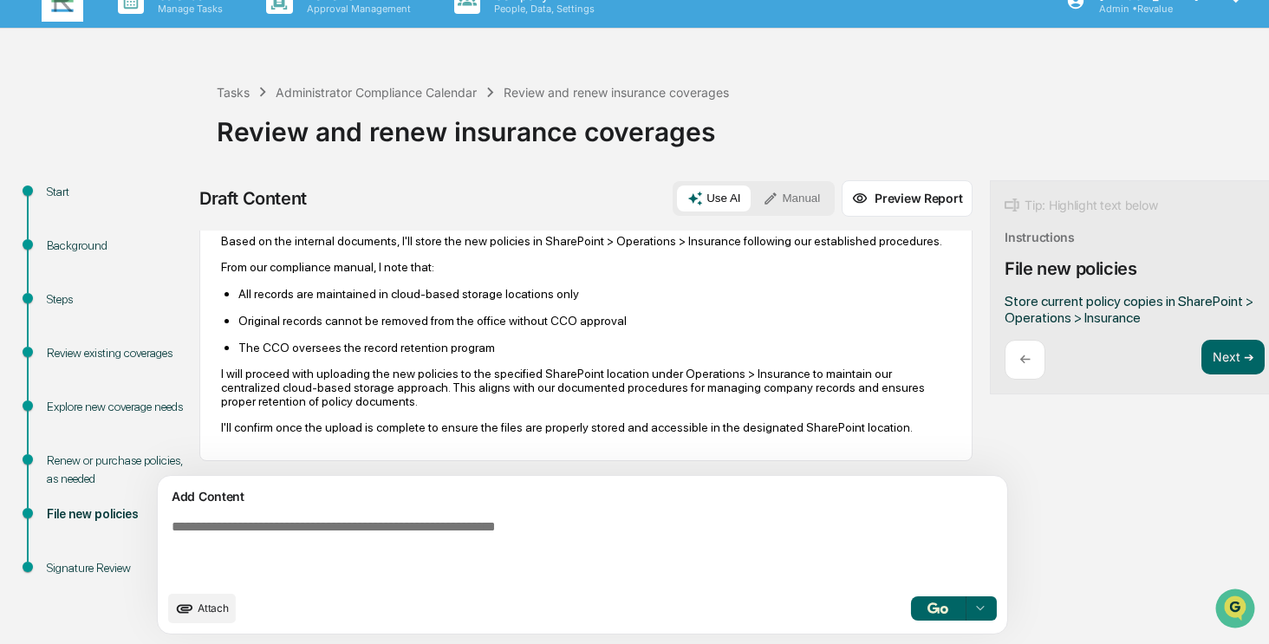
scroll to position [152, 0]
click at [1202, 355] on button "Next ➔" at bounding box center [1233, 358] width 63 height 36
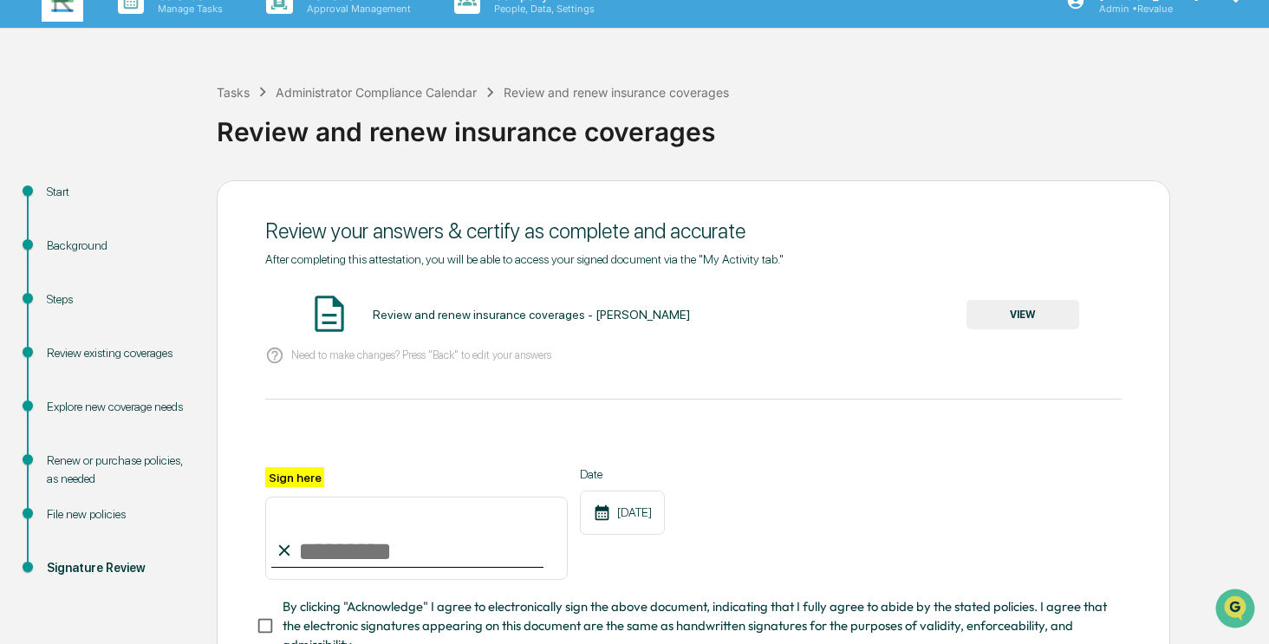
click at [1019, 312] on button "VIEW" at bounding box center [1023, 314] width 113 height 29
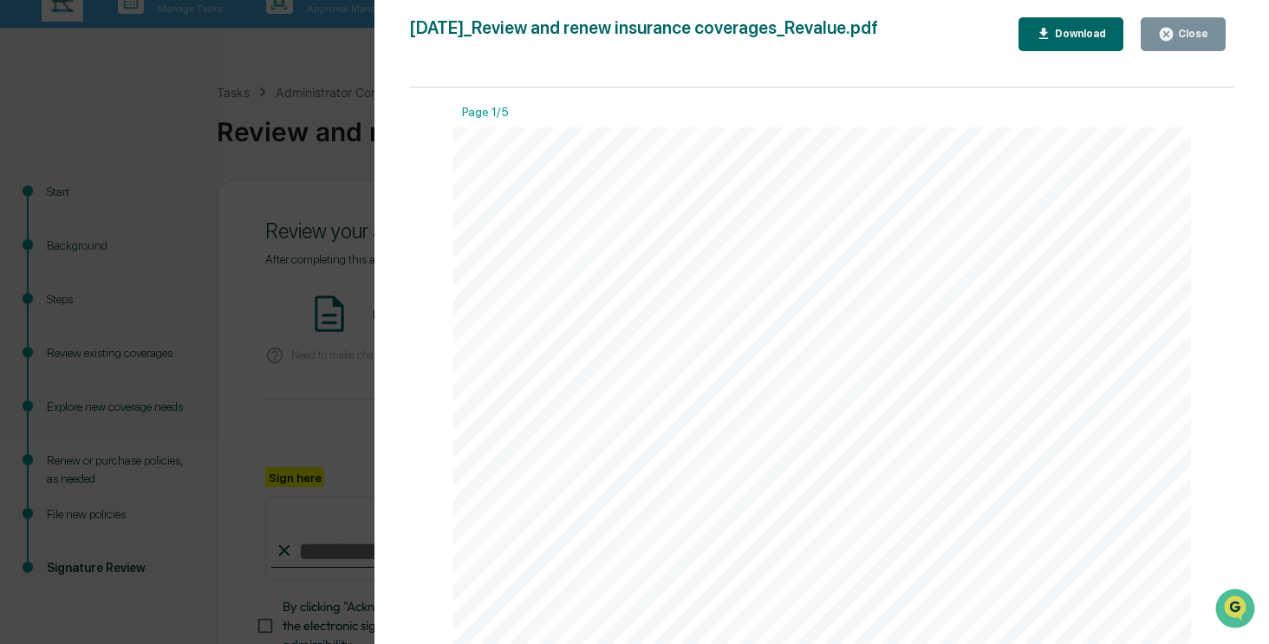
click at [1188, 31] on div "Close" at bounding box center [1192, 34] width 34 height 12
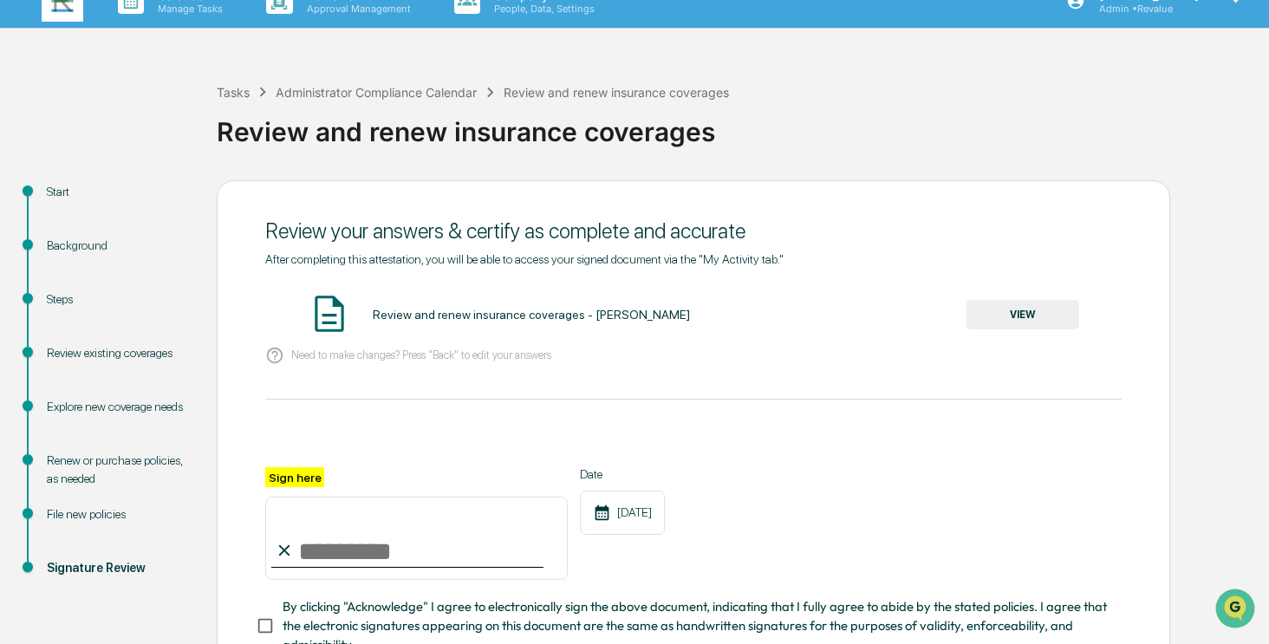
click at [414, 549] on input "Sign here" at bounding box center [416, 538] width 303 height 83
type input "**********"
click at [378, 627] on span "By clicking "Acknowledge" I agree to electronically sign the above document, in…" at bounding box center [695, 626] width 825 height 58
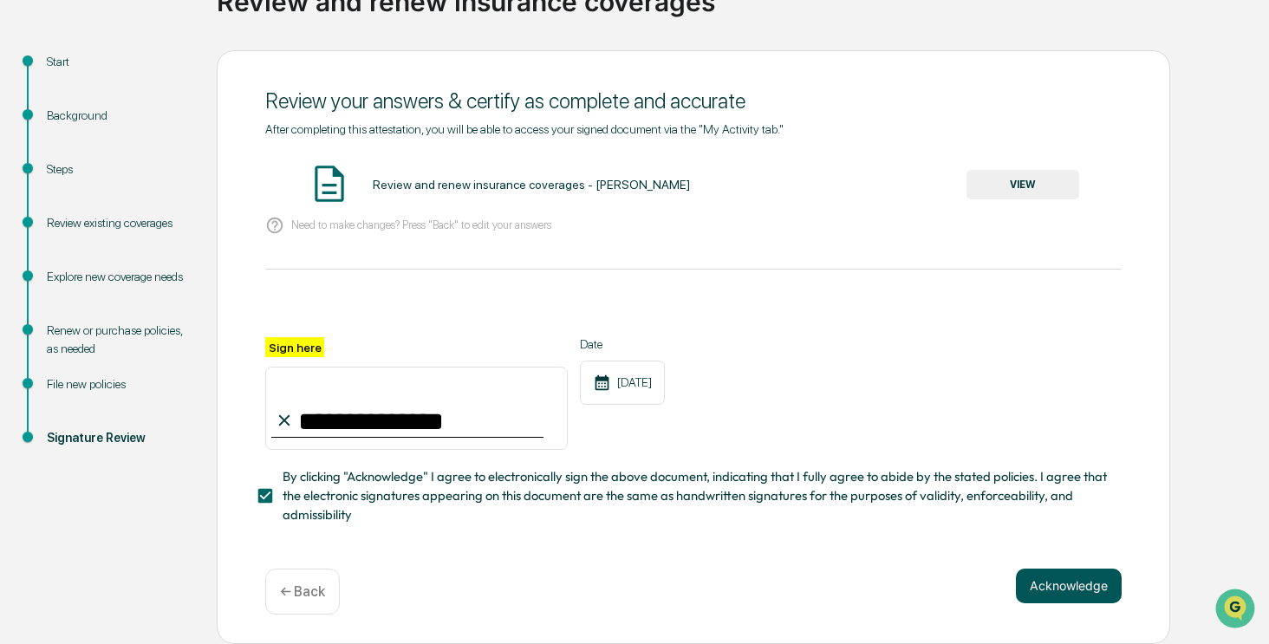
click at [1046, 583] on button "Acknowledge" at bounding box center [1069, 586] width 106 height 35
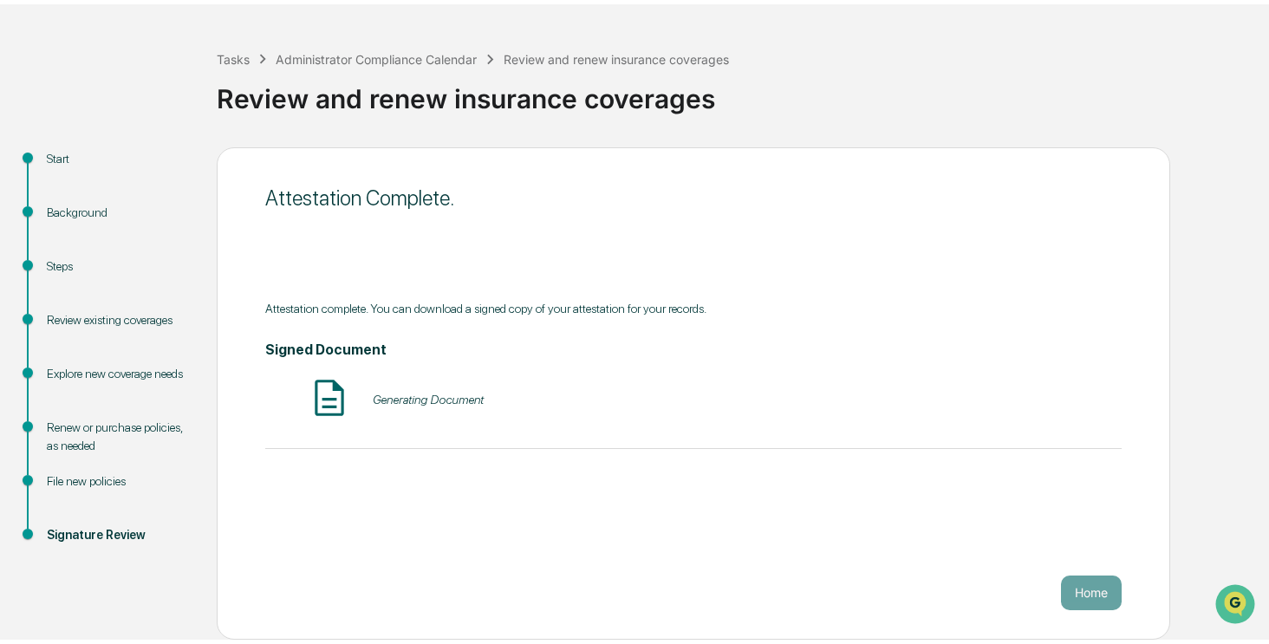
scroll to position [53, 0]
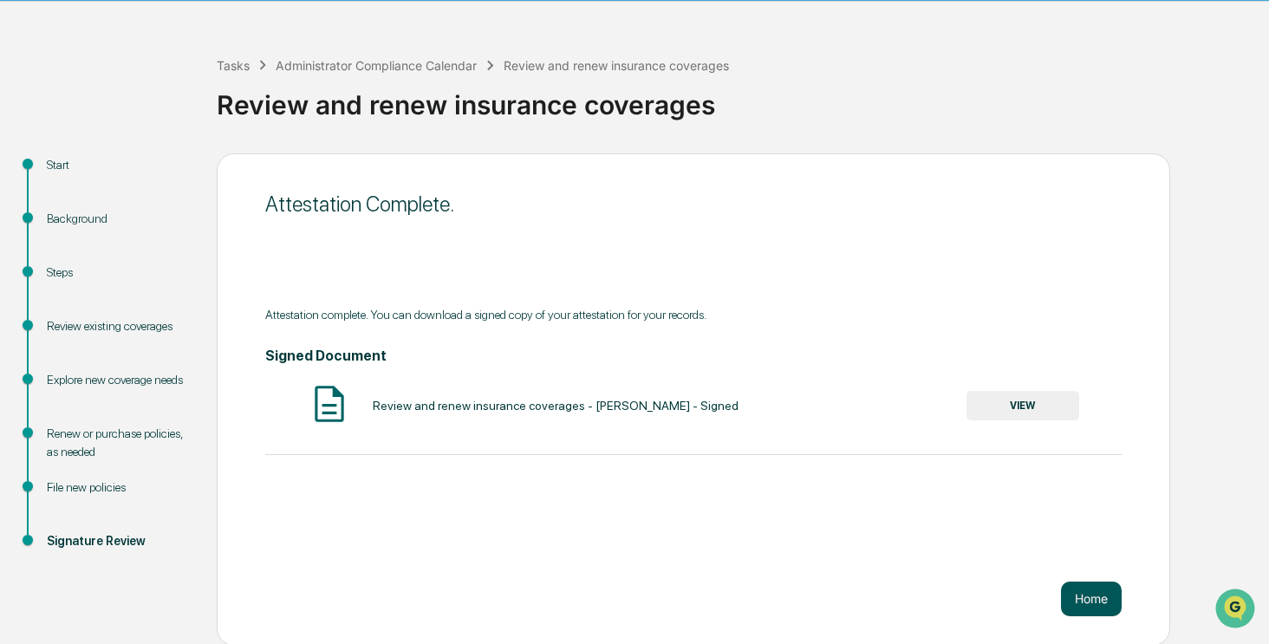
click at [1099, 596] on button "Home" at bounding box center [1091, 599] width 61 height 35
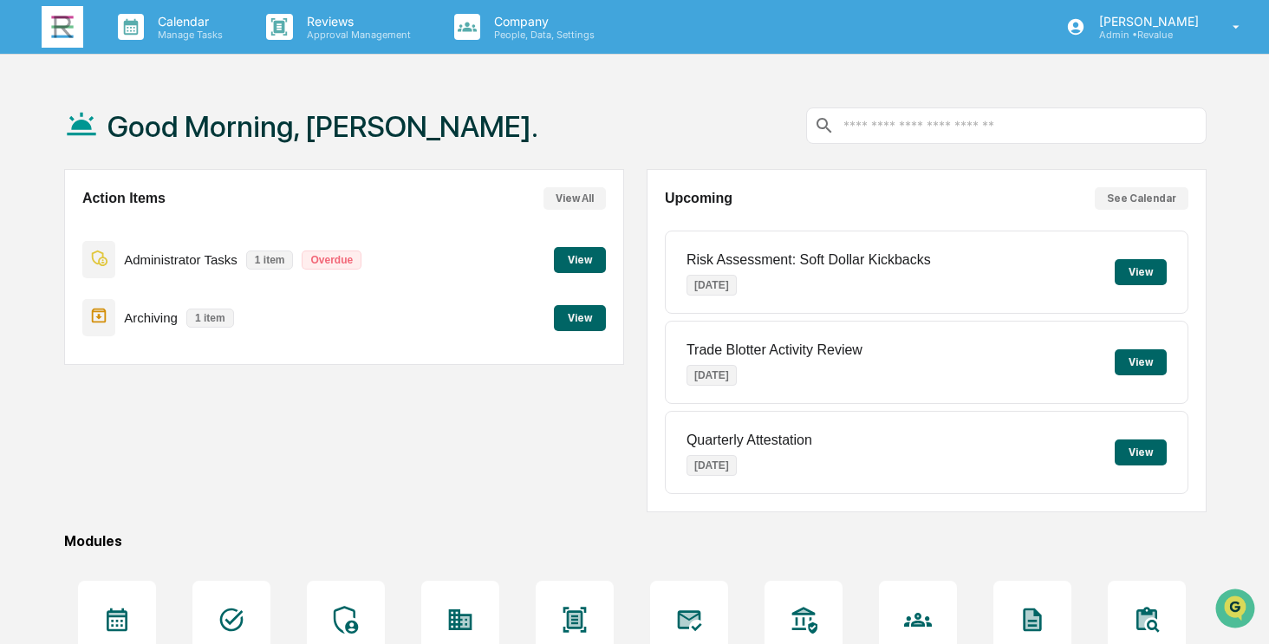
click at [579, 310] on button "View" at bounding box center [580, 318] width 52 height 26
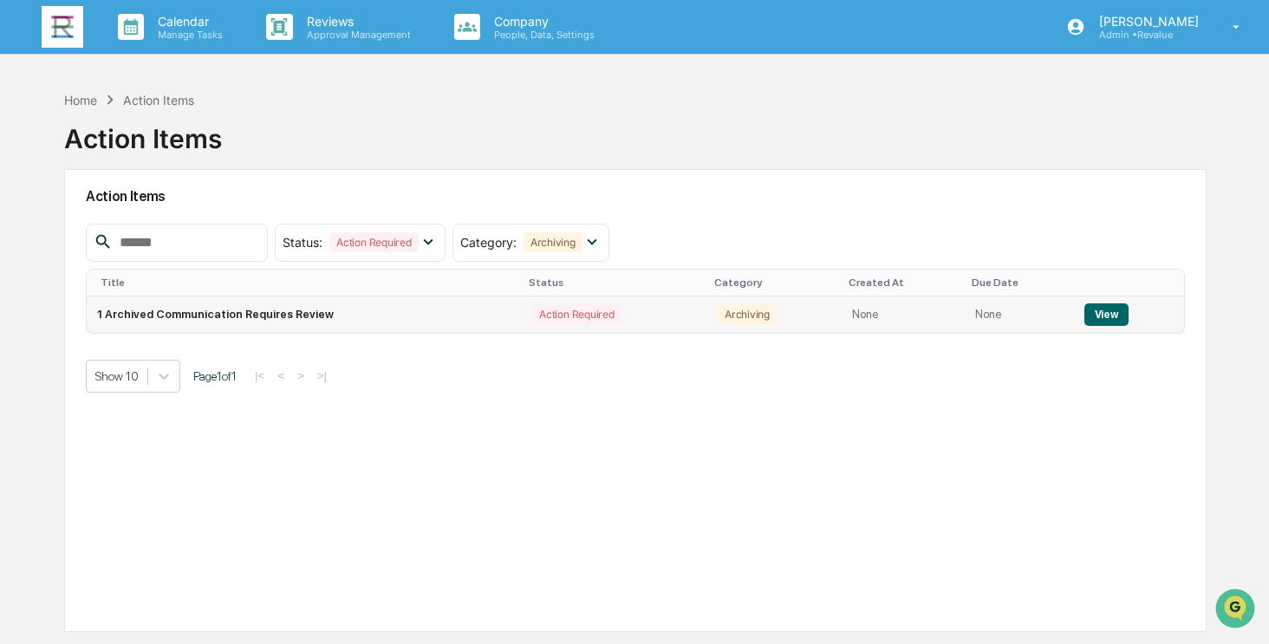
click at [1101, 308] on button "View" at bounding box center [1107, 314] width 44 height 23
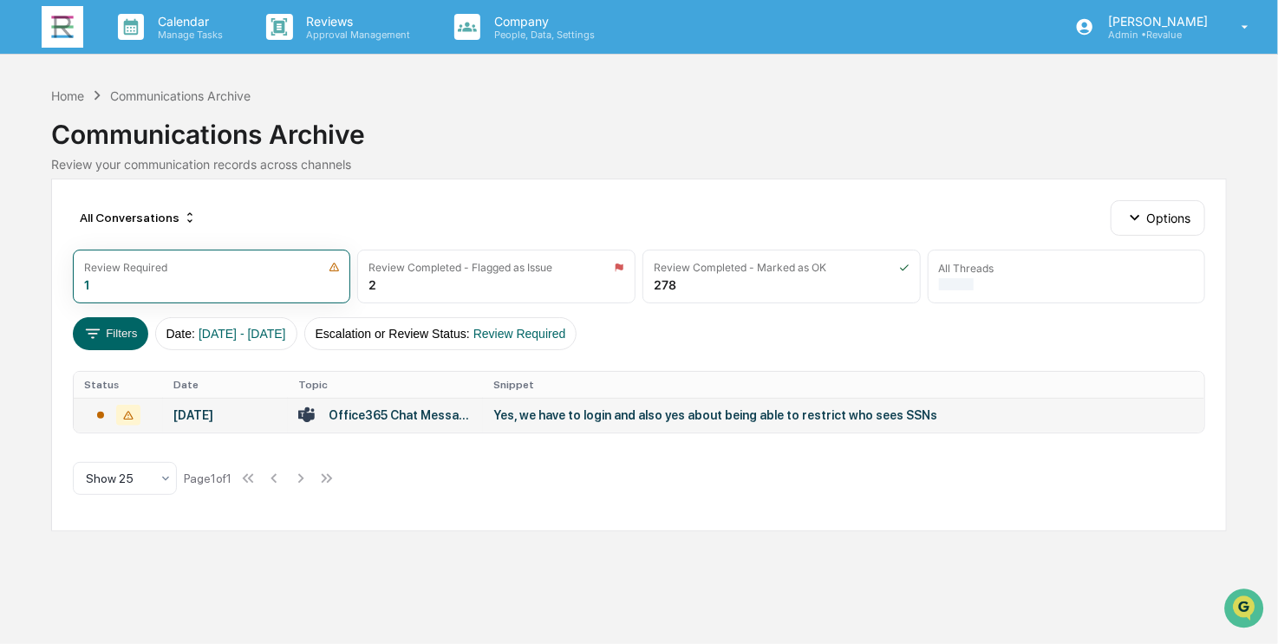
click at [414, 419] on div "Office365 Chat Messages with [PERSON_NAME], [PERSON_NAME], [PERSON_NAME], [PERS…" at bounding box center [401, 415] width 144 height 14
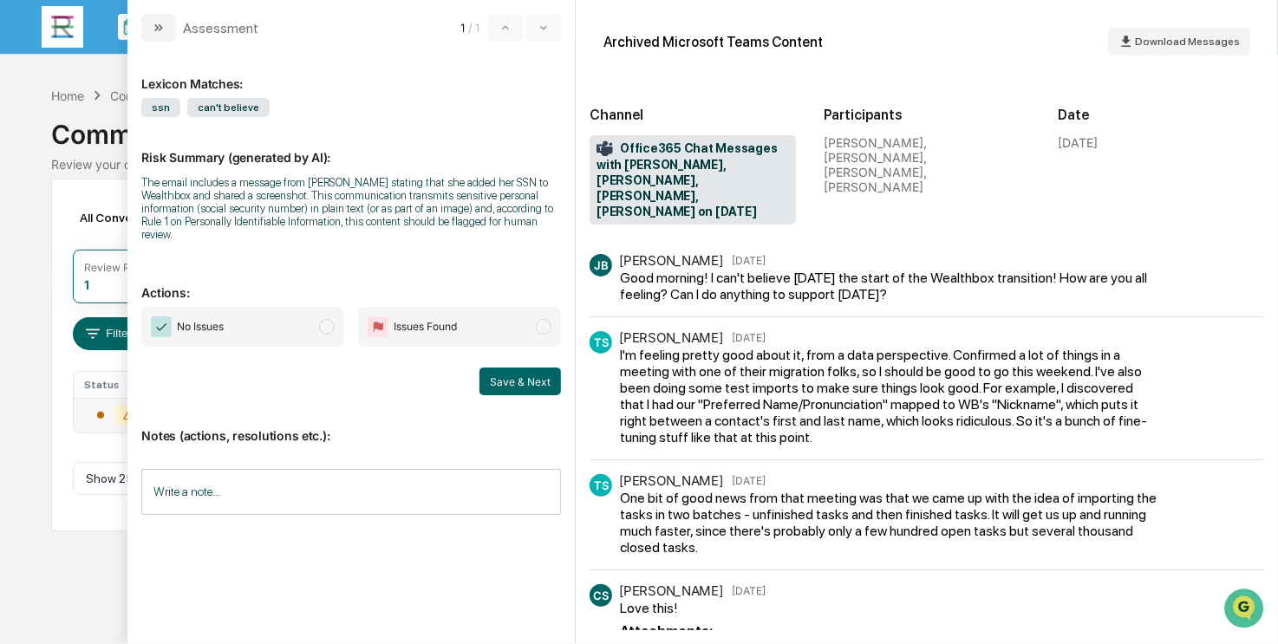
click at [293, 336] on span "No Issues" at bounding box center [242, 327] width 203 height 40
click at [528, 379] on button "Save & Next" at bounding box center [520, 382] width 82 height 28
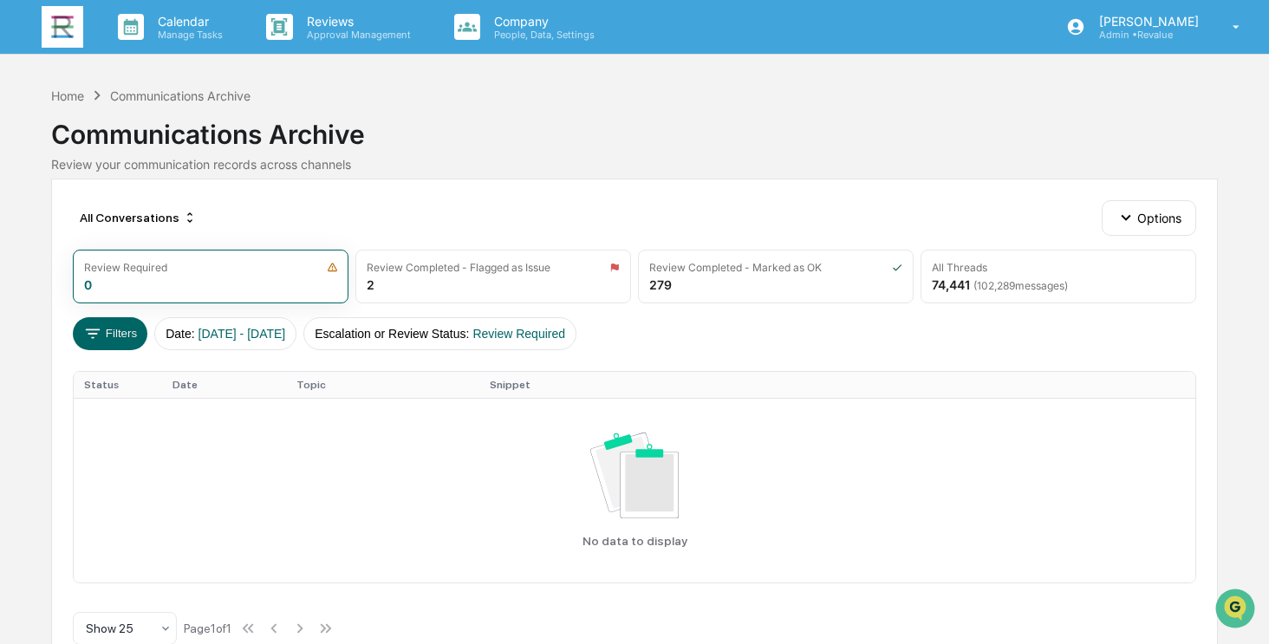
click at [71, 28] on img at bounding box center [63, 27] width 42 height 42
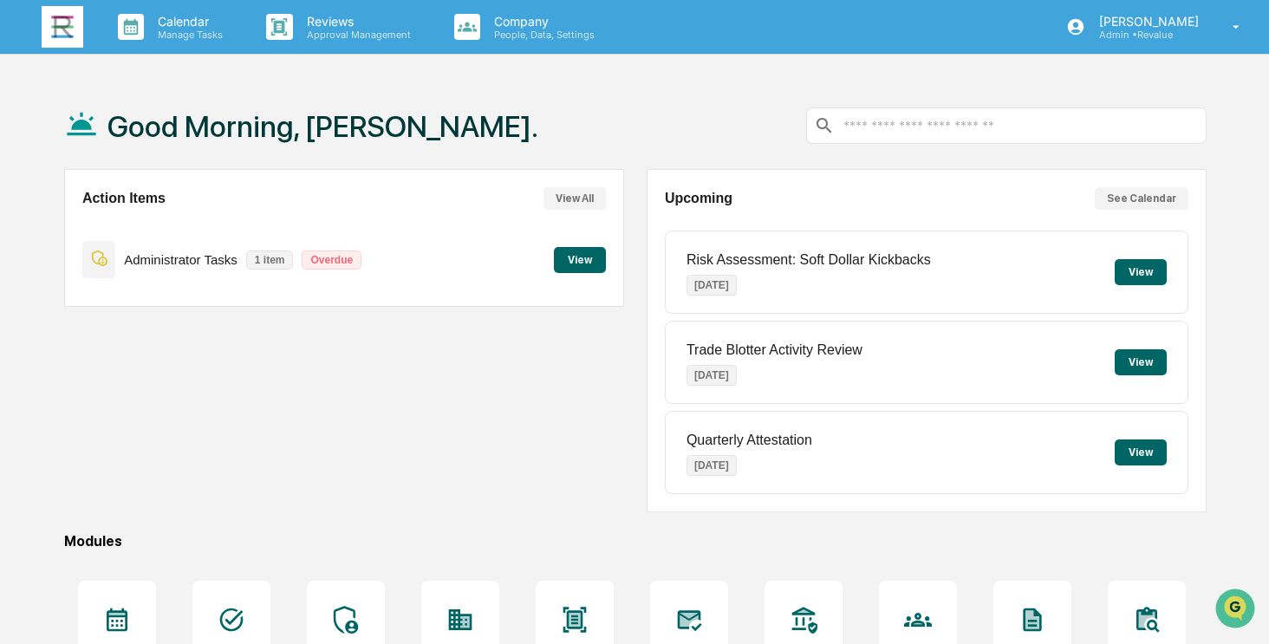
click at [584, 259] on button "View" at bounding box center [580, 260] width 52 height 26
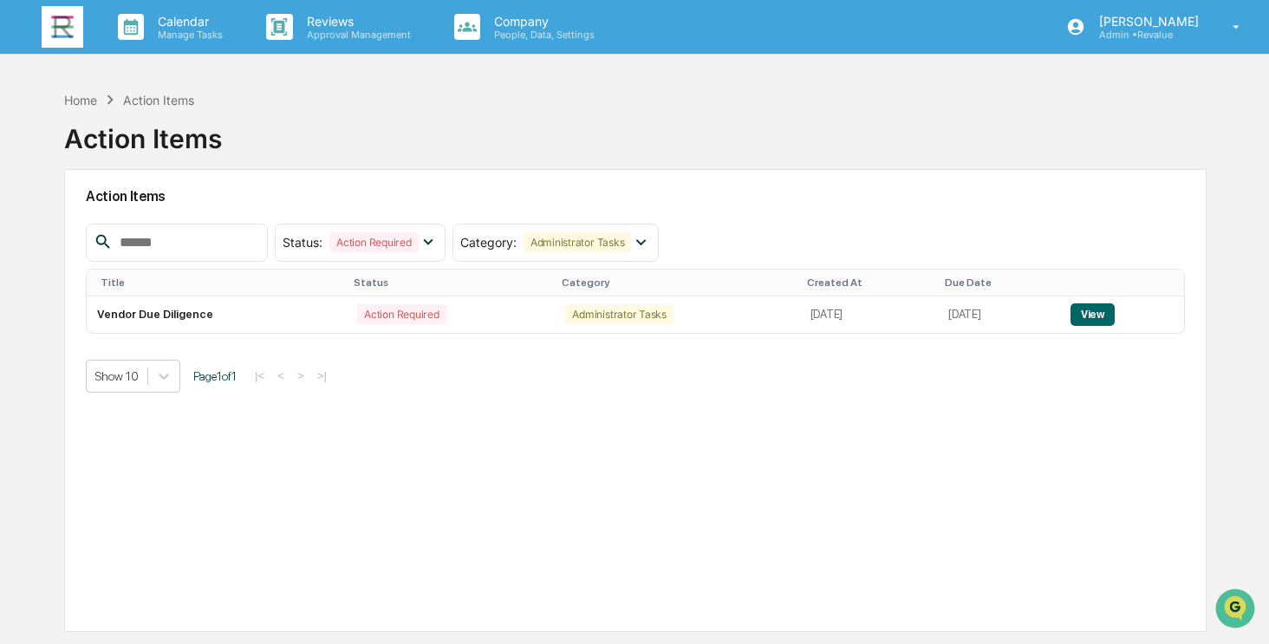
click at [55, 30] on img at bounding box center [63, 27] width 42 height 42
